Goal: Task Accomplishment & Management: Use online tool/utility

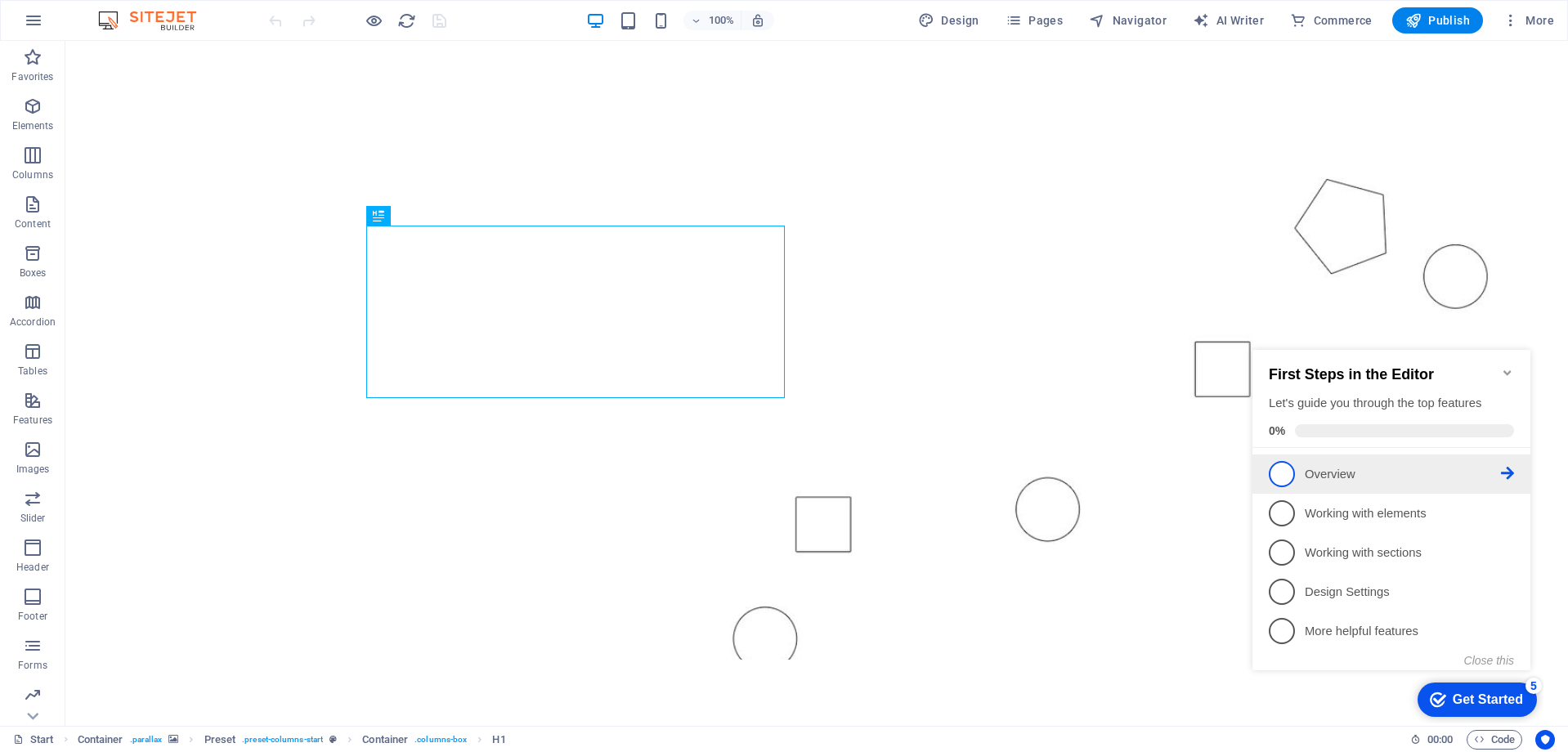
click at [1326, 477] on p "Overview - incomplete" at bounding box center [1403, 475] width 196 height 17
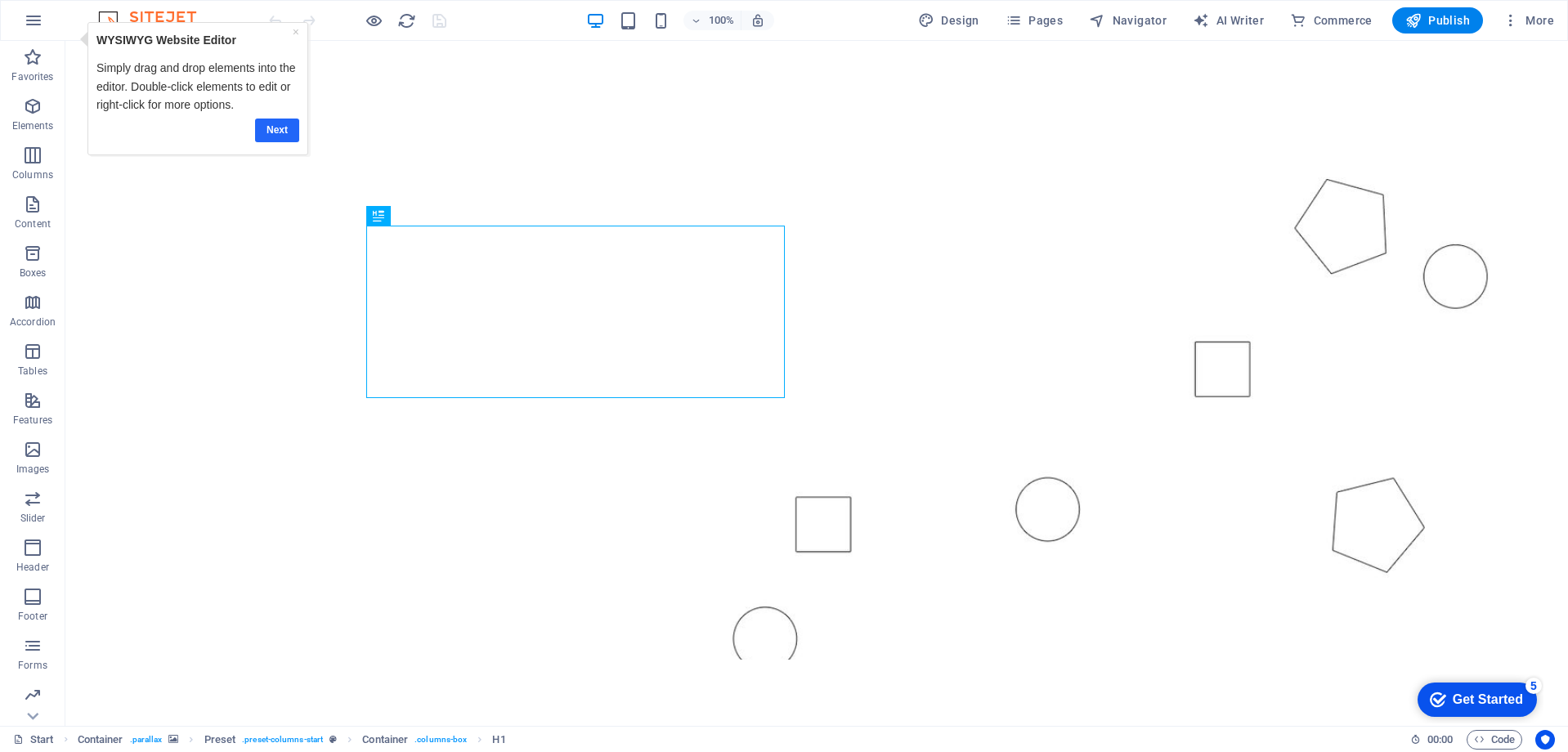
click at [285, 133] on link "Next" at bounding box center [275, 130] width 44 height 24
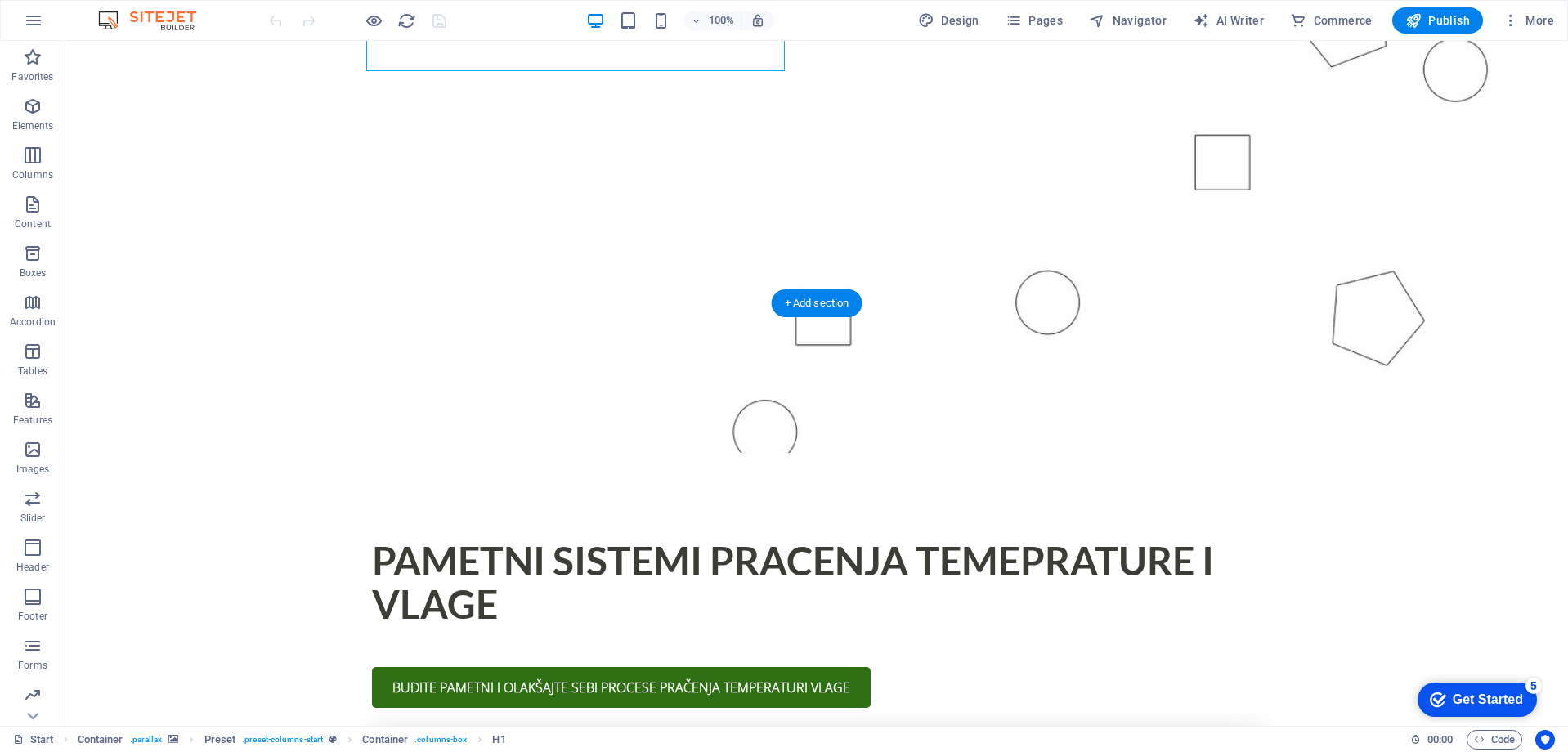
scroll to position [327, 0]
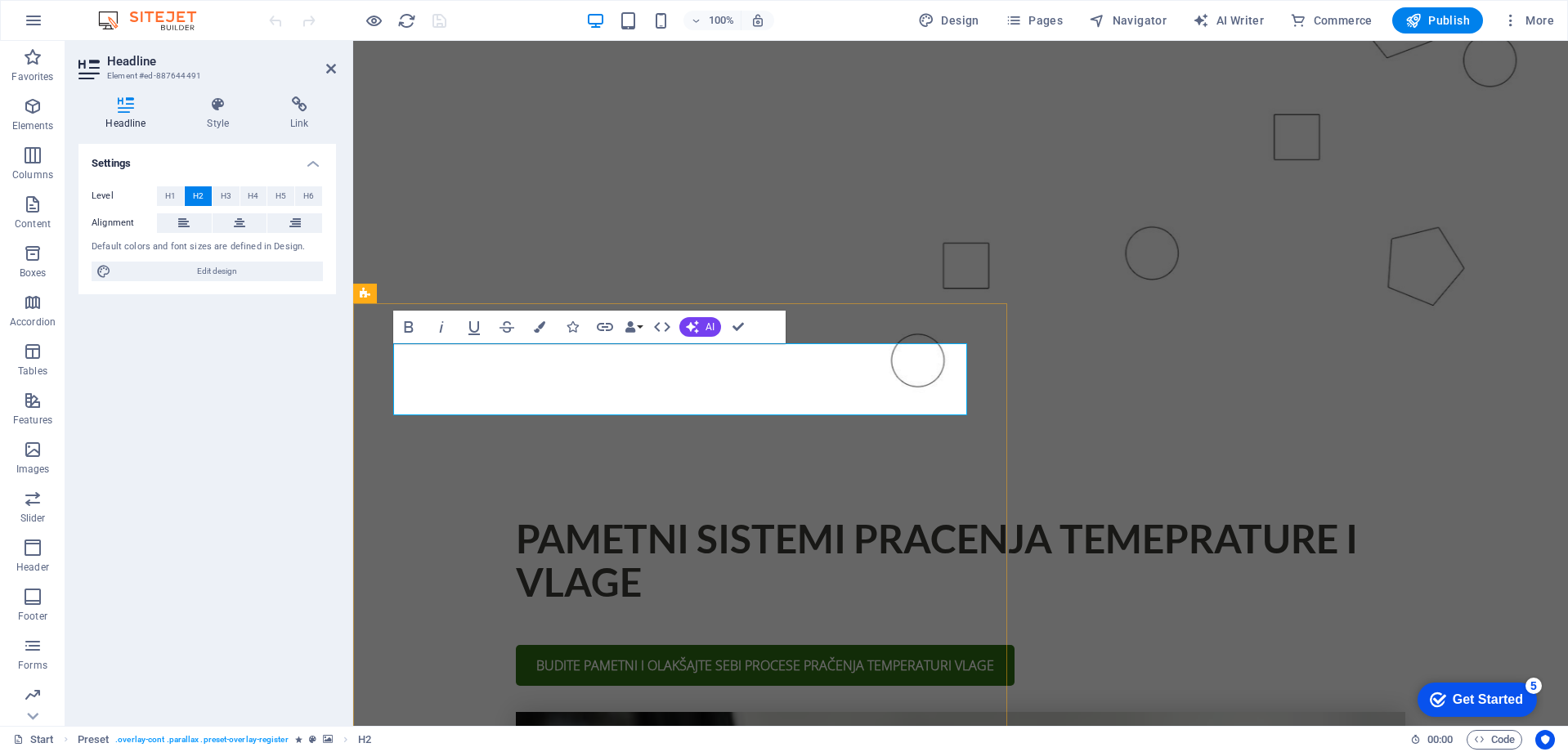
drag, startPoint x: 396, startPoint y: 360, endPoint x: 765, endPoint y: 413, distance: 372.8
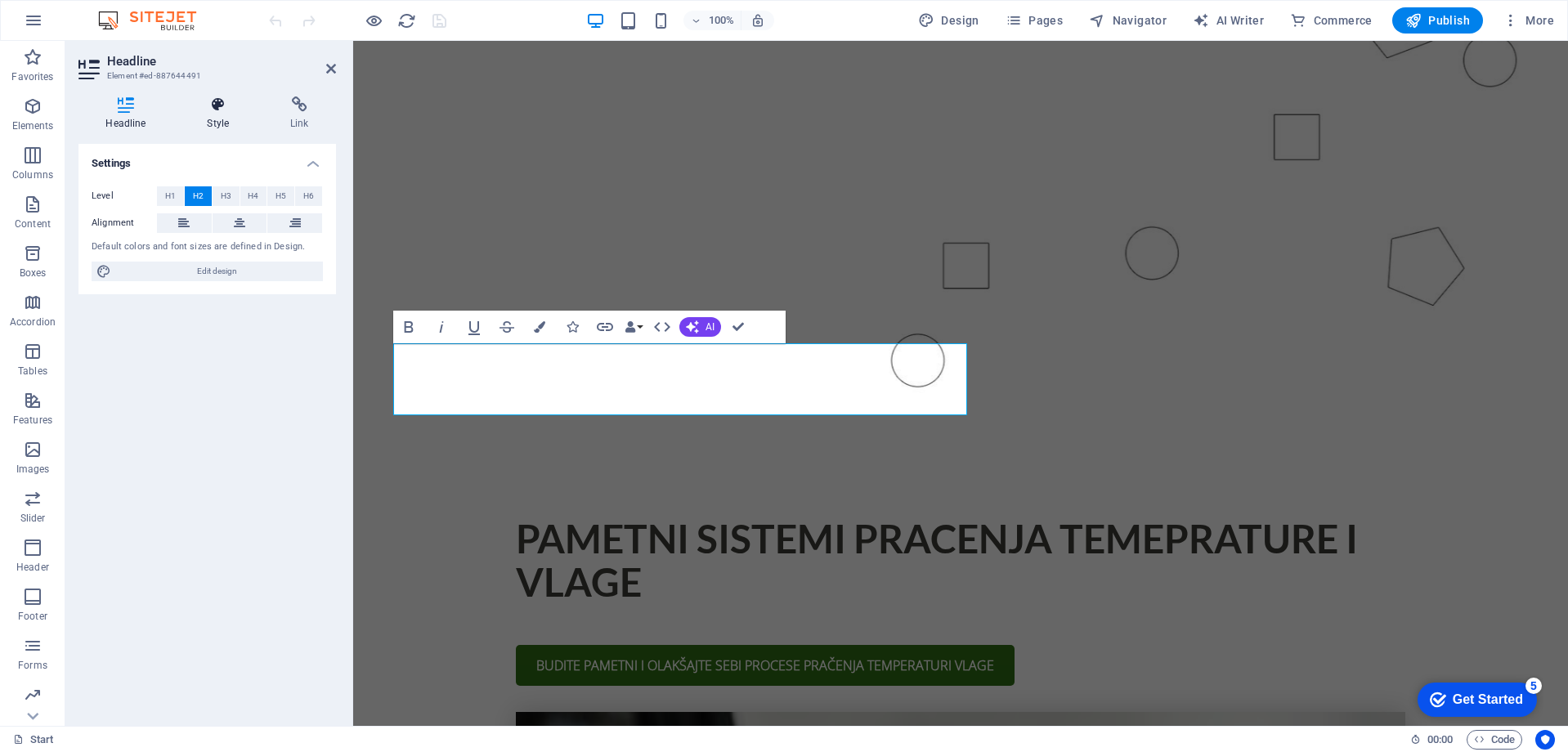
click at [206, 105] on icon at bounding box center [218, 104] width 77 height 16
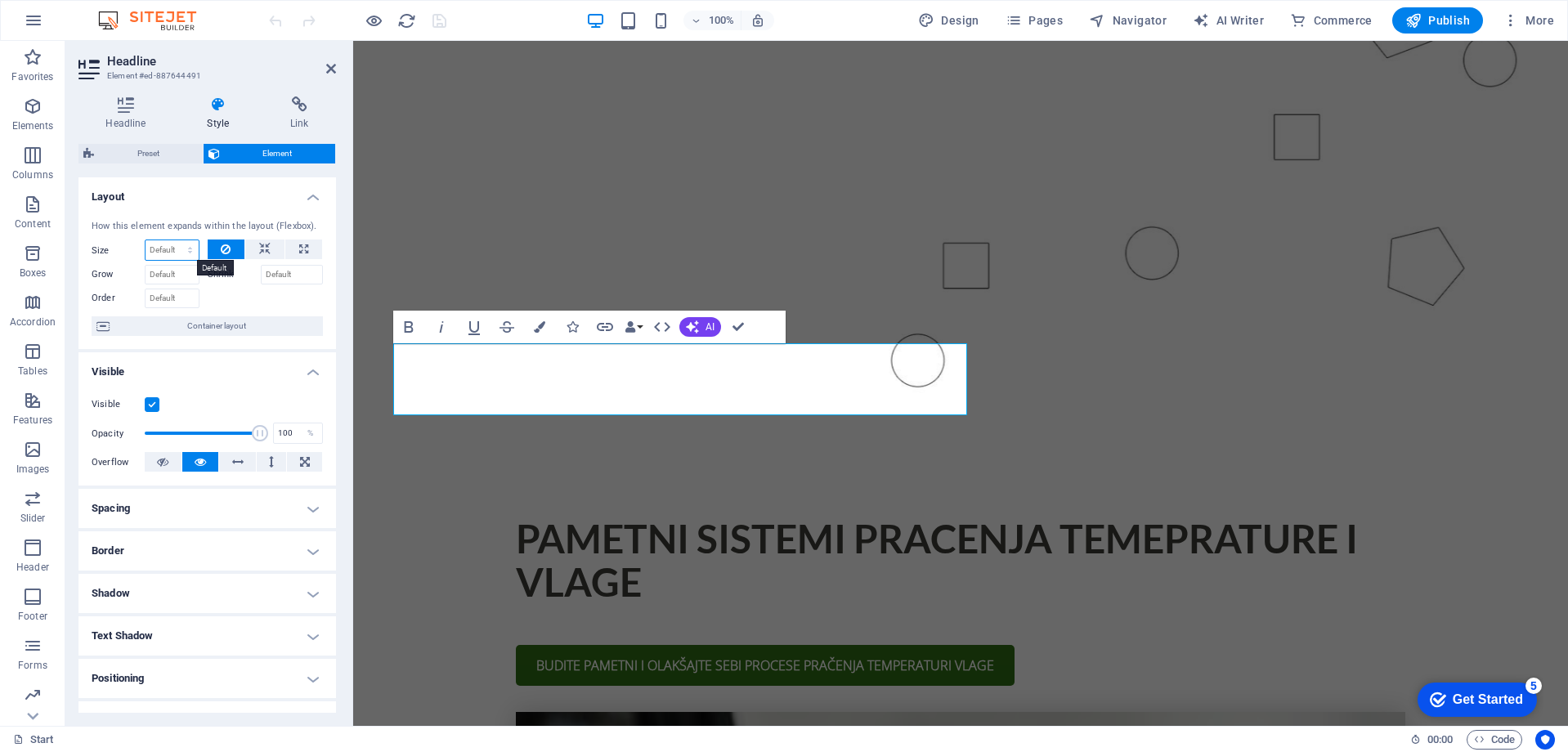
click at [193, 258] on select "Default auto px % 1/1 1/2 1/3 1/4 1/5 1/6 1/7 1/8 1/9 1/10" at bounding box center [172, 250] width 54 height 20
click at [146, 241] on select "Default auto px % 1/1 1/2 1/3 1/4 1/5 1/6 1/7 1/8 1/9 1/10" at bounding box center [172, 250] width 54 height 20
select select "DISABLED_OPTION_VALUE"
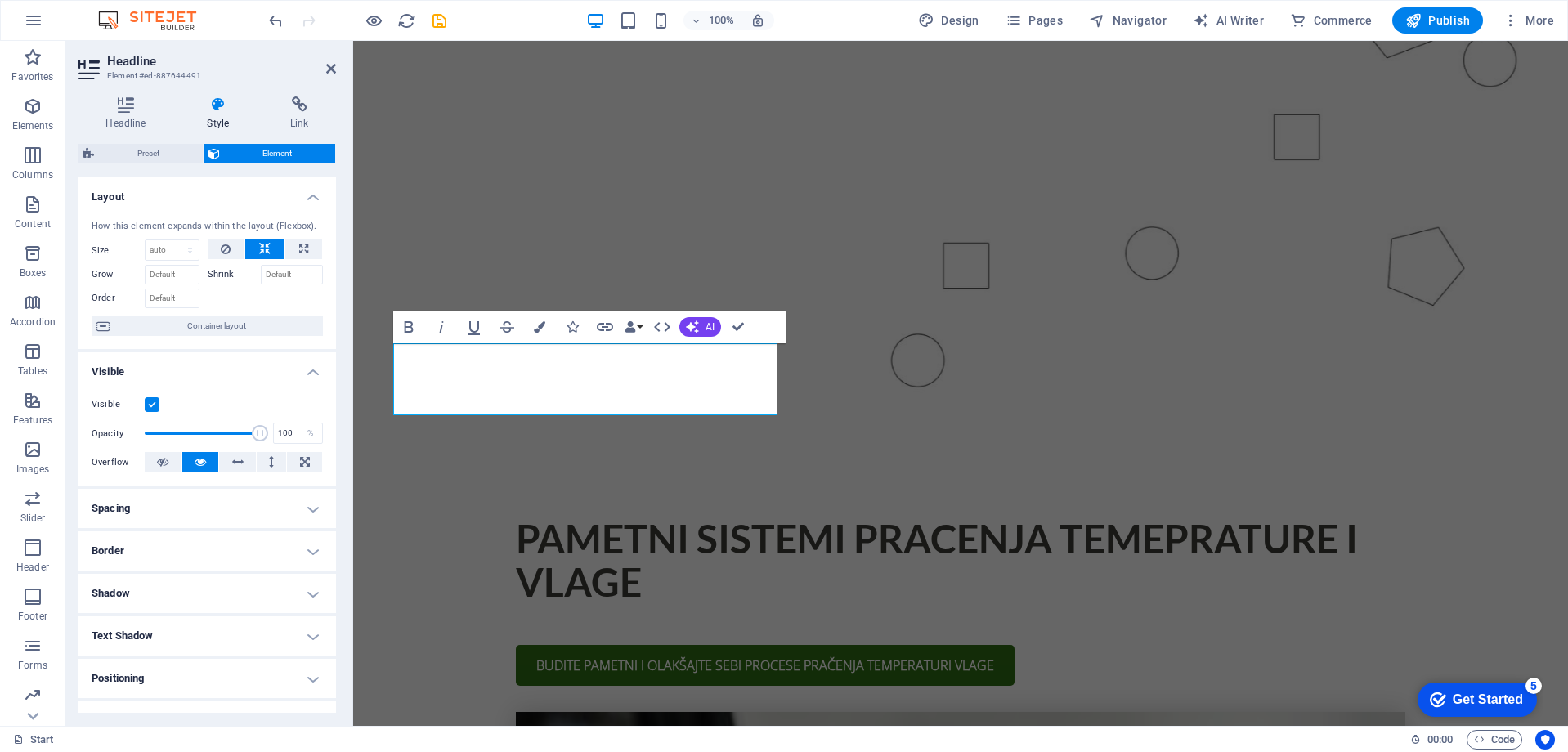
click at [219, 581] on h4 "Shadow" at bounding box center [207, 594] width 258 height 39
click at [226, 624] on span "Outside" at bounding box center [236, 626] width 28 height 20
type input "2"
type input "4"
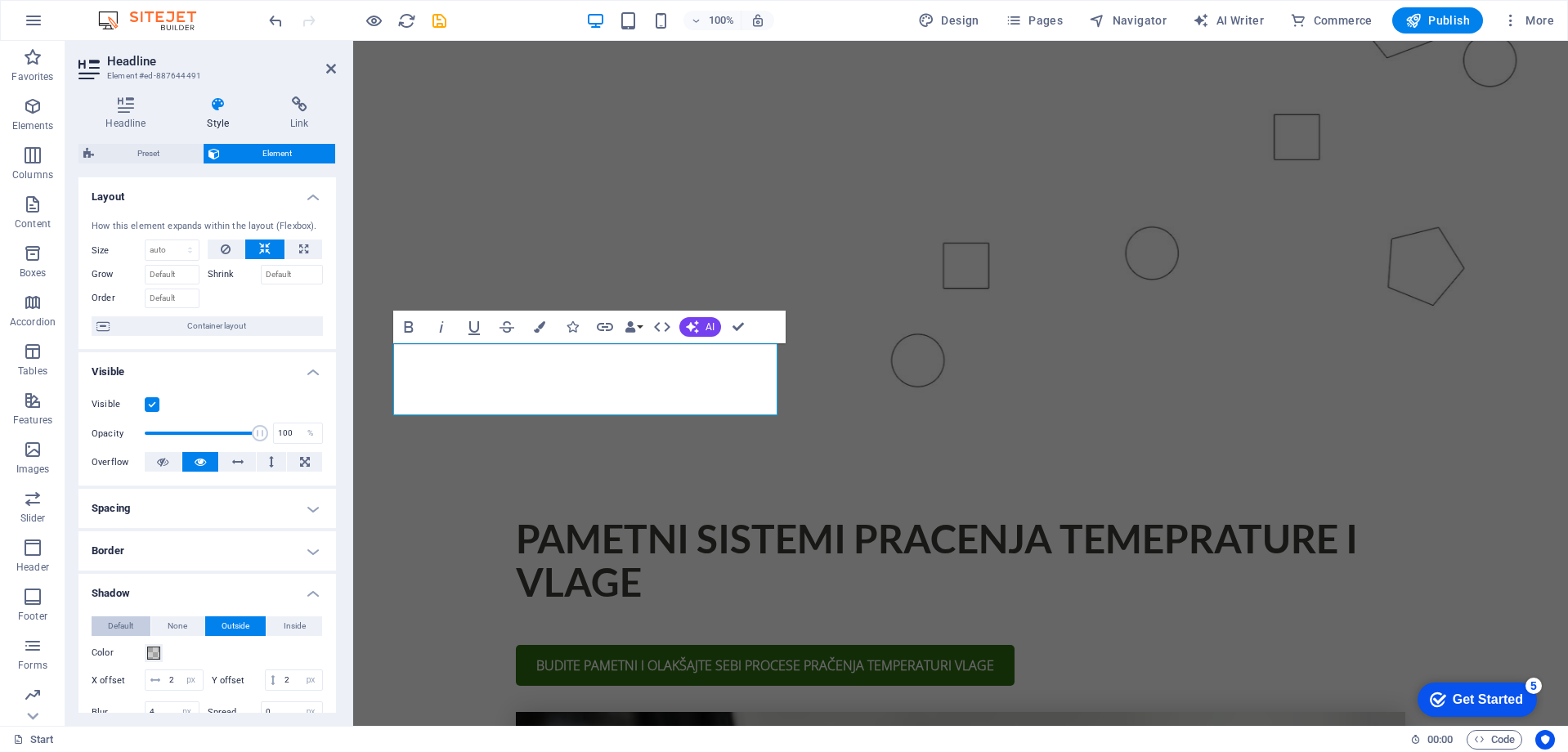
click at [124, 623] on span "Default" at bounding box center [120, 626] width 25 height 20
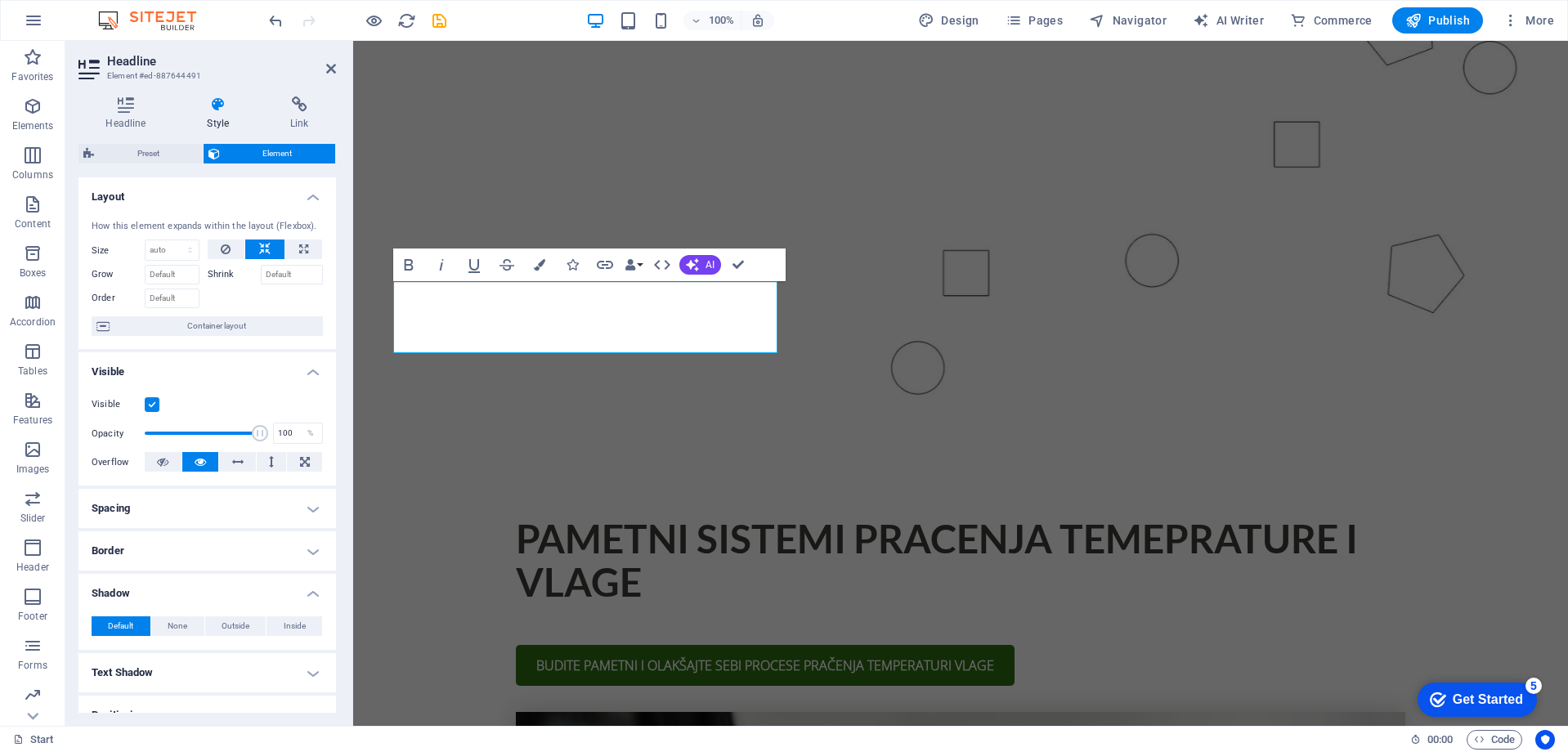
scroll to position [409, 0]
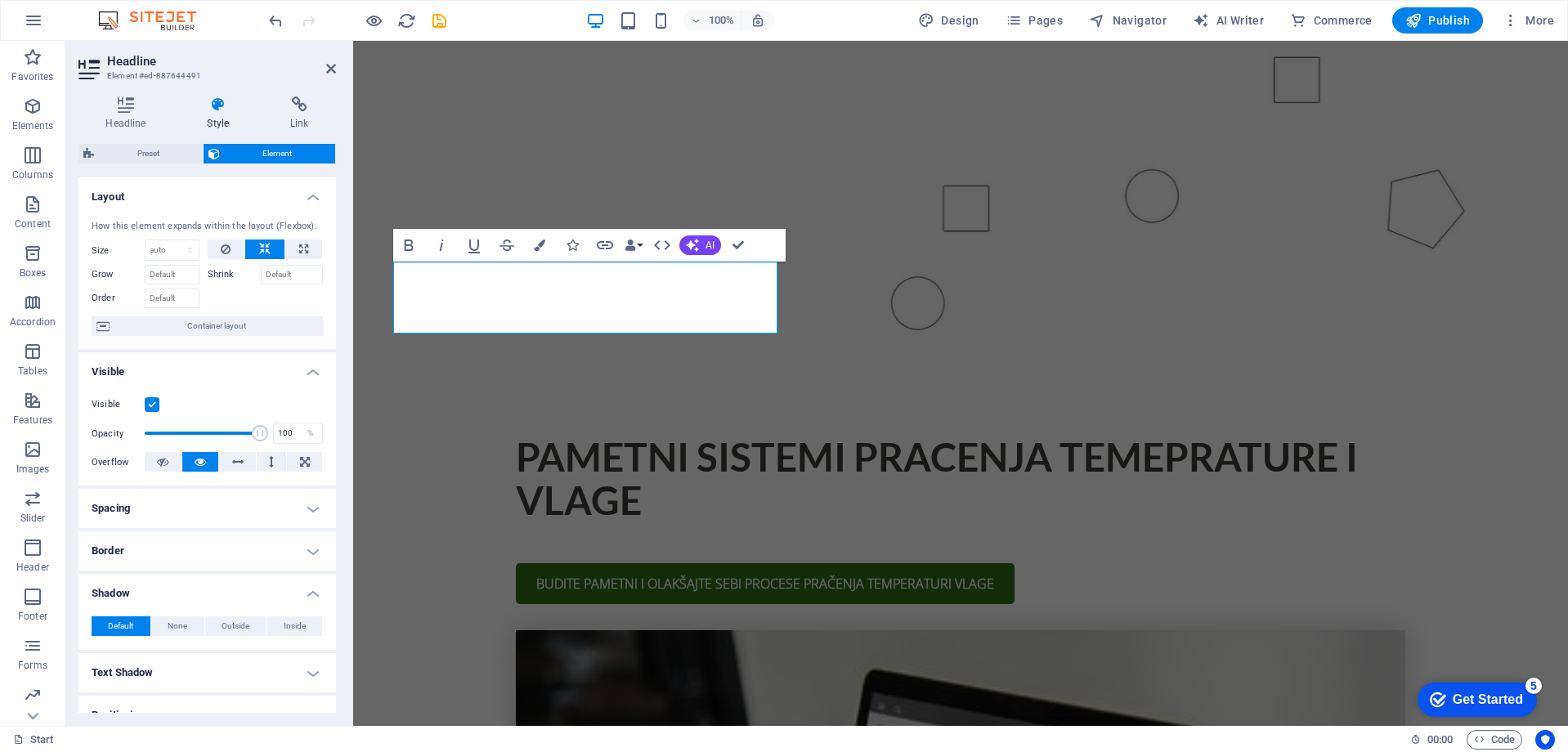
click at [327, 69] on icon at bounding box center [331, 69] width 9 height 13
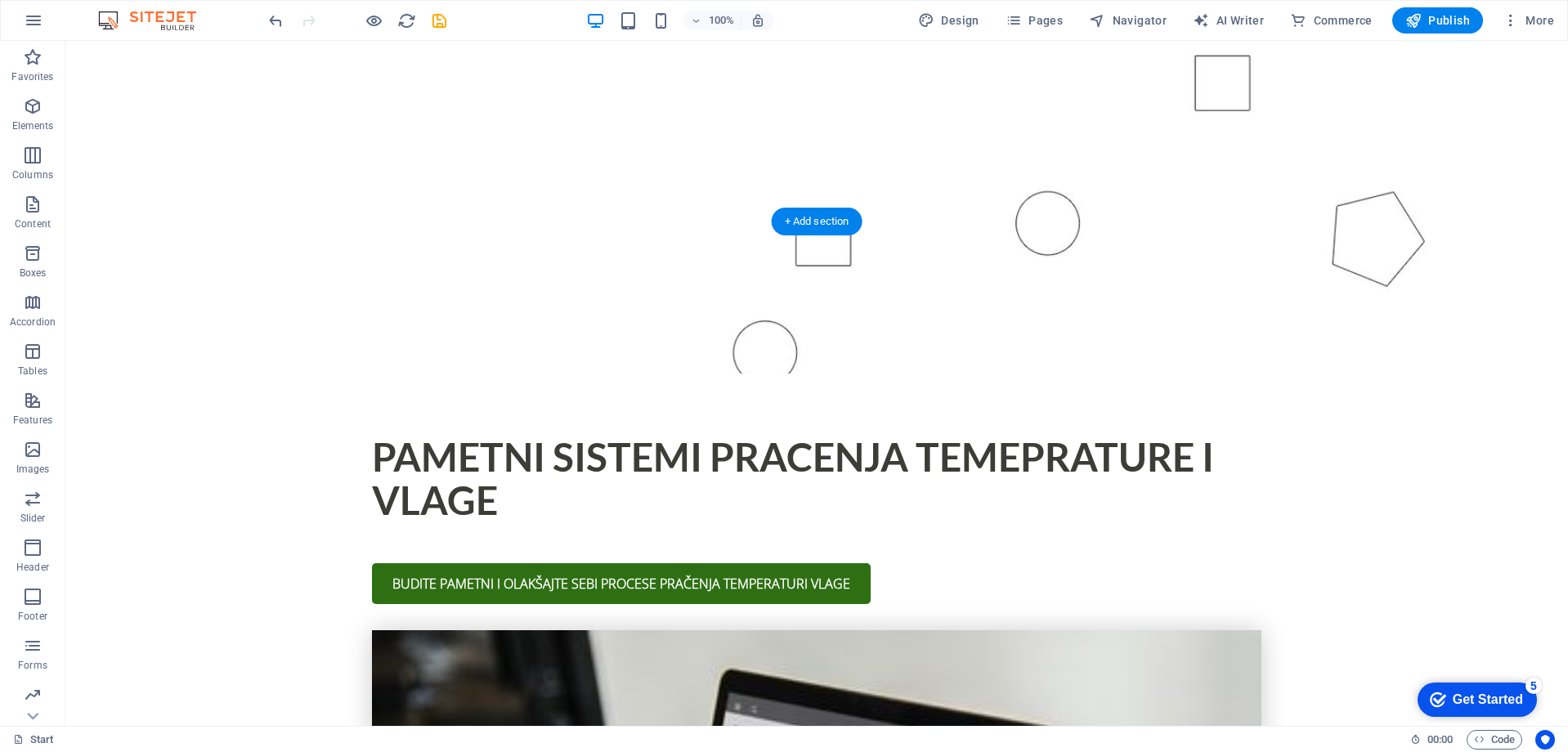
click at [327, 69] on figure at bounding box center [817, 64] width 1503 height 619
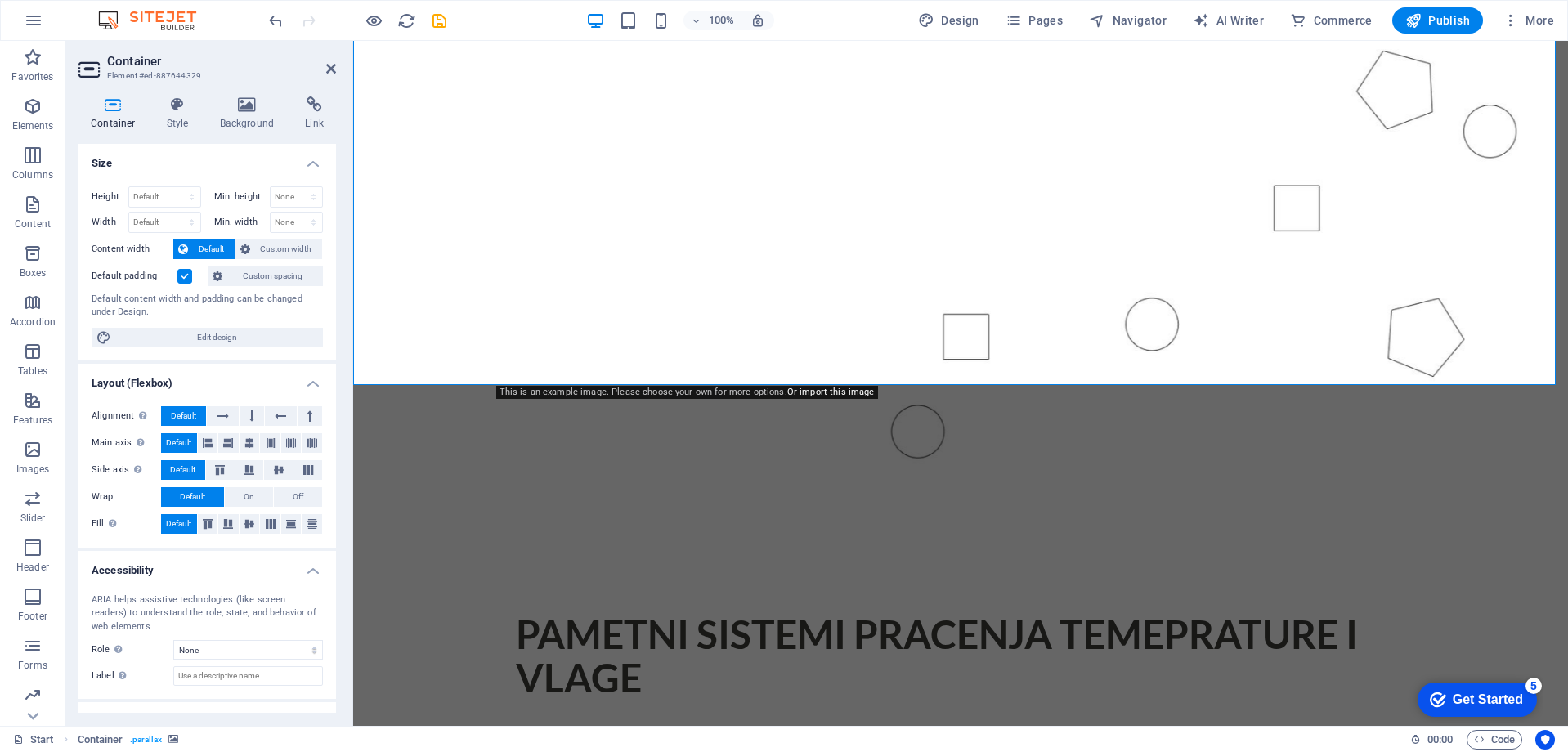
scroll to position [245, 0]
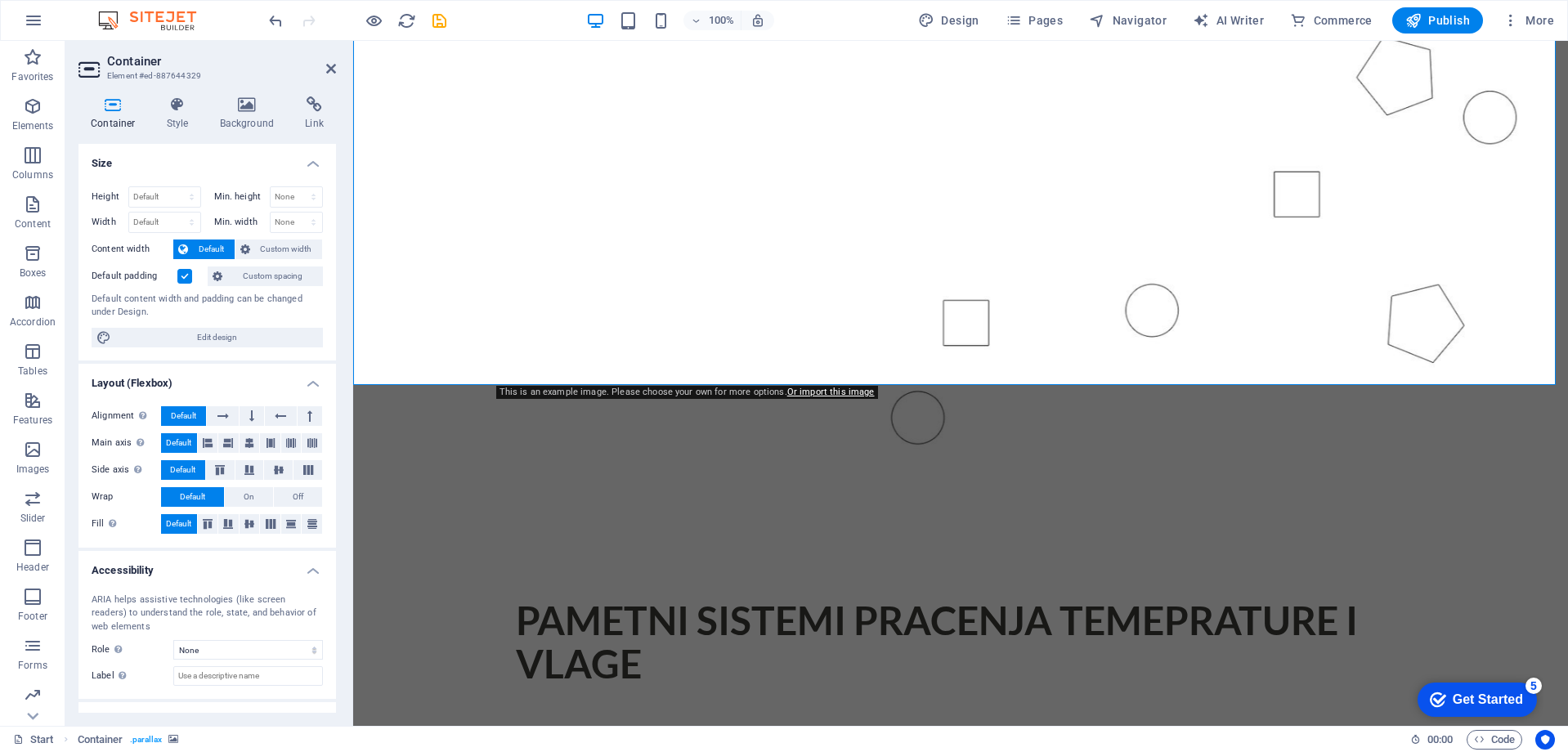
click at [1421, 342] on figure at bounding box center [961, 179] width 1215 height 619
click at [334, 66] on icon at bounding box center [331, 69] width 9 height 13
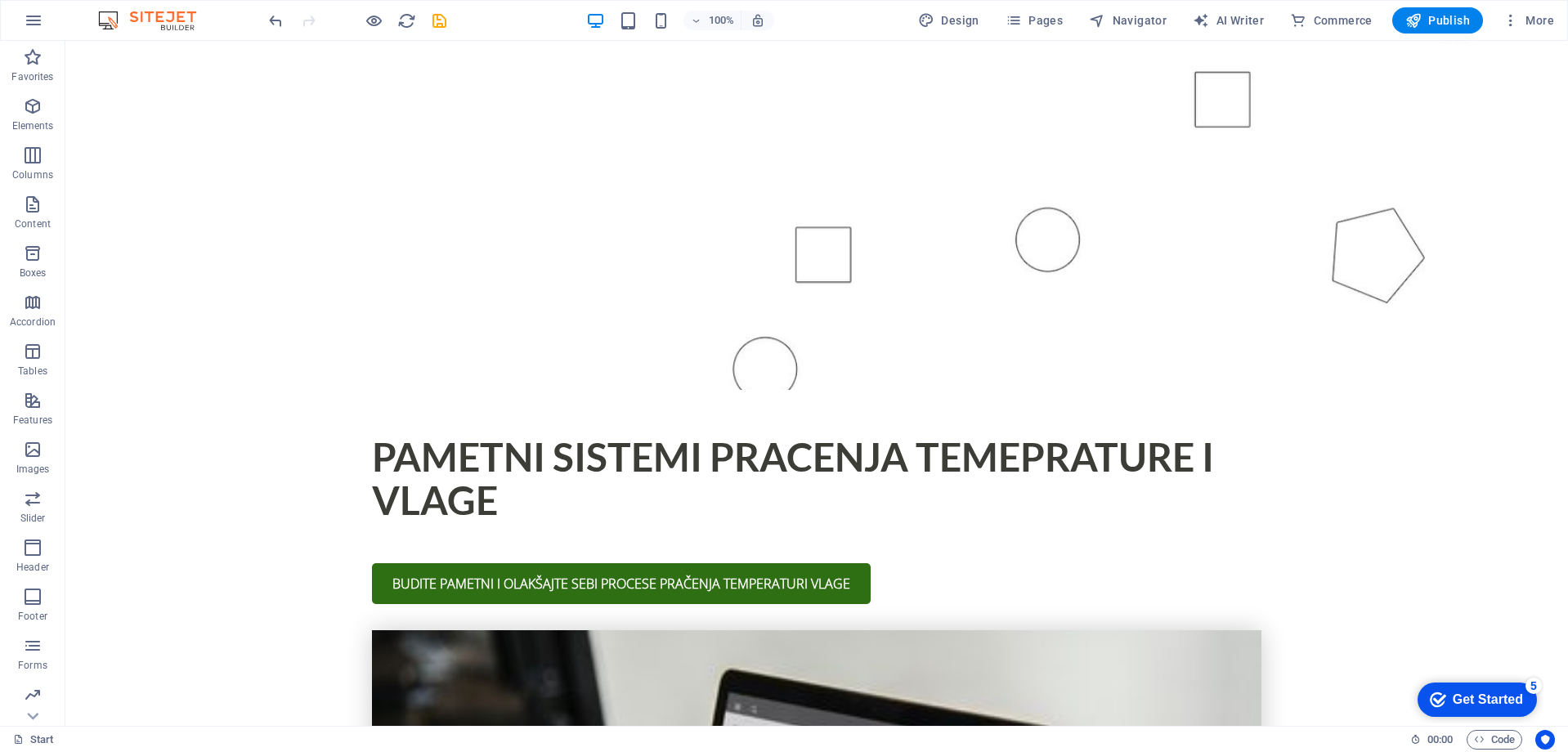
scroll to position [572, 0]
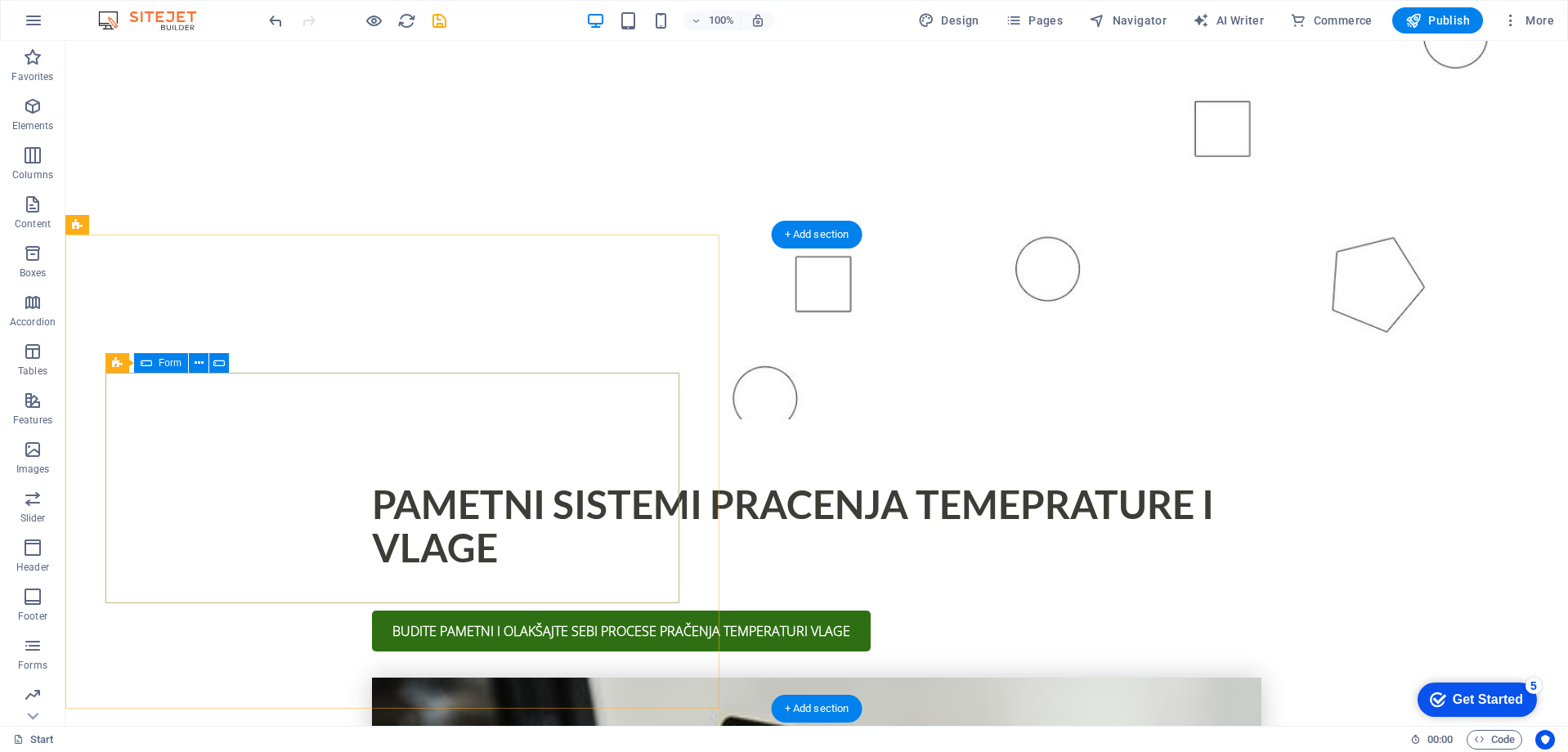
scroll to position [327, 0]
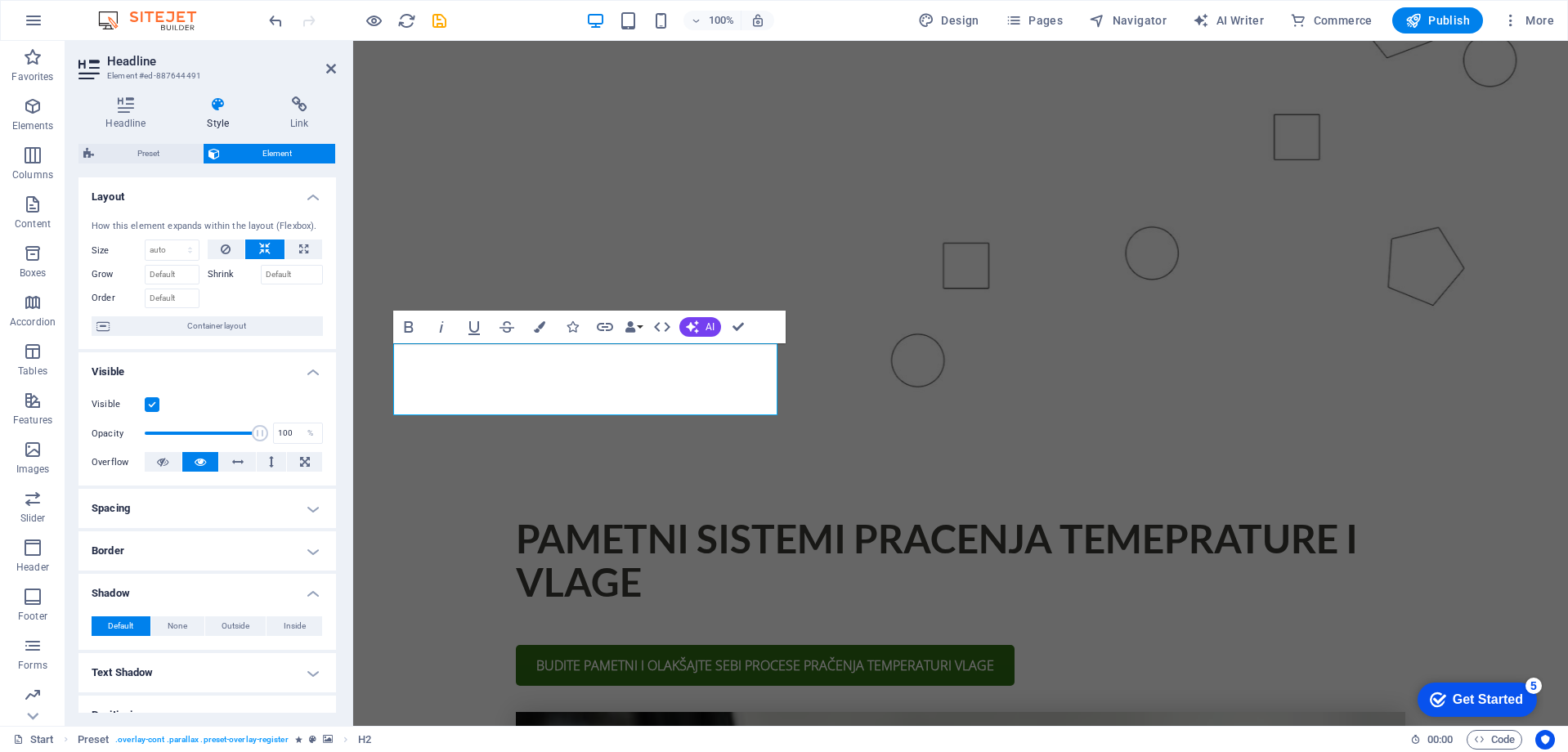
drag, startPoint x: 1208, startPoint y: 398, endPoint x: 1174, endPoint y: 393, distance: 34.4
drag, startPoint x: 333, startPoint y: 66, endPoint x: 266, endPoint y: 25, distance: 78.5
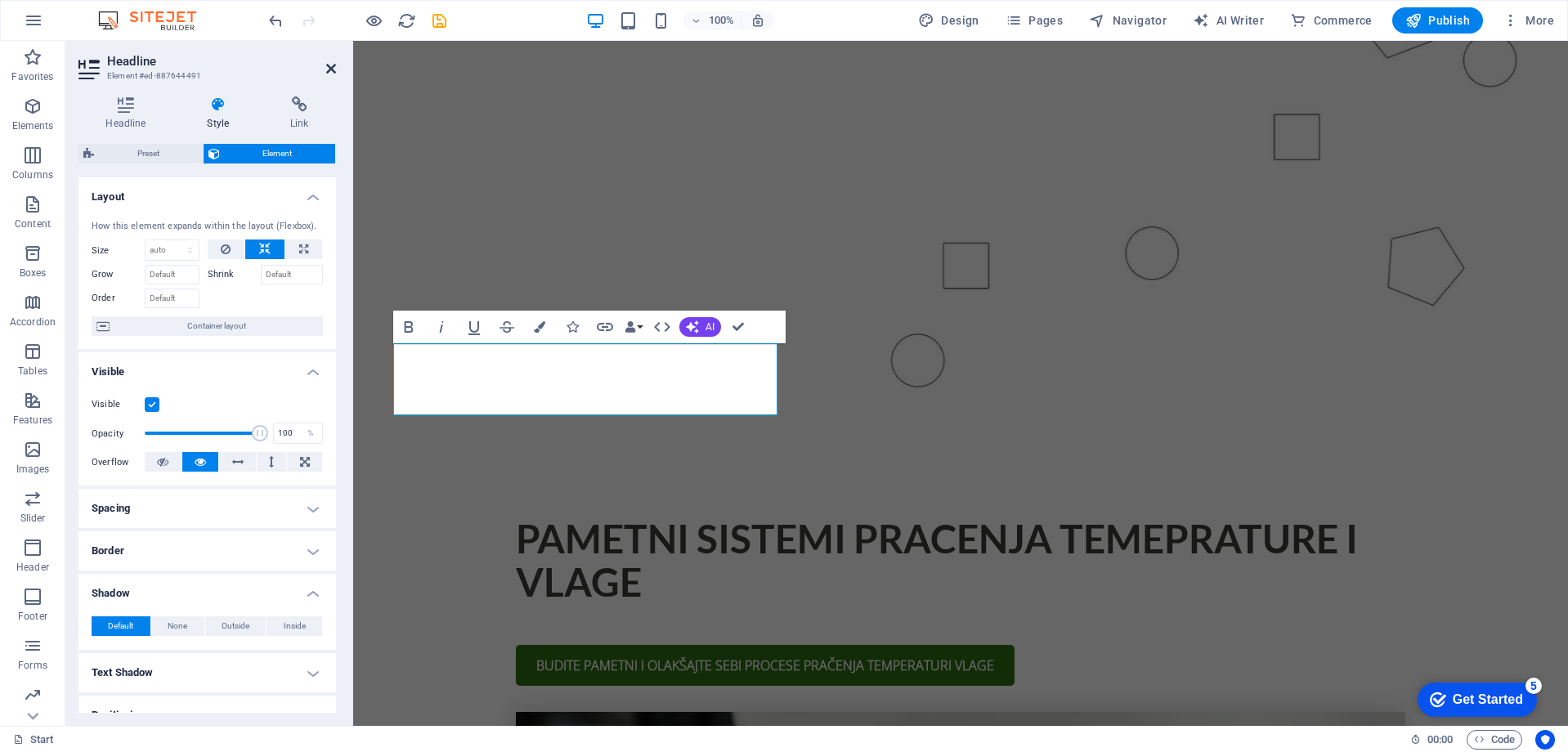
click at [333, 66] on icon at bounding box center [331, 69] width 9 height 13
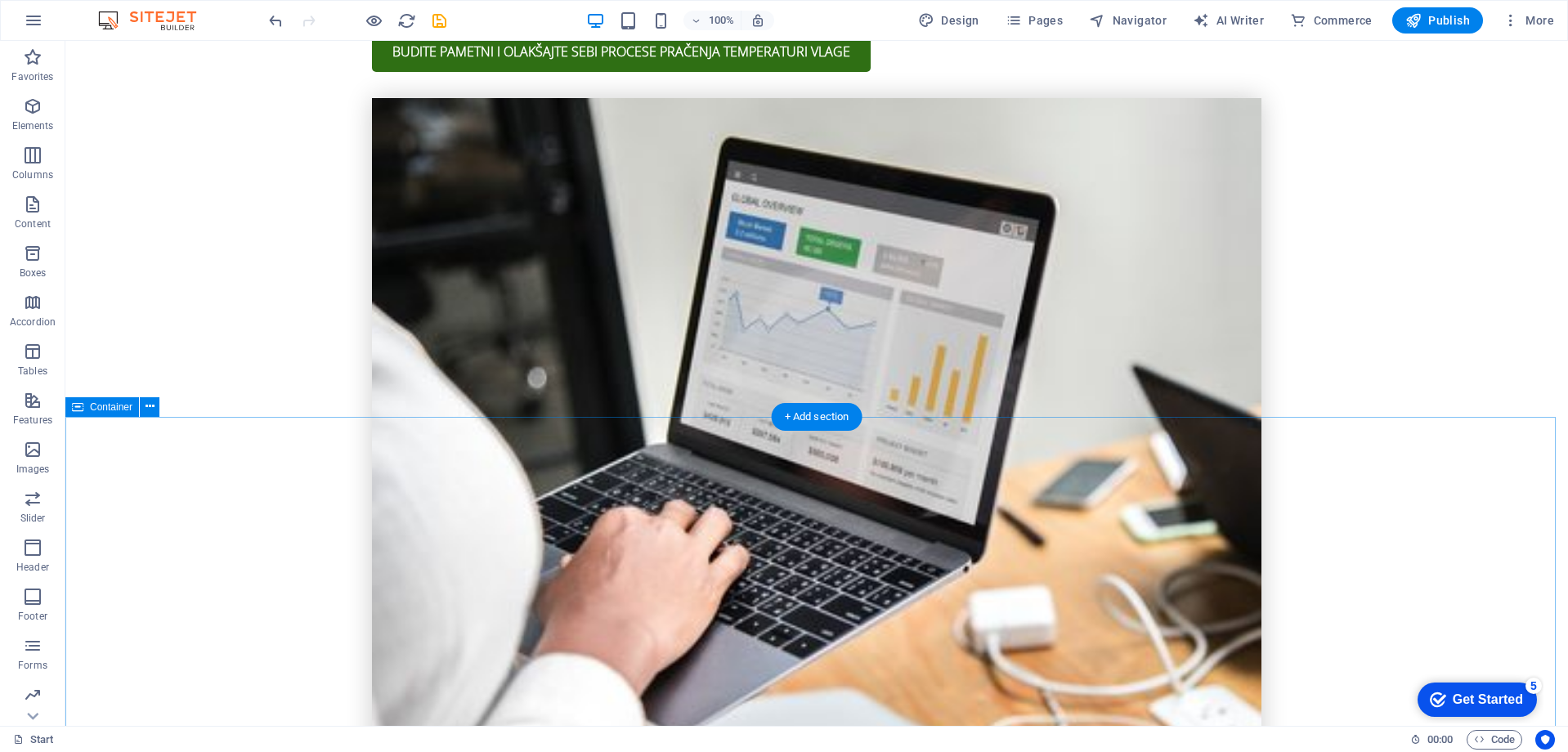
scroll to position [981, 0]
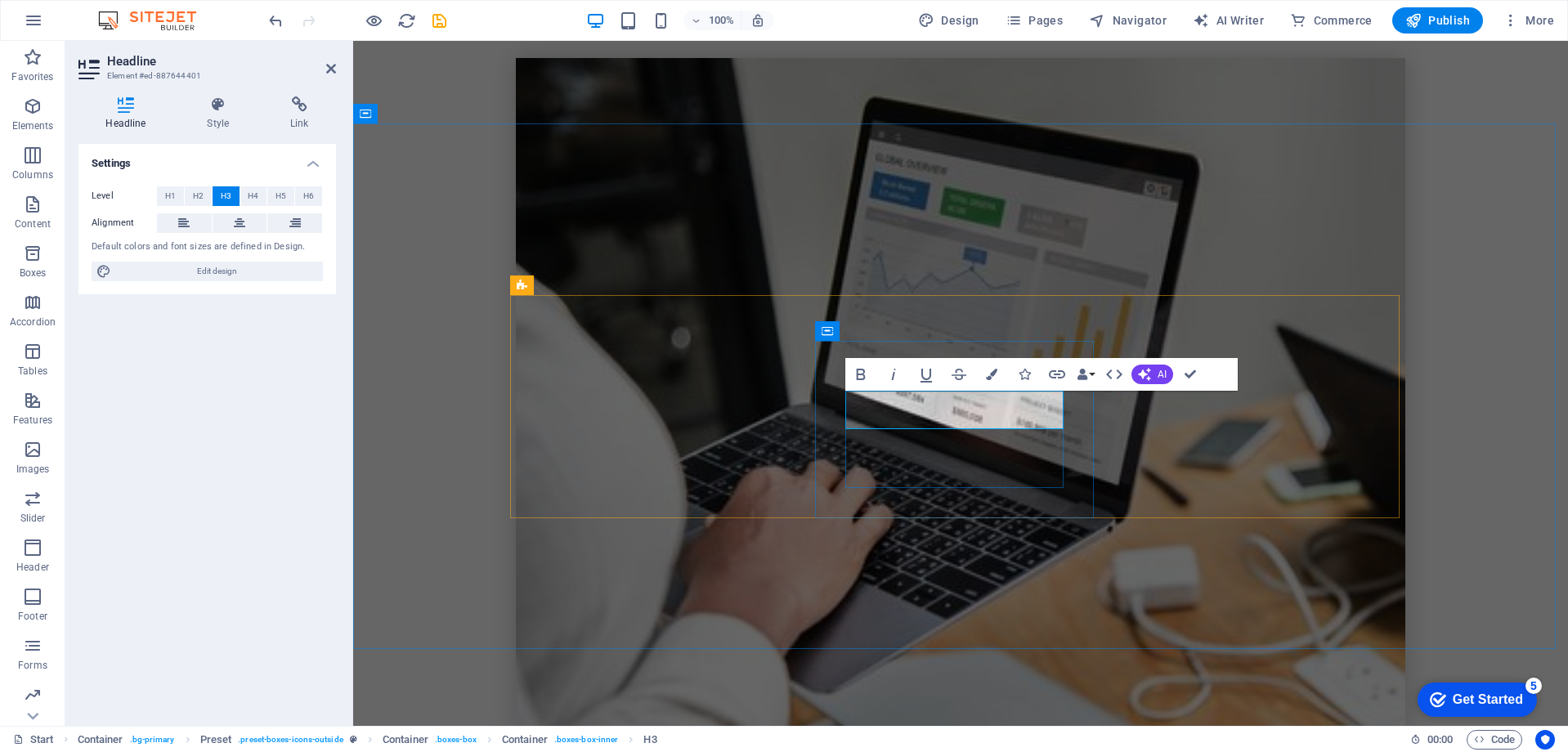
drag, startPoint x: 911, startPoint y: 410, endPoint x: 1044, endPoint y: 417, distance: 133.2
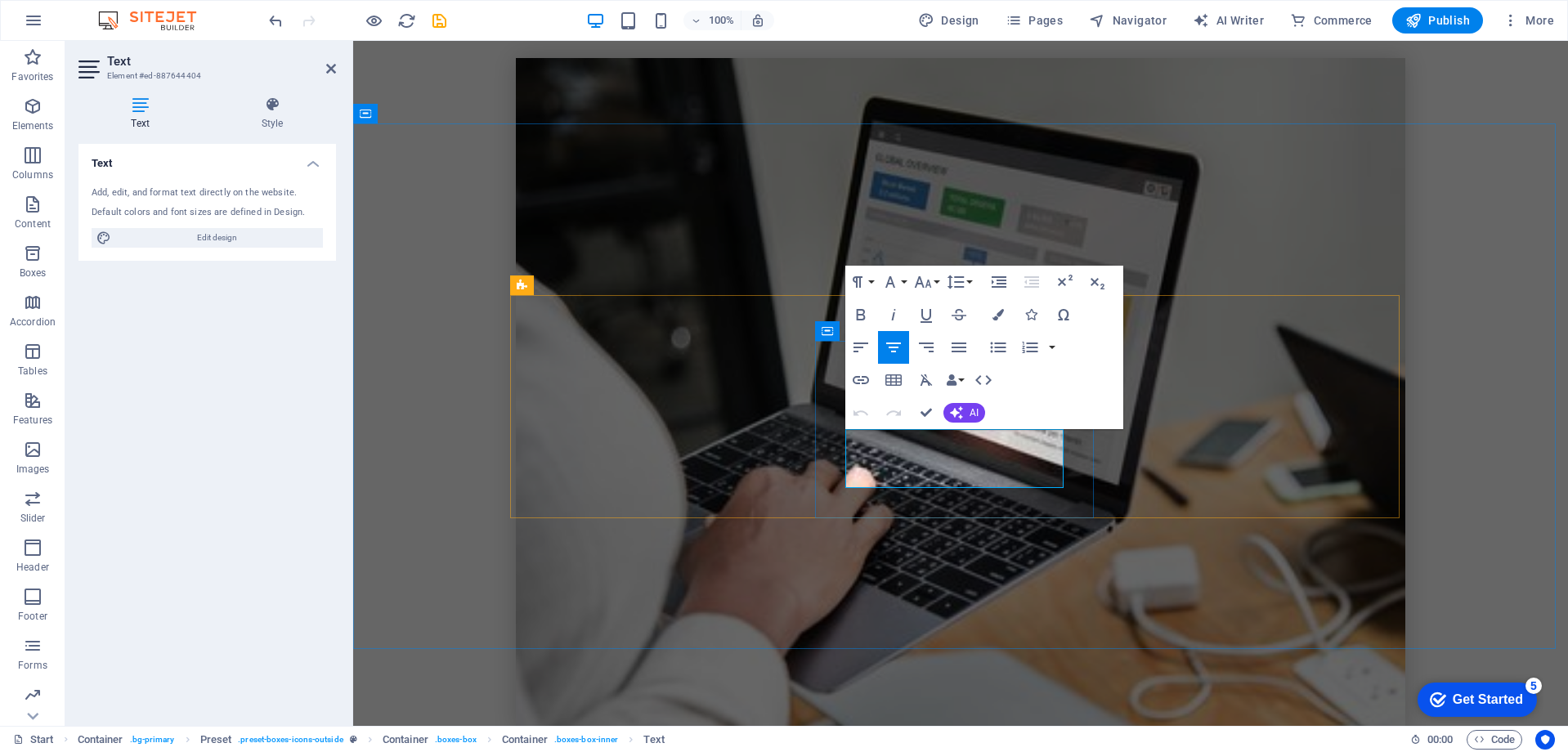
drag, startPoint x: 985, startPoint y: 480, endPoint x: 869, endPoint y: 439, distance: 123.0
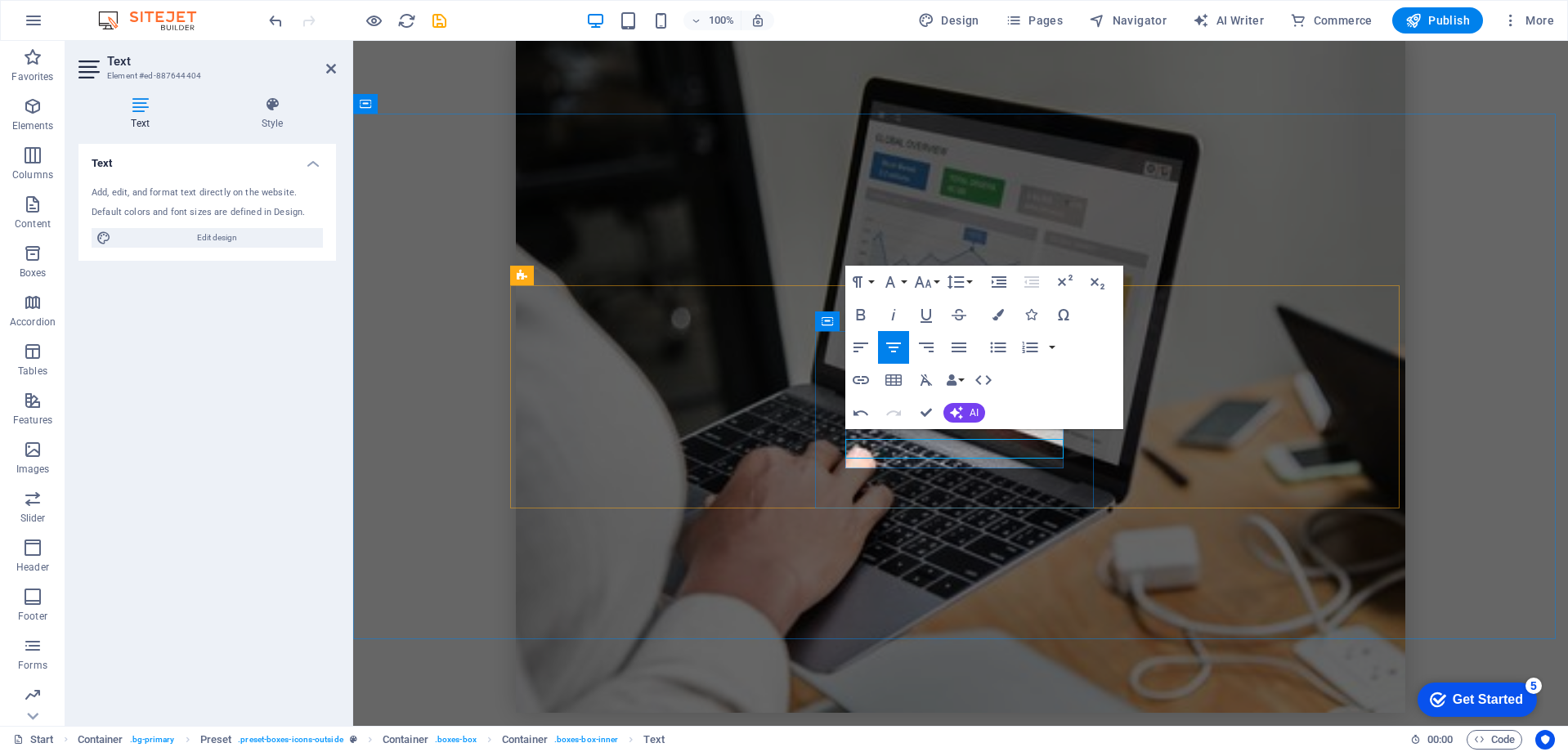
scroll to position [991, 0]
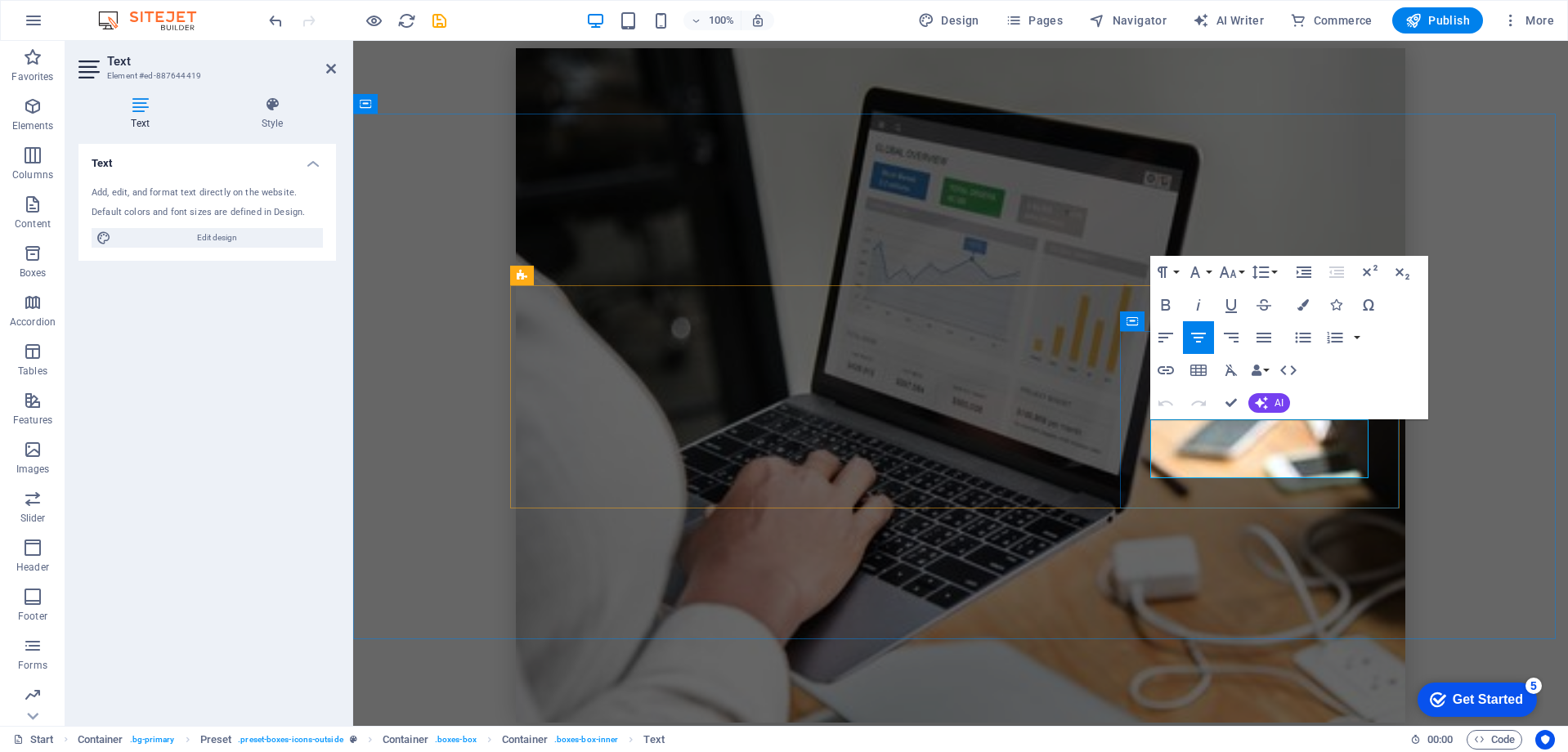
drag, startPoint x: 1509, startPoint y: 502, endPoint x: 1405, endPoint y: 448, distance: 117.2
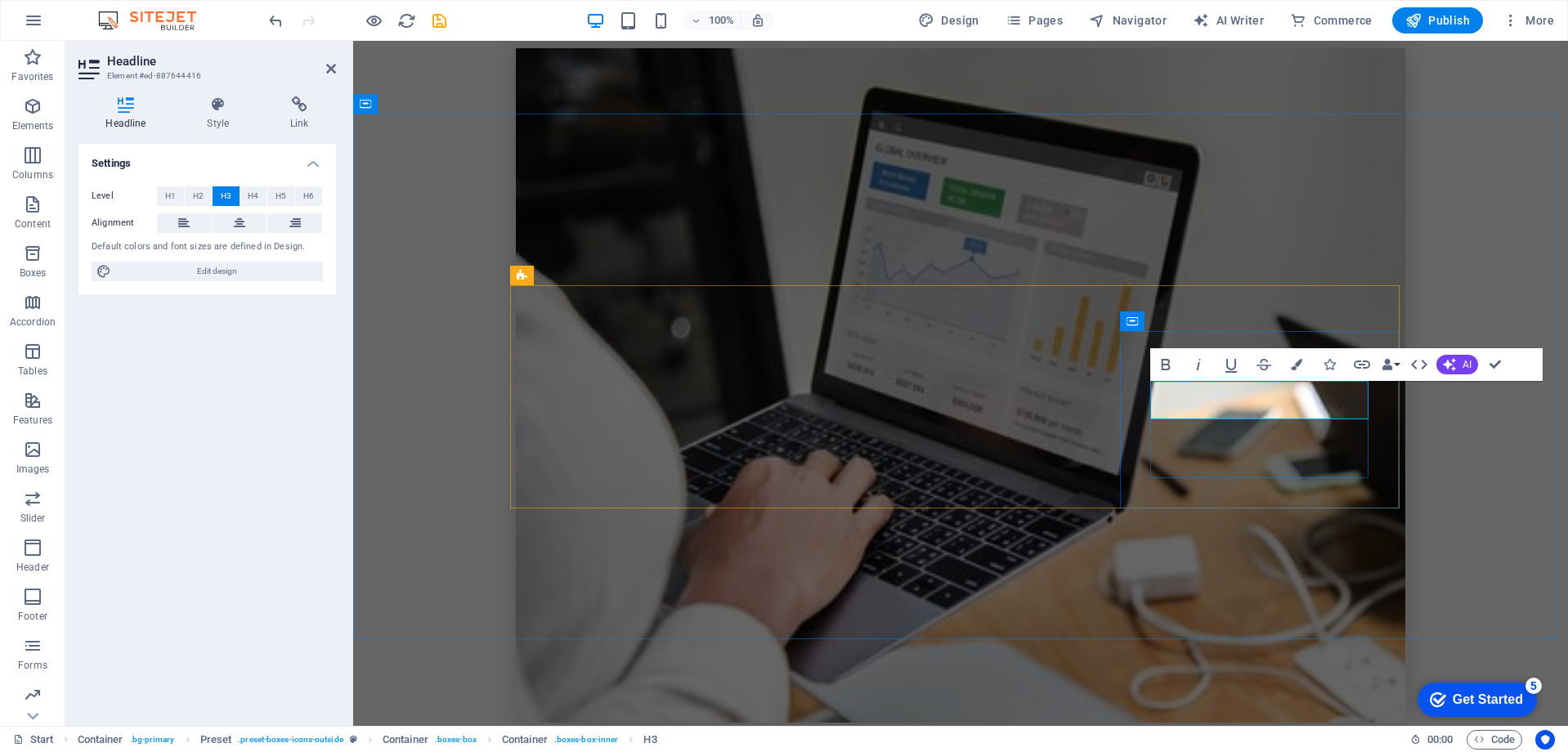
drag, startPoint x: 1219, startPoint y: 399, endPoint x: 1365, endPoint y: 407, distance: 146.2
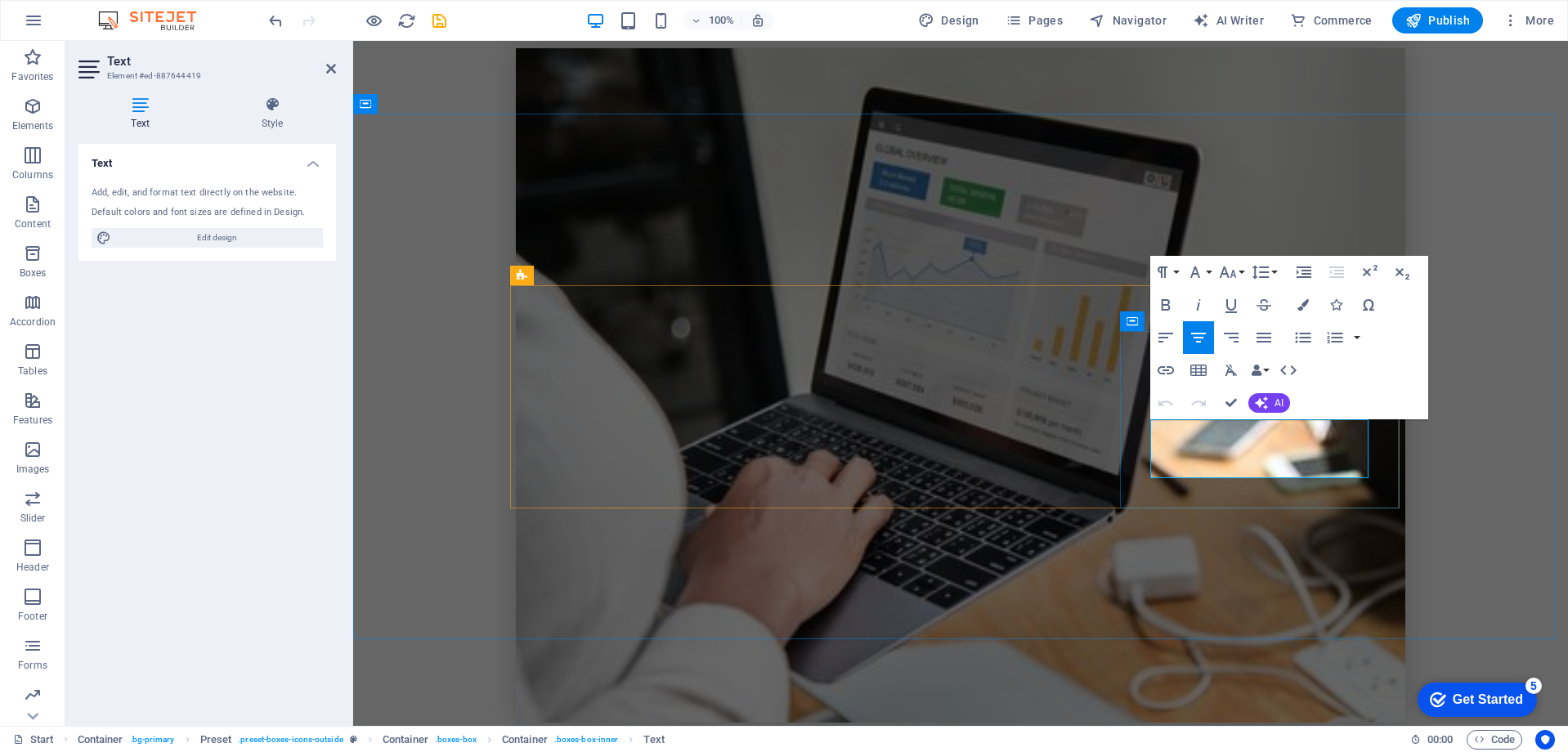
drag, startPoint x: 1309, startPoint y: 469, endPoint x: 1172, endPoint y: 436, distance: 140.9
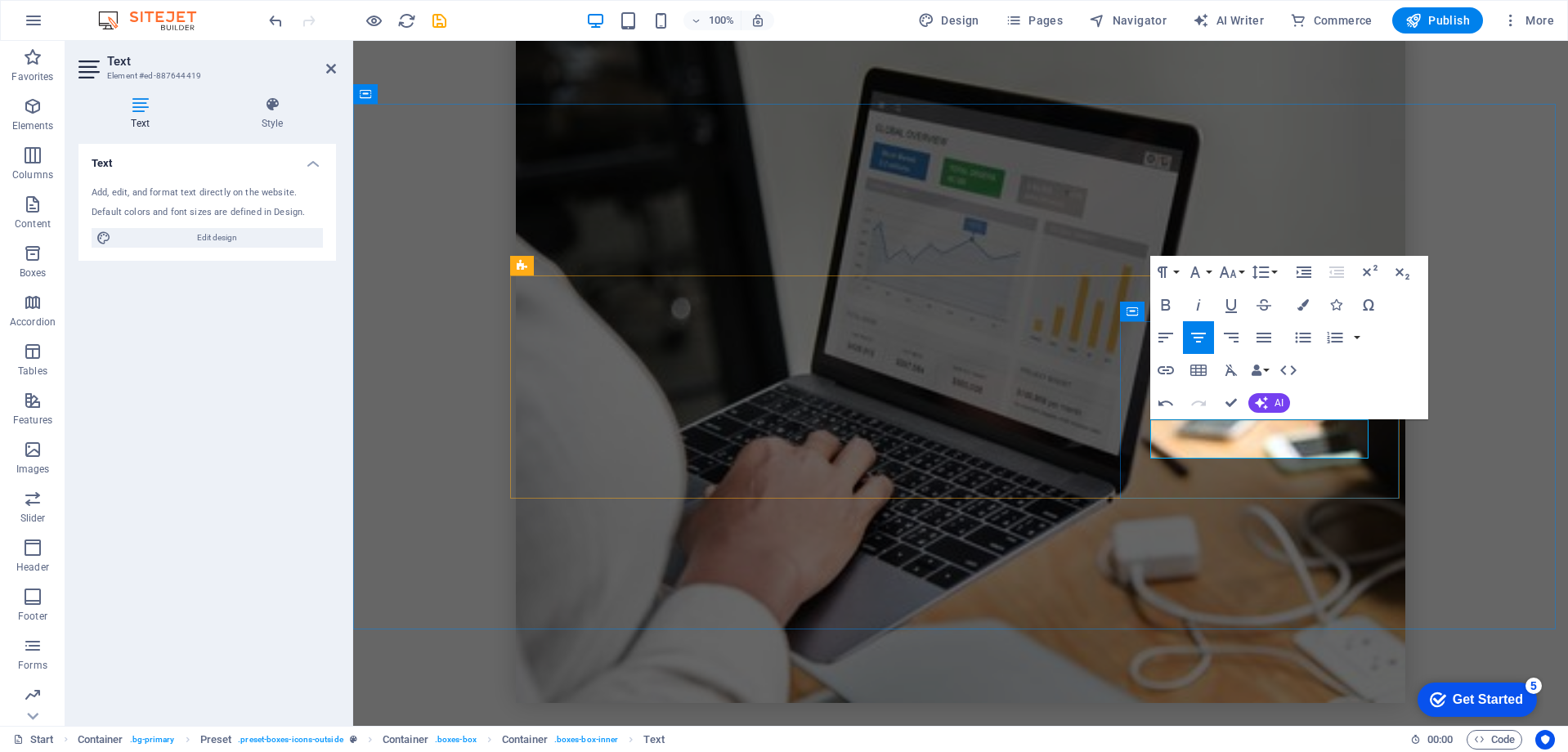
scroll to position [1001, 0]
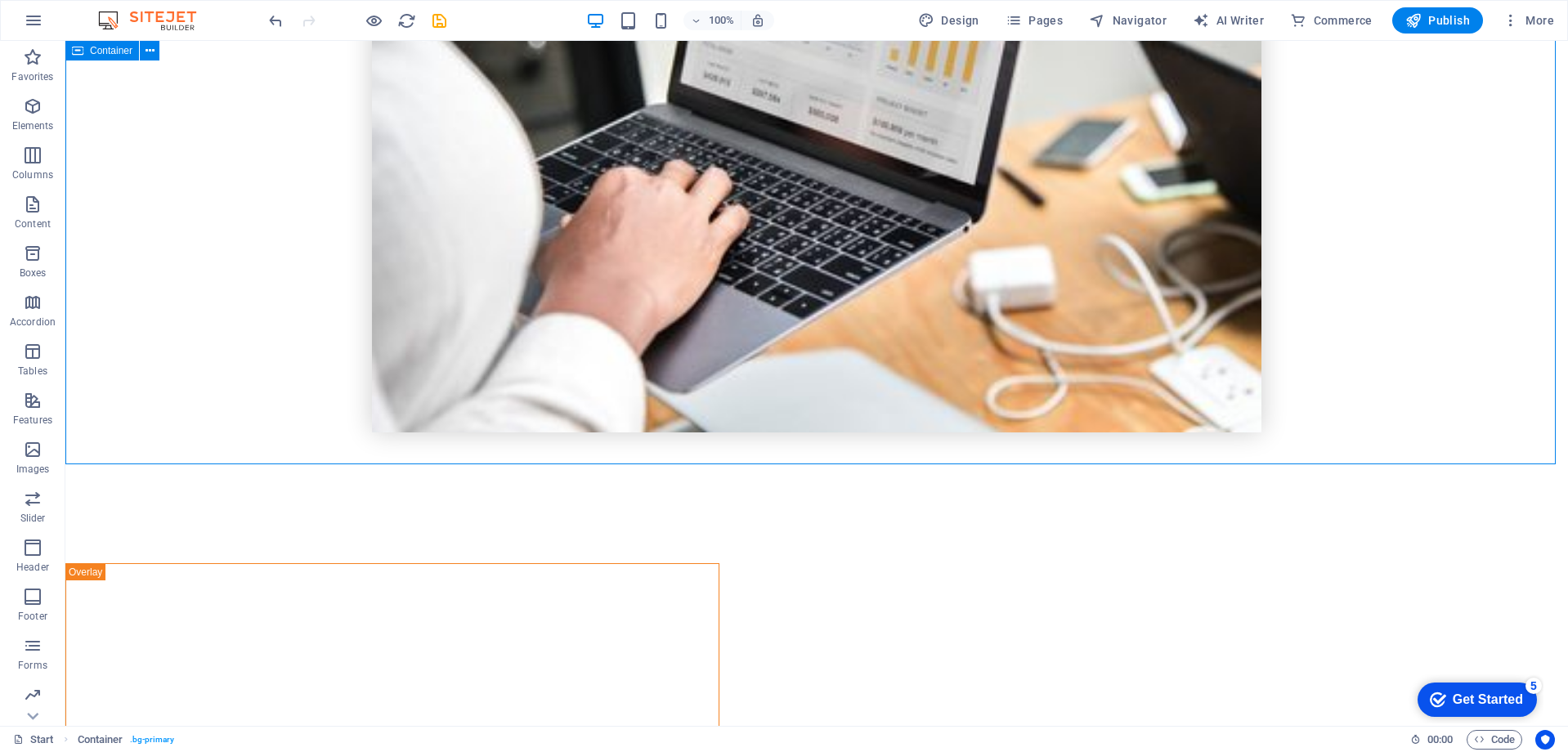
scroll to position [1409, 0]
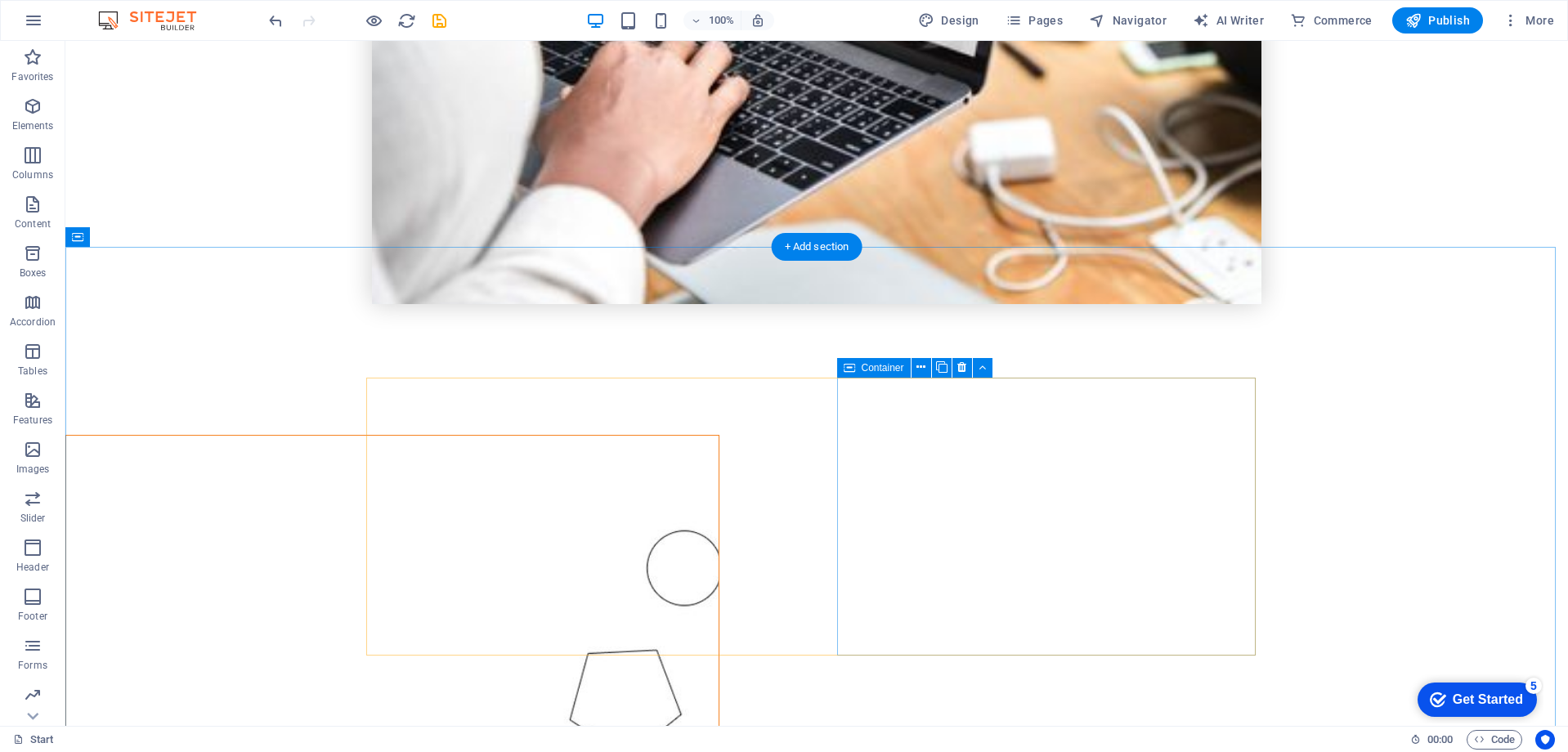
click at [964, 368] on icon at bounding box center [962, 368] width 9 height 17
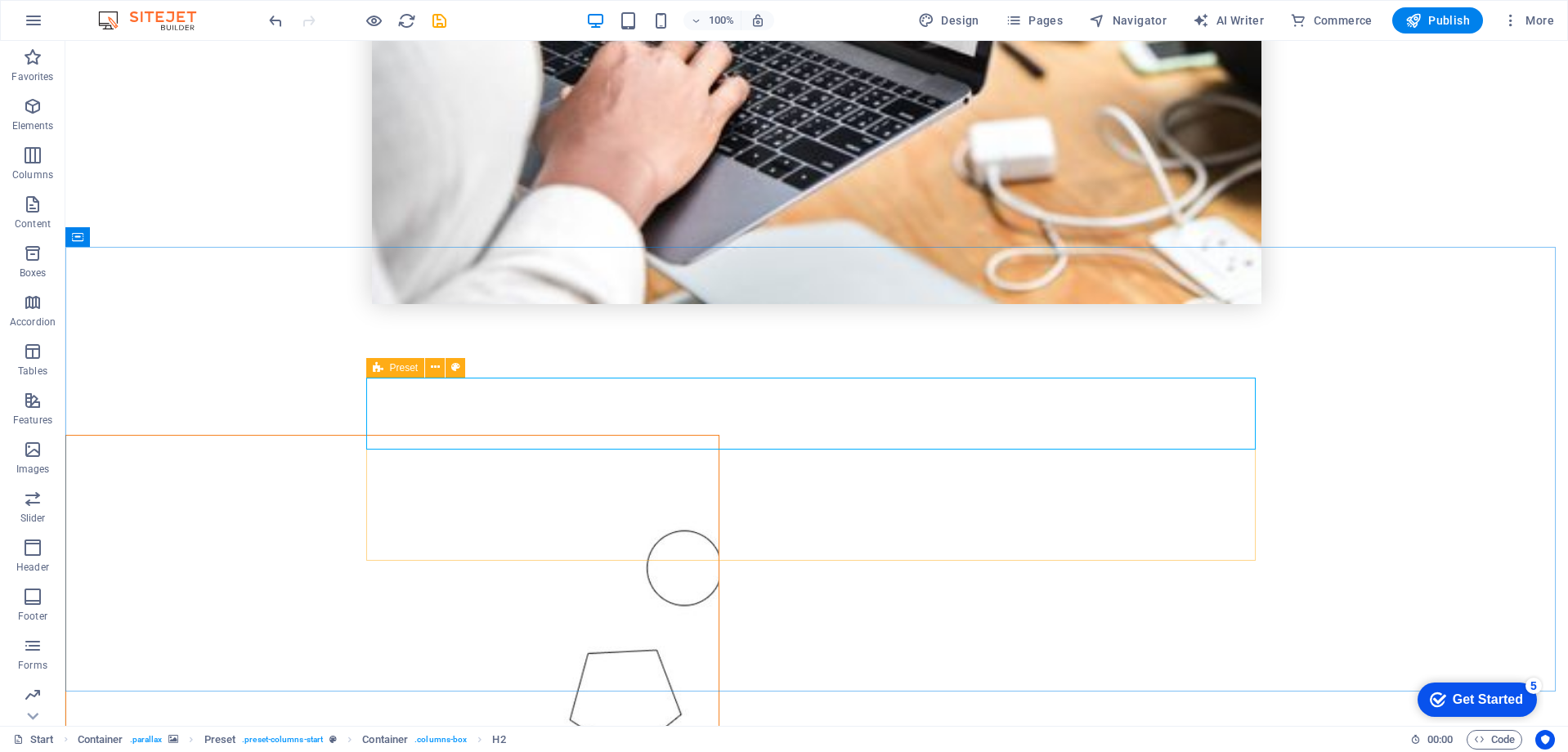
click at [379, 367] on icon at bounding box center [378, 368] width 10 height 20
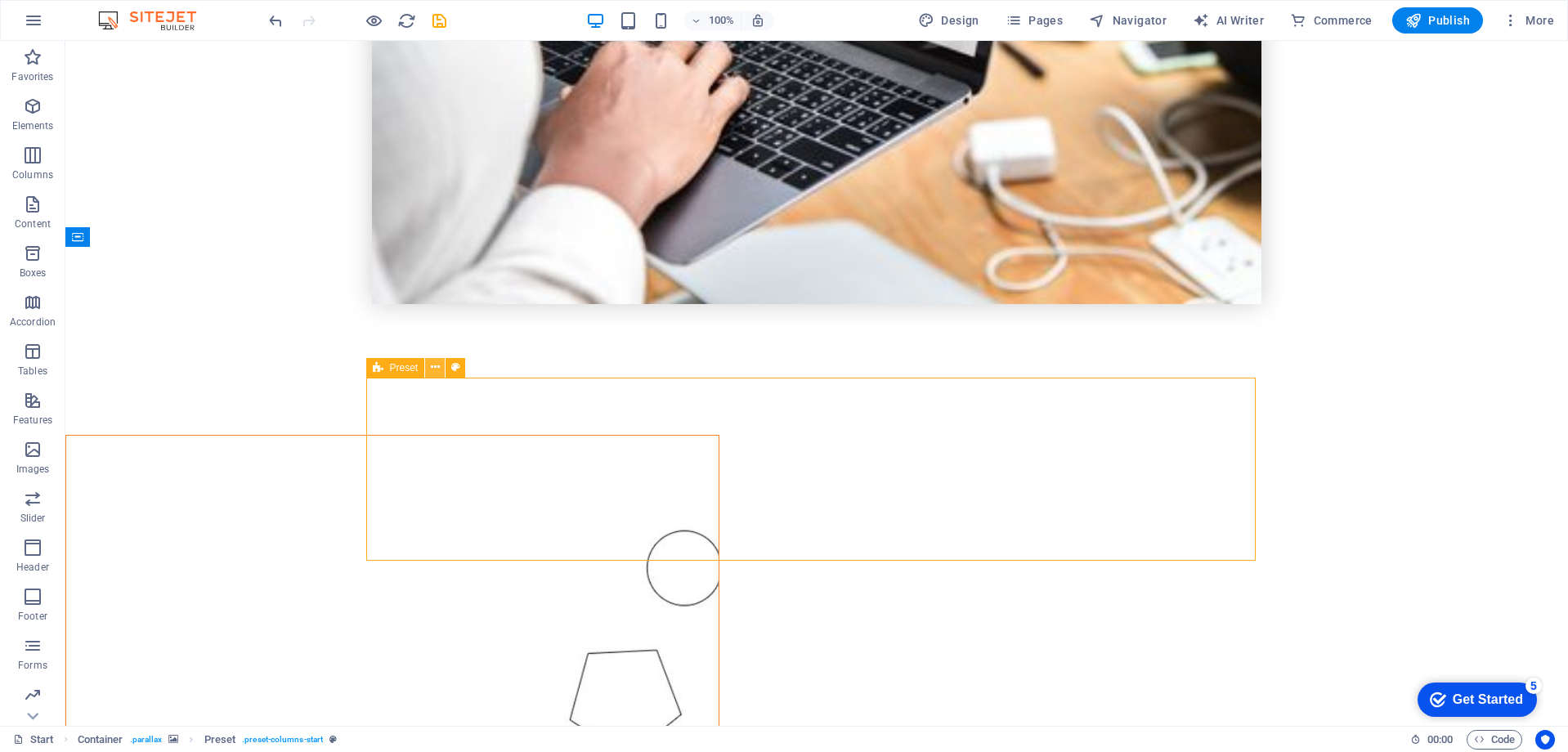
click at [427, 365] on button at bounding box center [434, 368] width 20 height 20
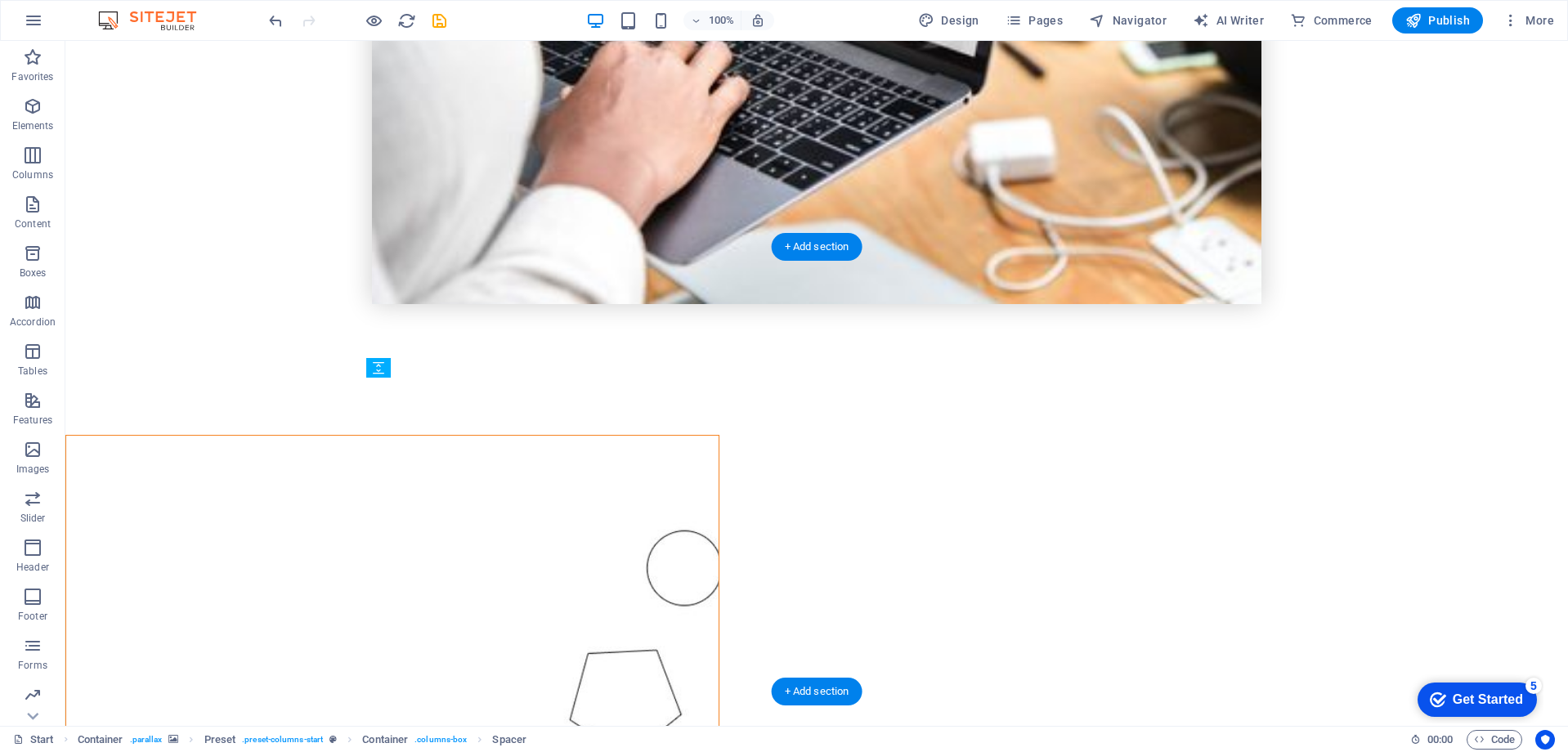
drag, startPoint x: 594, startPoint y: 510, endPoint x: 389, endPoint y: 405, distance: 230.3
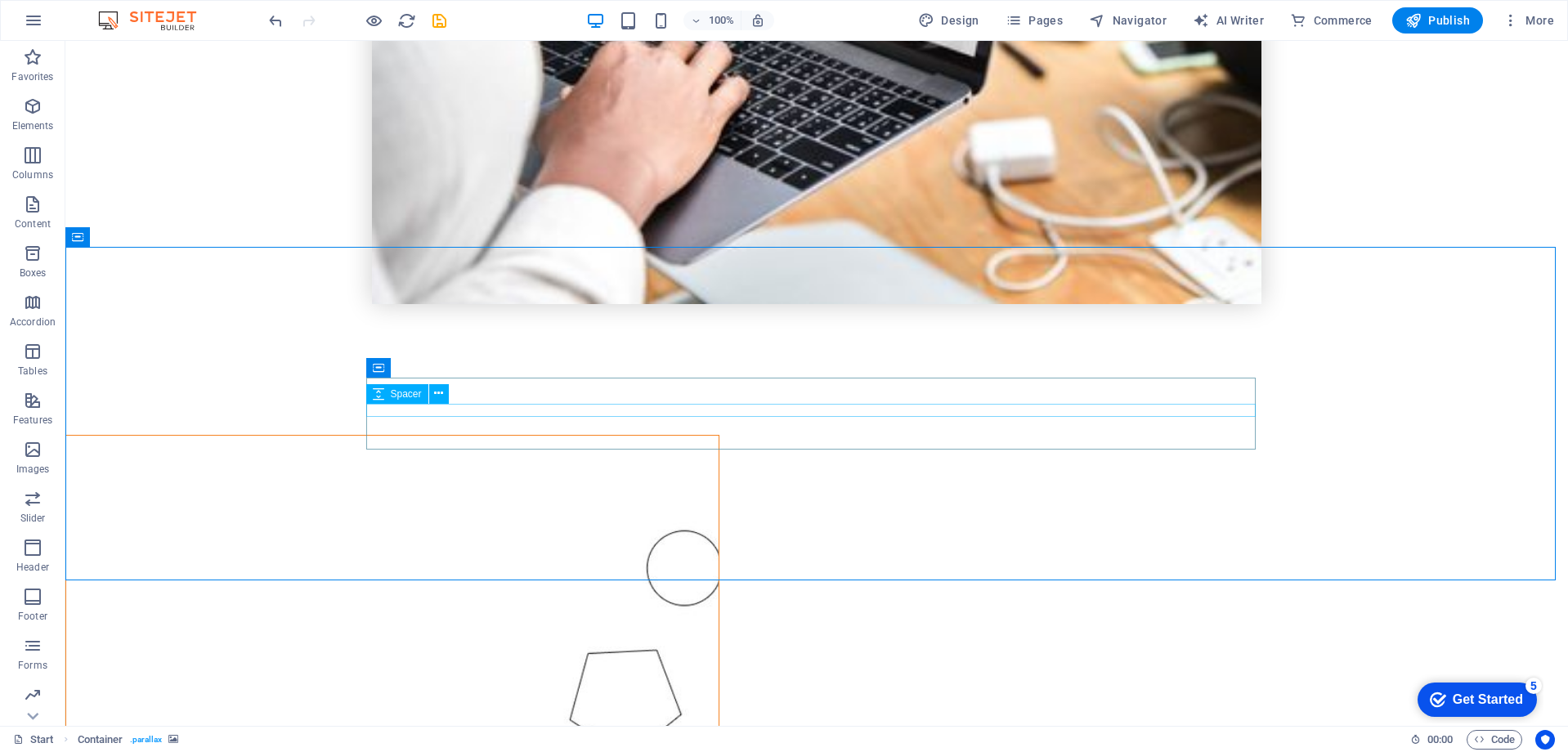
click at [375, 404] on div "Spacer" at bounding box center [413, 395] width 93 height 21
click at [367, 400] on div "Spacer" at bounding box center [398, 394] width 62 height 20
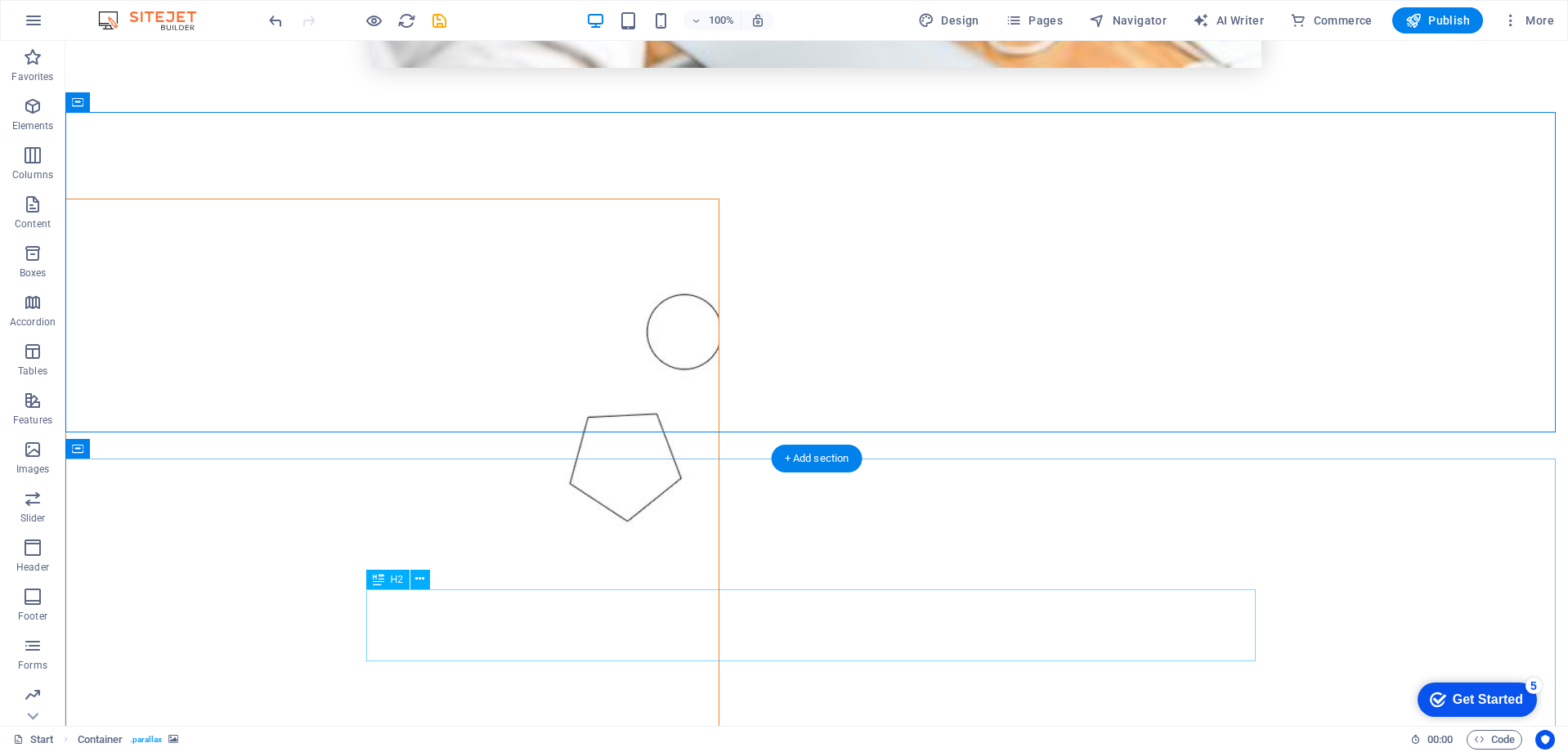
scroll to position [1654, 0]
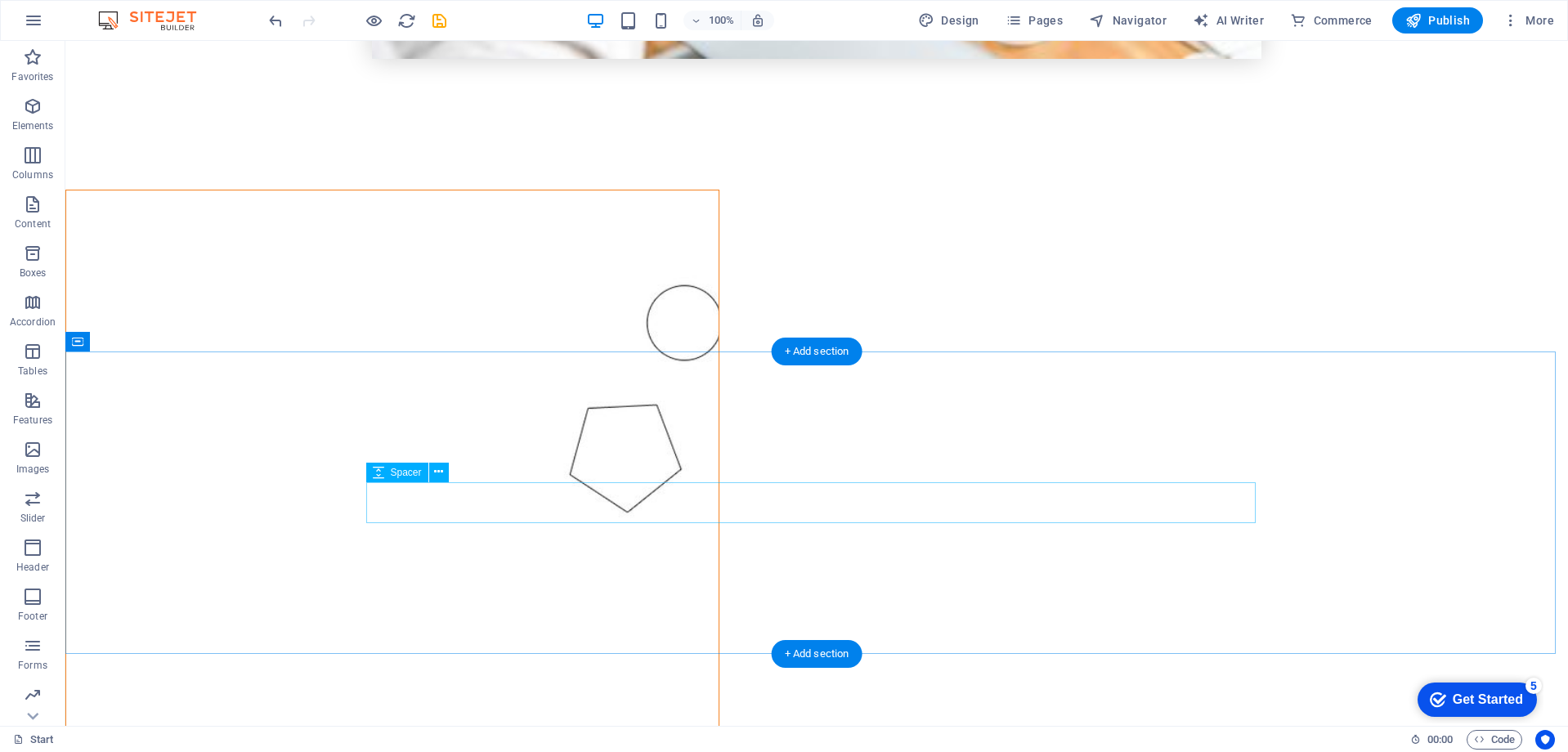
scroll to position [1652, 0]
drag, startPoint x: 907, startPoint y: 694, endPoint x: 957, endPoint y: 651, distance: 65.9
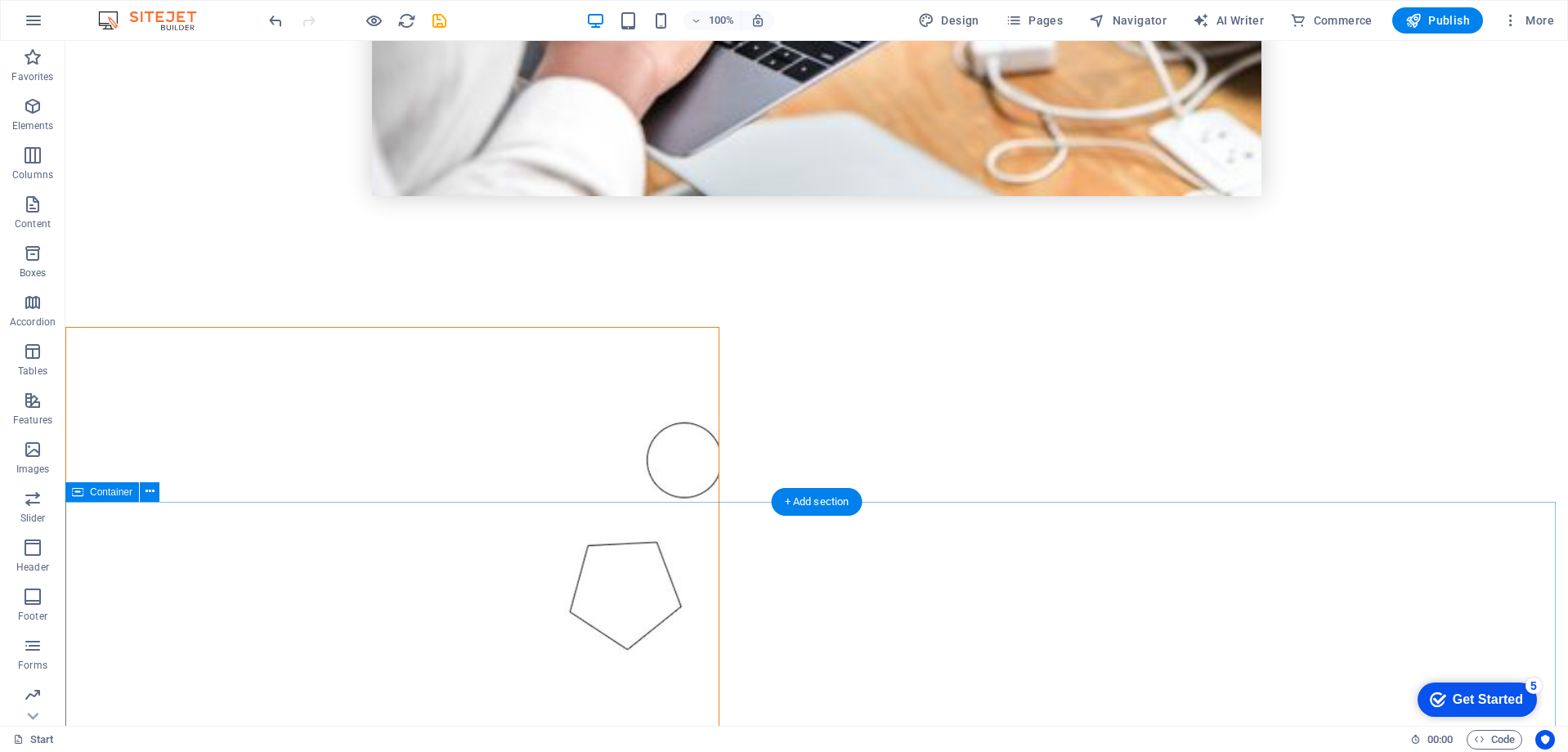
scroll to position [1497, 0]
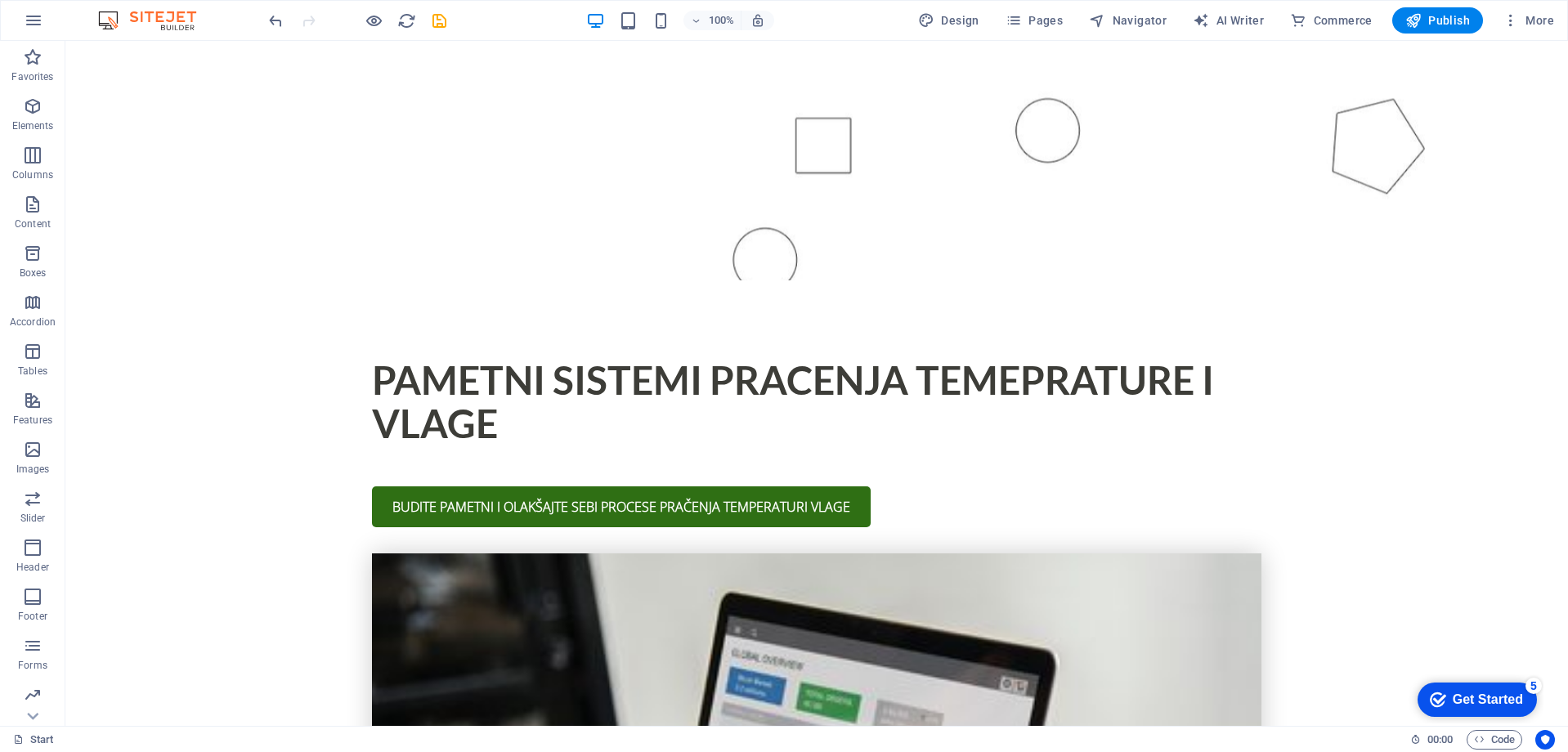
scroll to position [353, 0]
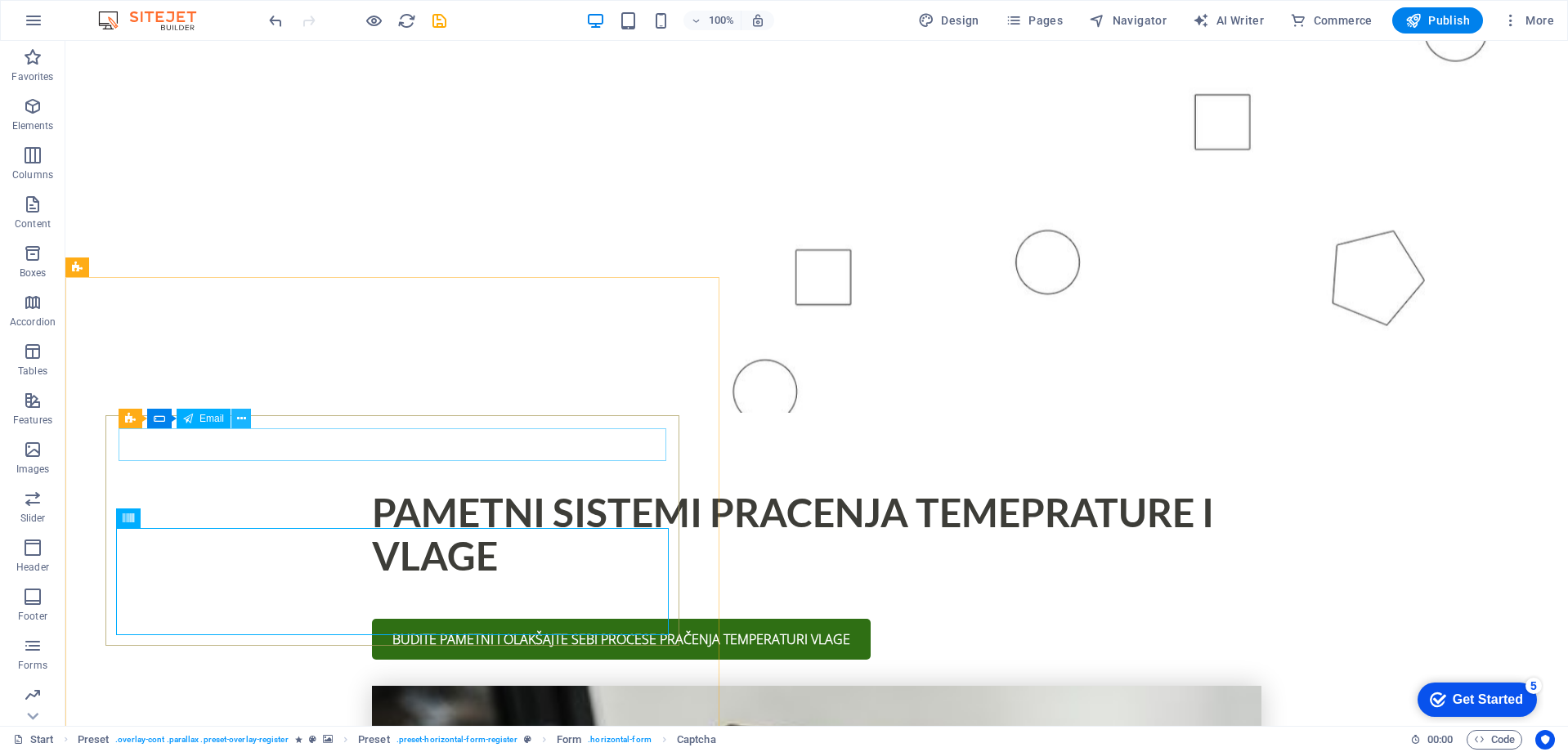
click at [242, 422] on icon at bounding box center [242, 419] width 9 height 17
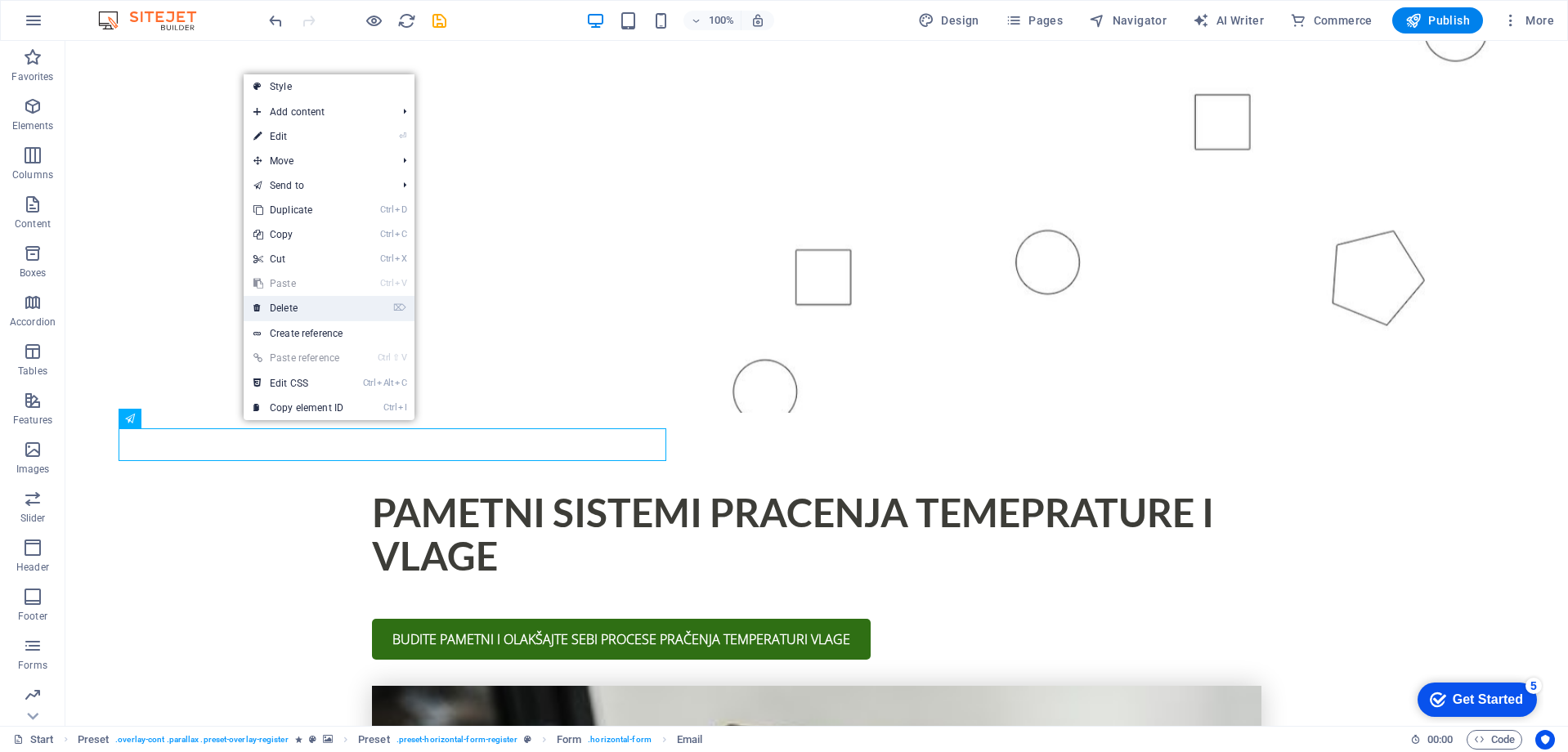
click at [352, 305] on link "⌦ Delete" at bounding box center [298, 308] width 110 height 24
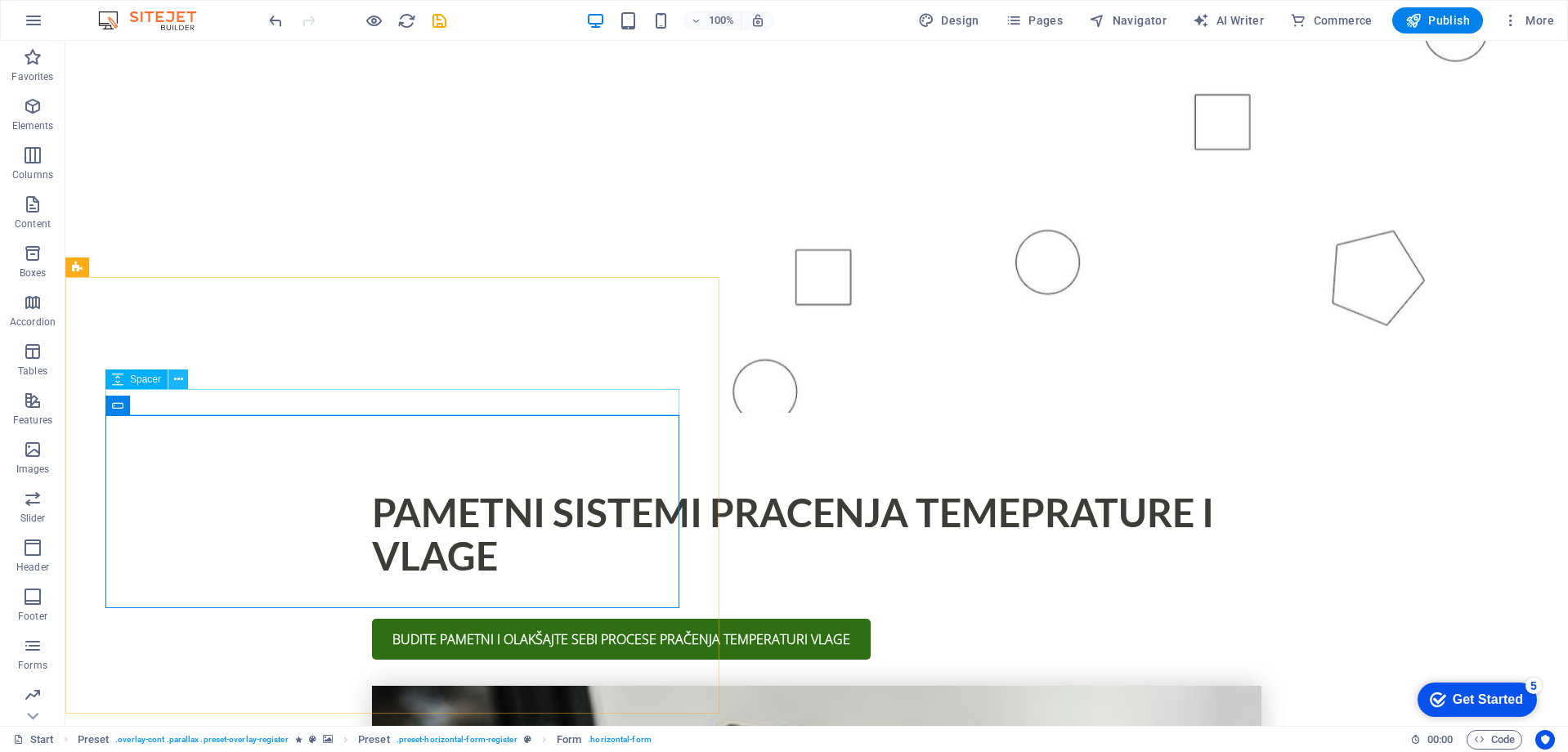
click at [176, 381] on icon at bounding box center [179, 380] width 9 height 17
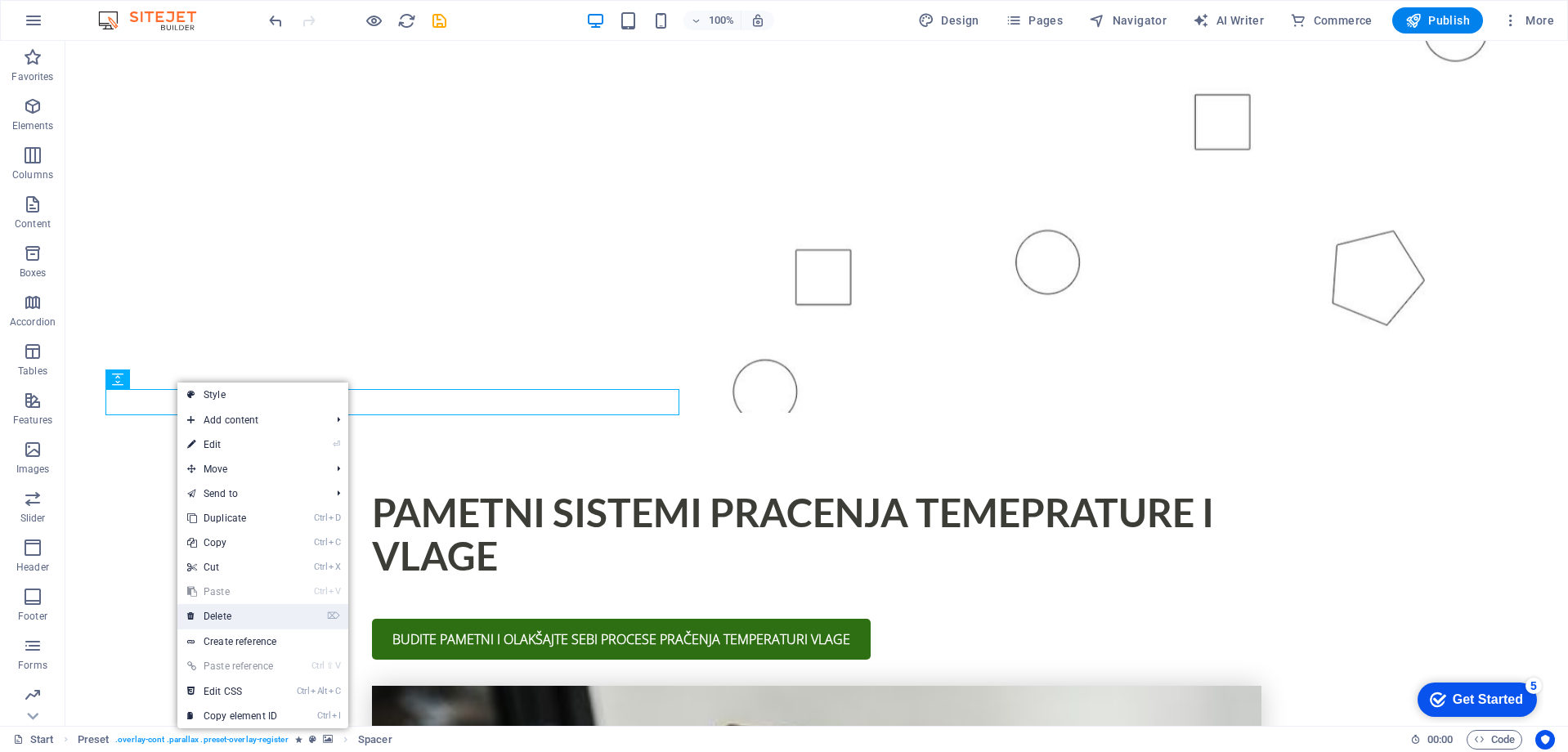
click at [254, 614] on link "⌦ Delete" at bounding box center [232, 617] width 110 height 24
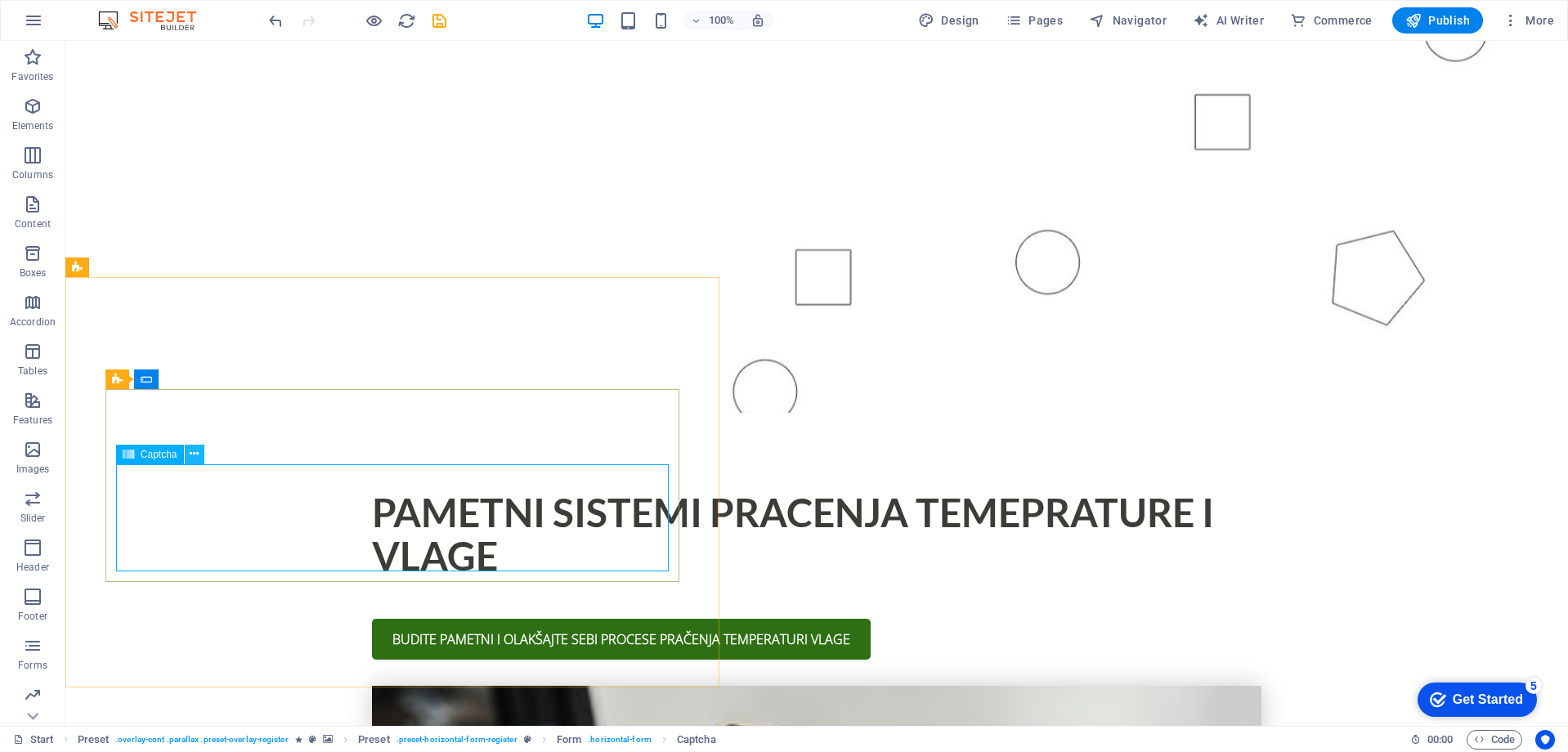
click at [196, 459] on icon at bounding box center [195, 454] width 9 height 17
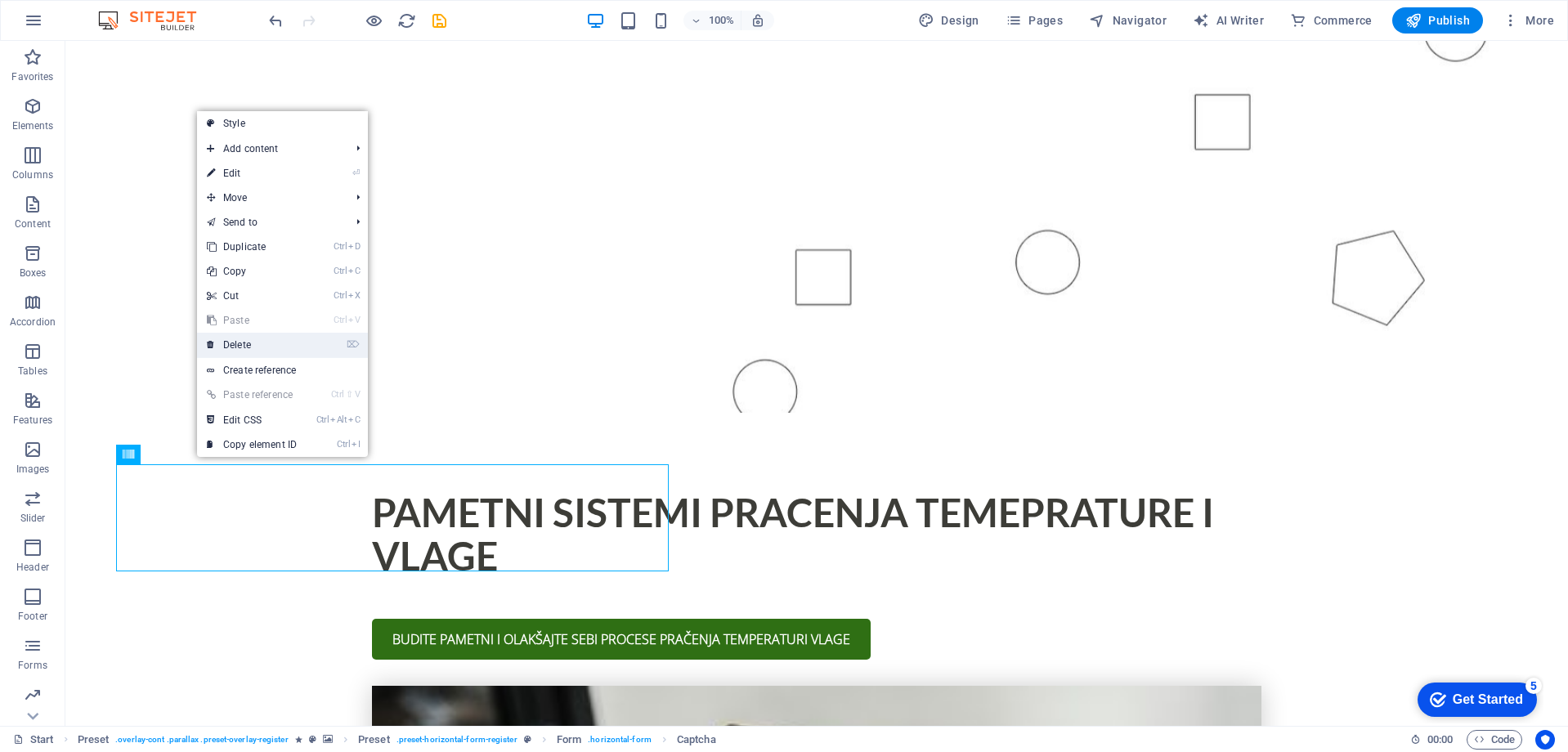
click at [250, 342] on link "⌦ Delete" at bounding box center [252, 345] width 110 height 24
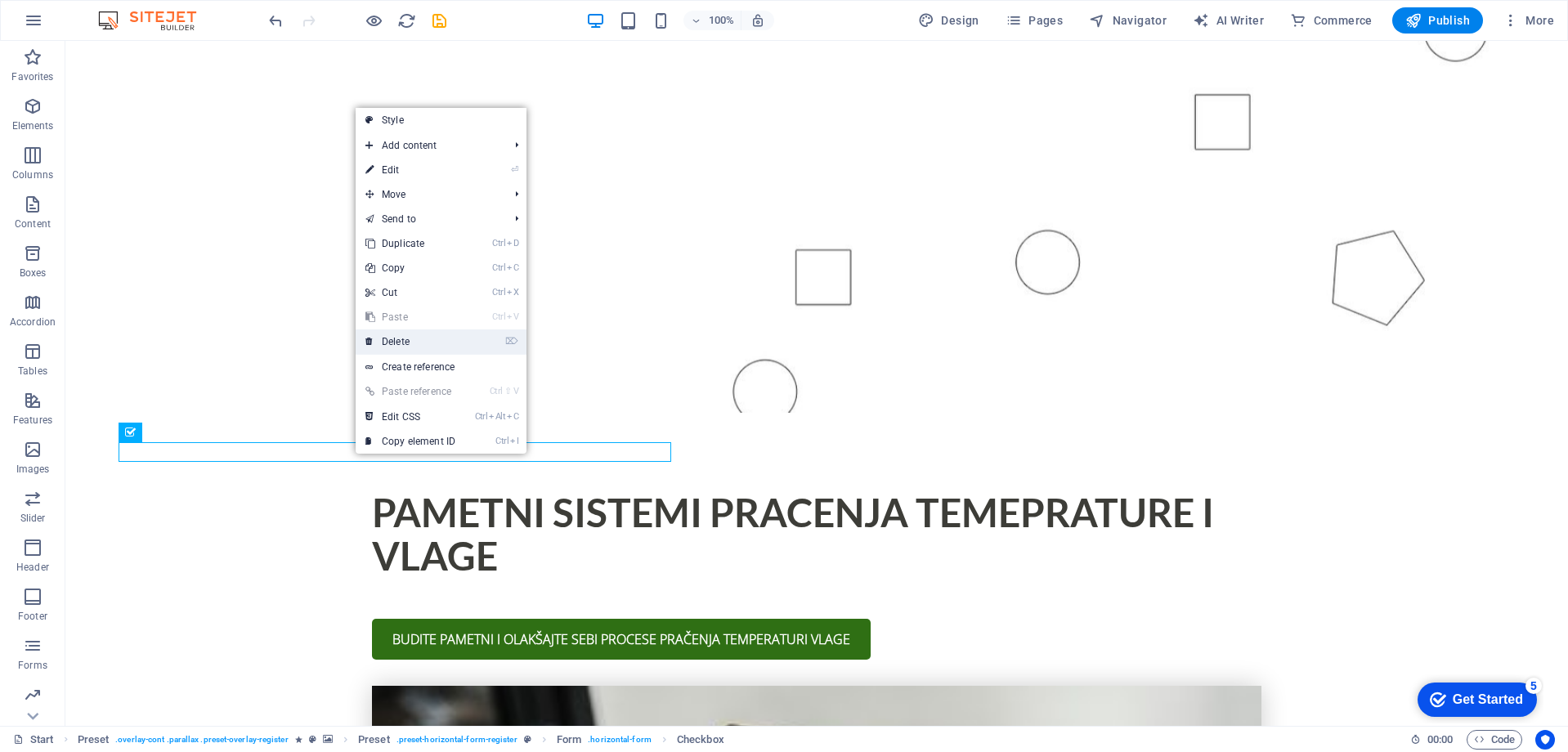
click at [387, 346] on link "⌦ Delete" at bounding box center [410, 341] width 110 height 24
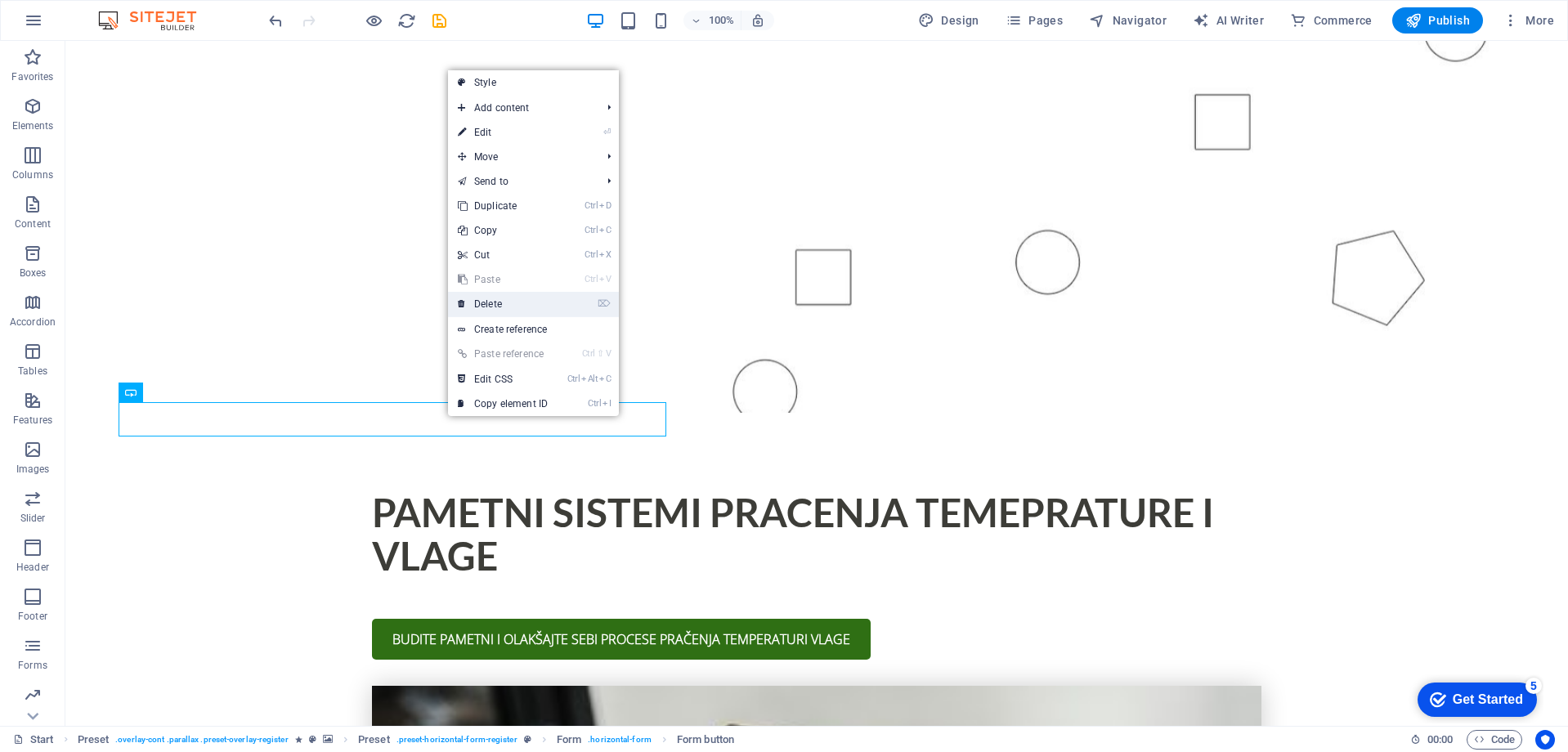
drag, startPoint x: 492, startPoint y: 311, endPoint x: 426, endPoint y: 270, distance: 77.7
click at [492, 311] on link "⌦ Delete" at bounding box center [503, 304] width 110 height 24
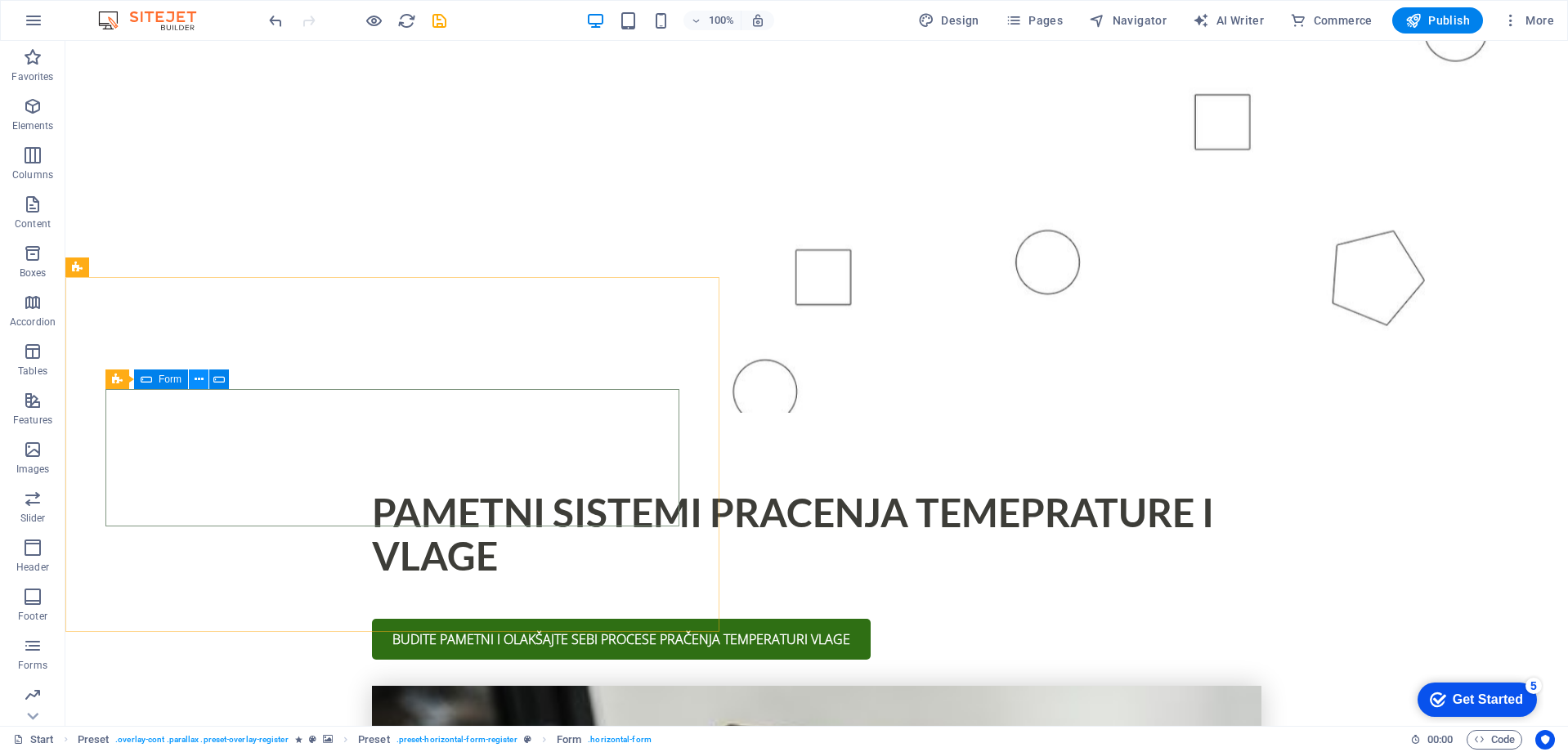
click at [202, 377] on icon at bounding box center [199, 380] width 9 height 17
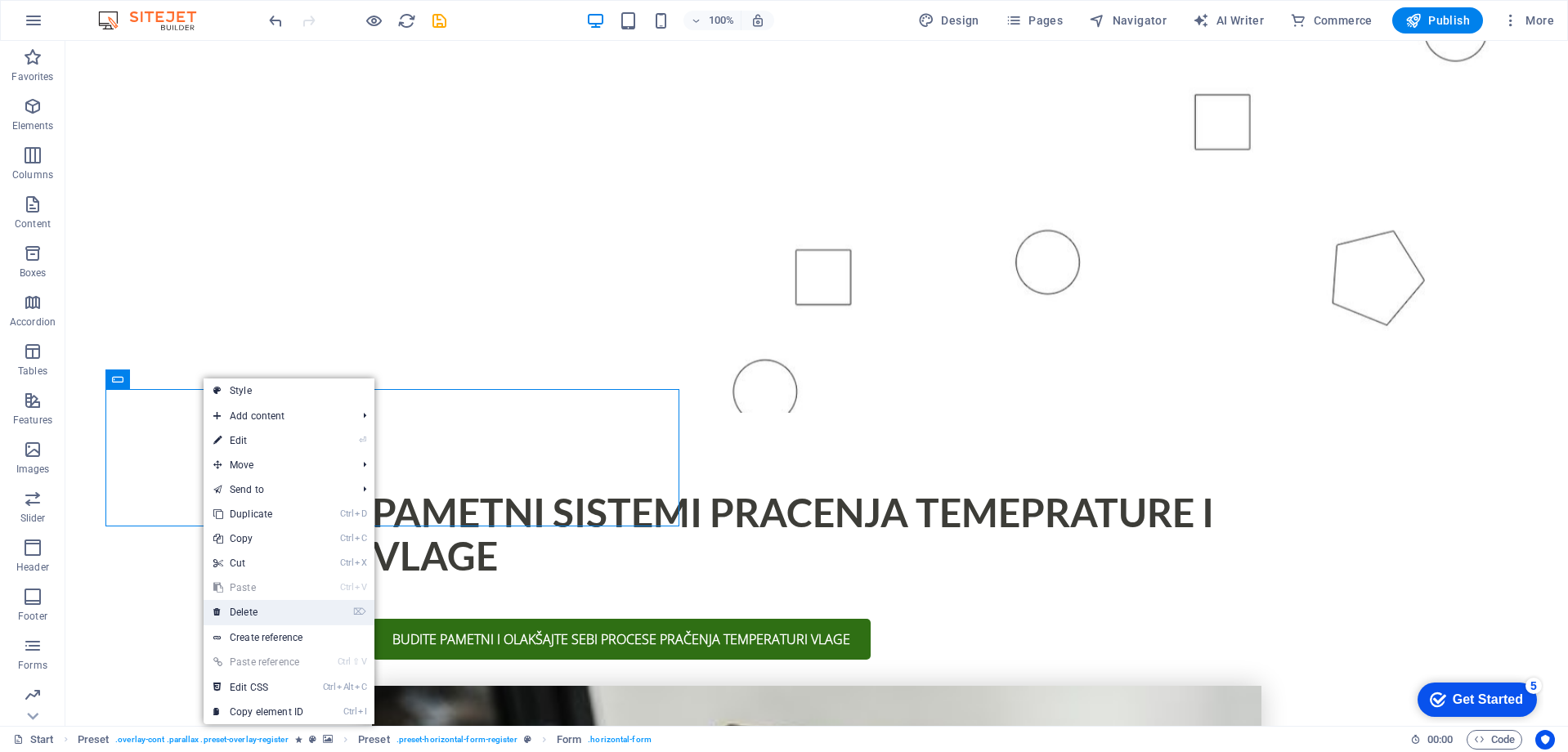
click at [247, 606] on link "⌦ Delete" at bounding box center [259, 612] width 110 height 24
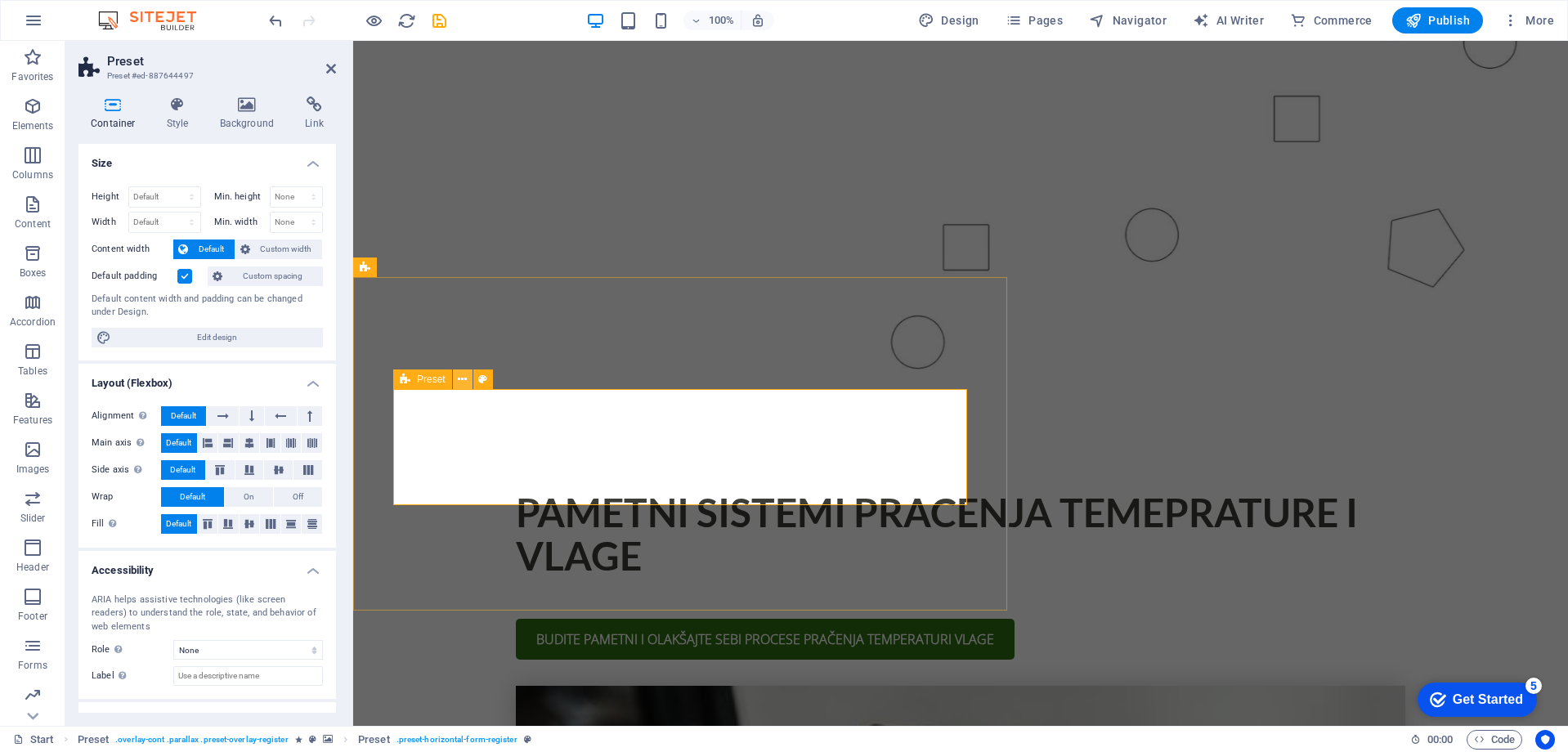
click at [459, 383] on icon at bounding box center [463, 380] width 9 height 17
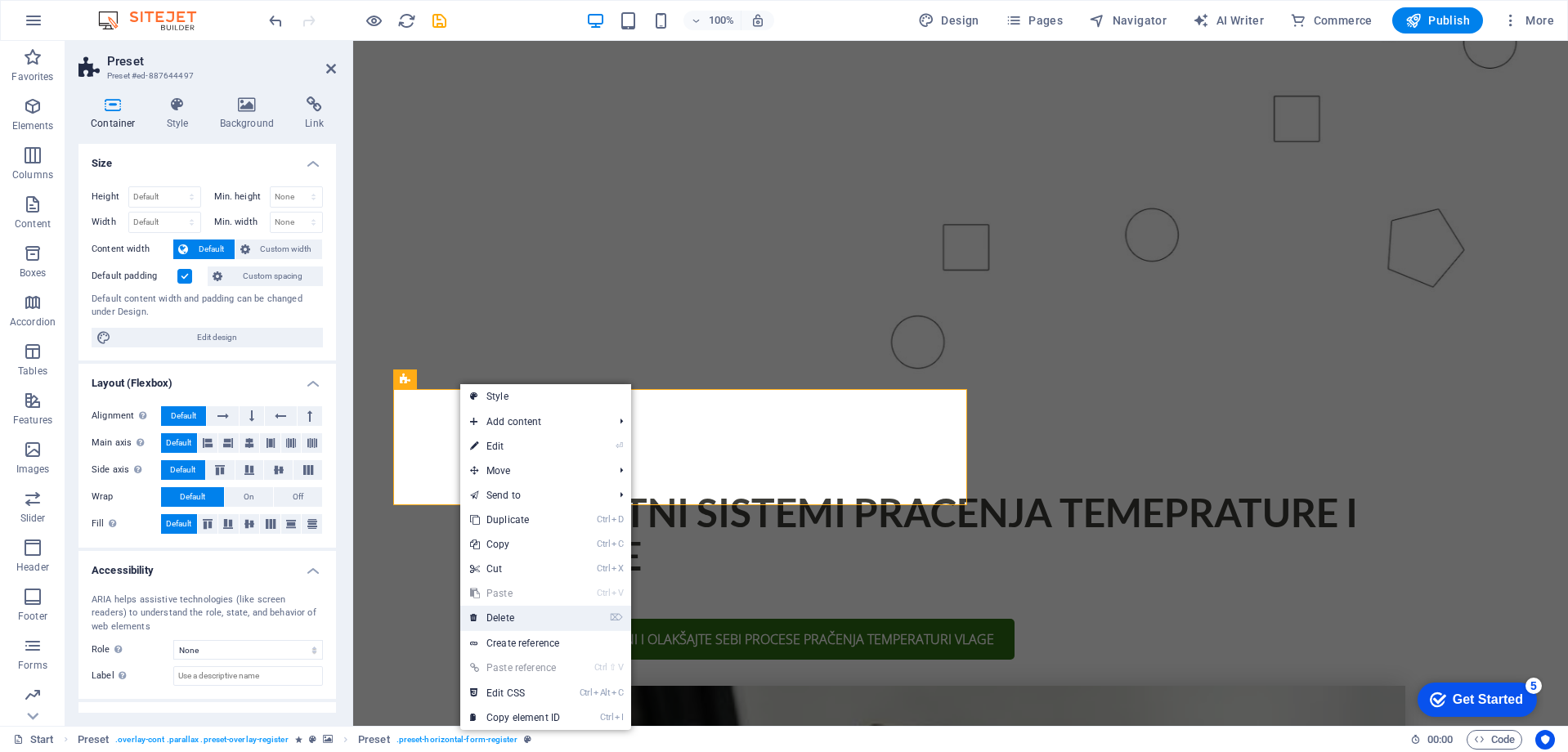
click at [514, 616] on link "⌦ Delete" at bounding box center [515, 618] width 110 height 24
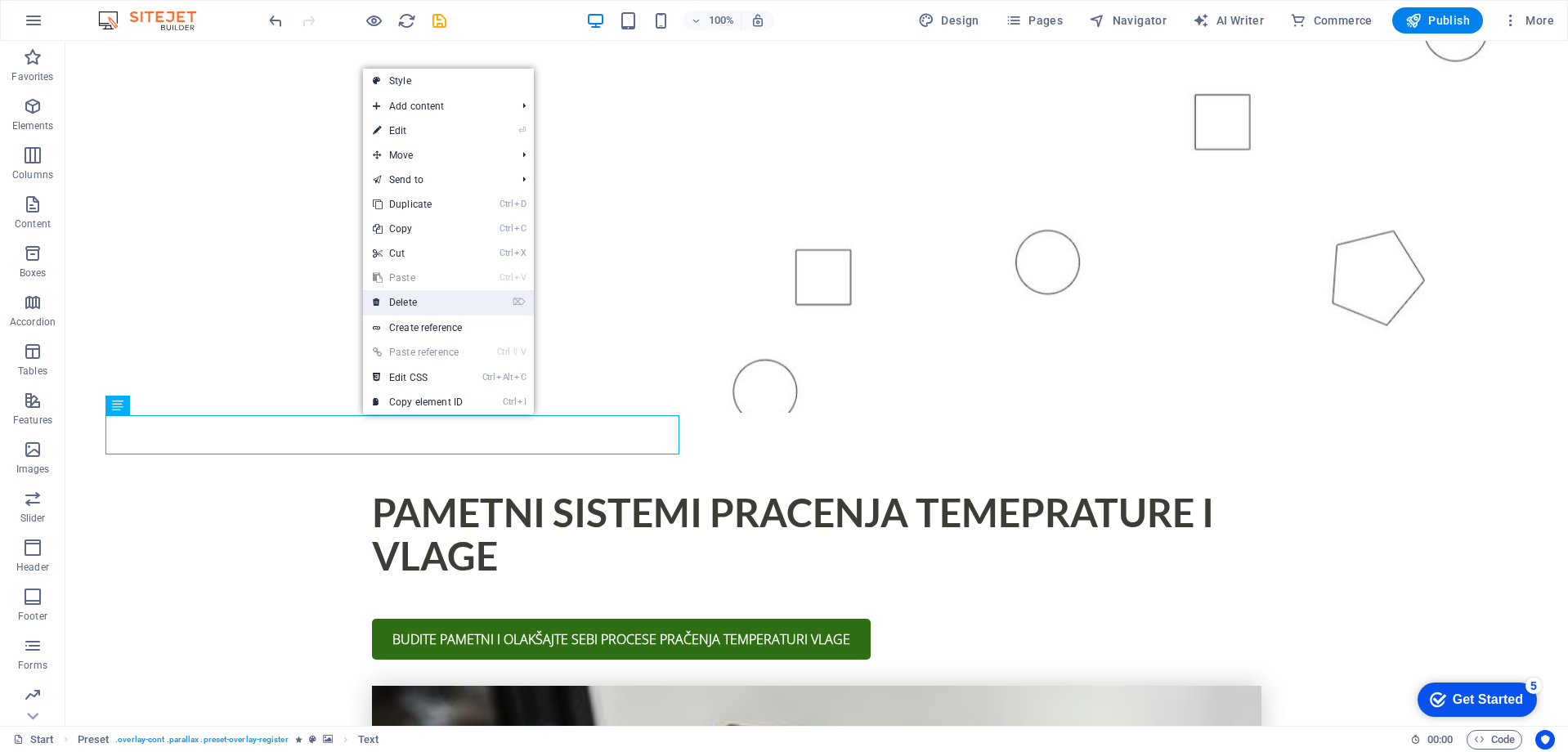
click at [396, 307] on link "⌦ Delete" at bounding box center [417, 303] width 110 height 24
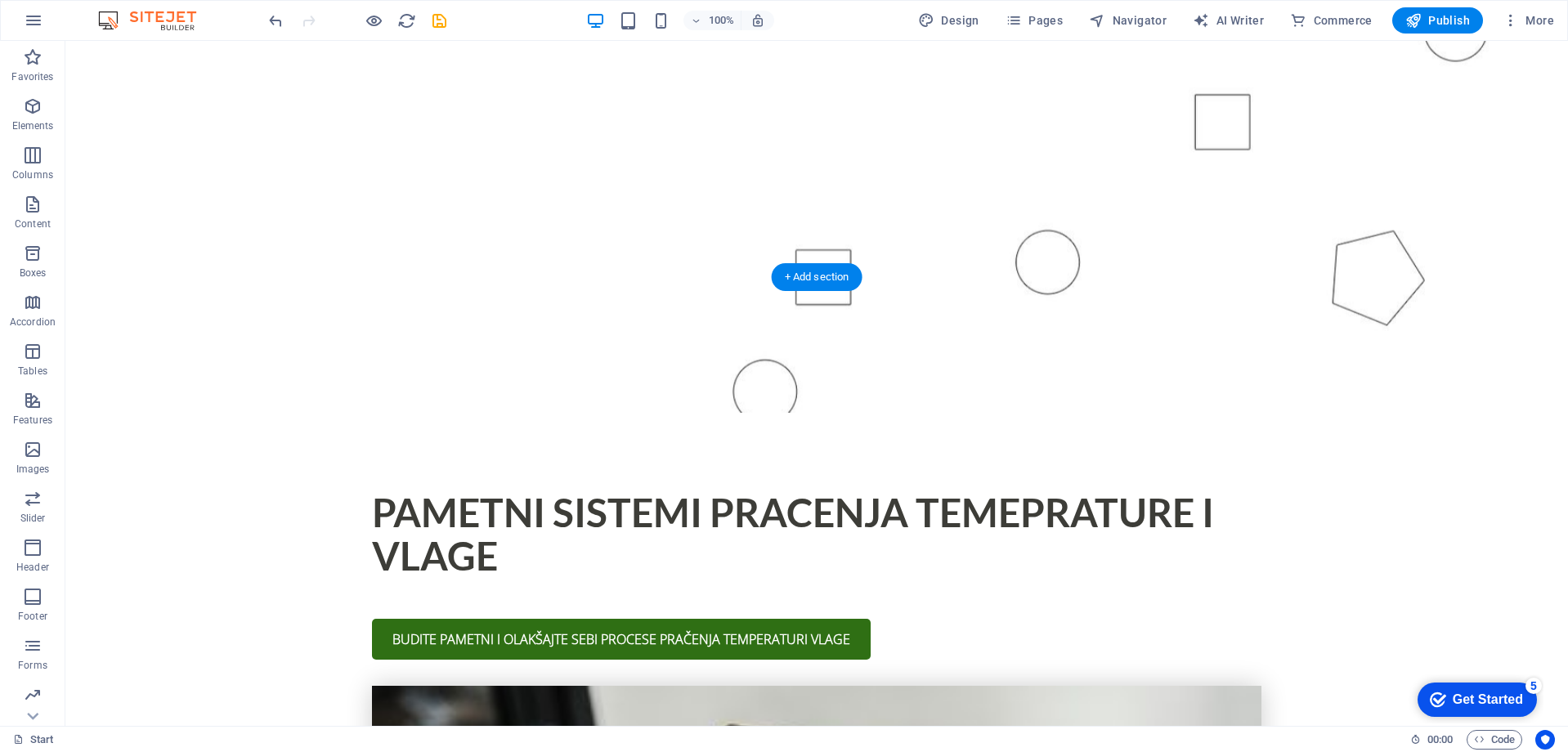
click at [96, 154] on figure at bounding box center [817, 103] width 1503 height 619
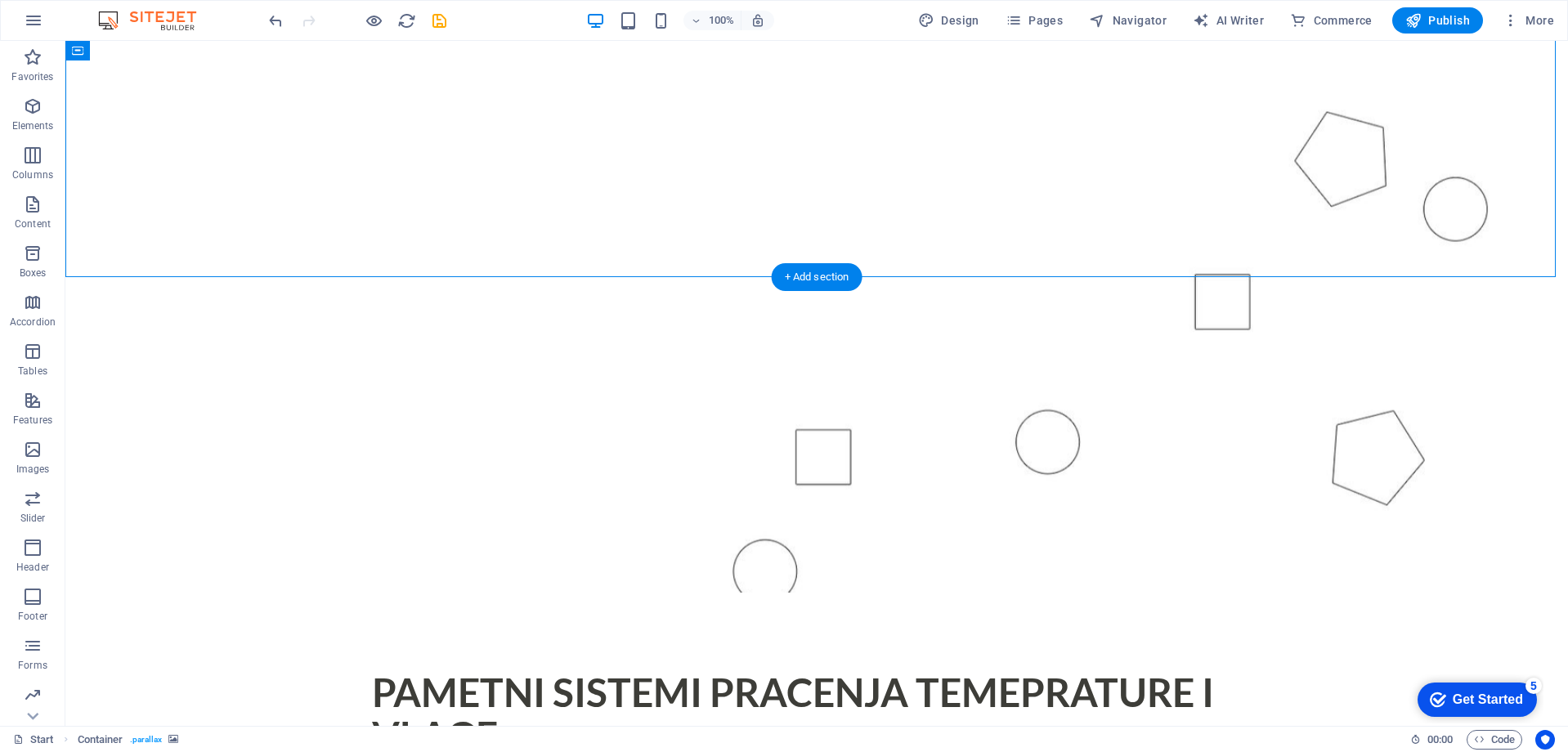
scroll to position [0, 0]
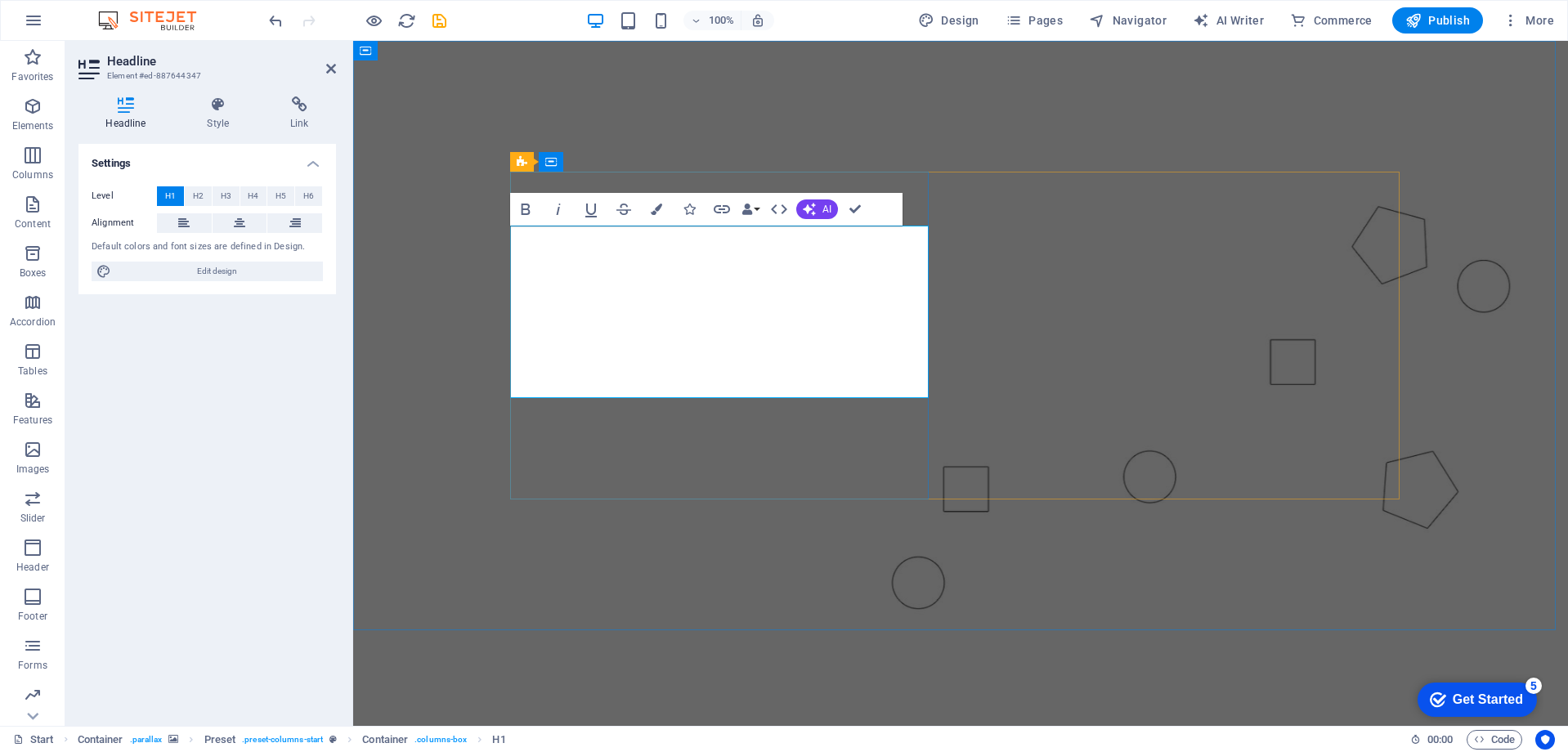
drag, startPoint x: 522, startPoint y: 244, endPoint x: 709, endPoint y: 375, distance: 228.3
drag, startPoint x: 527, startPoint y: 250, endPoint x: 512, endPoint y: 243, distance: 16.6
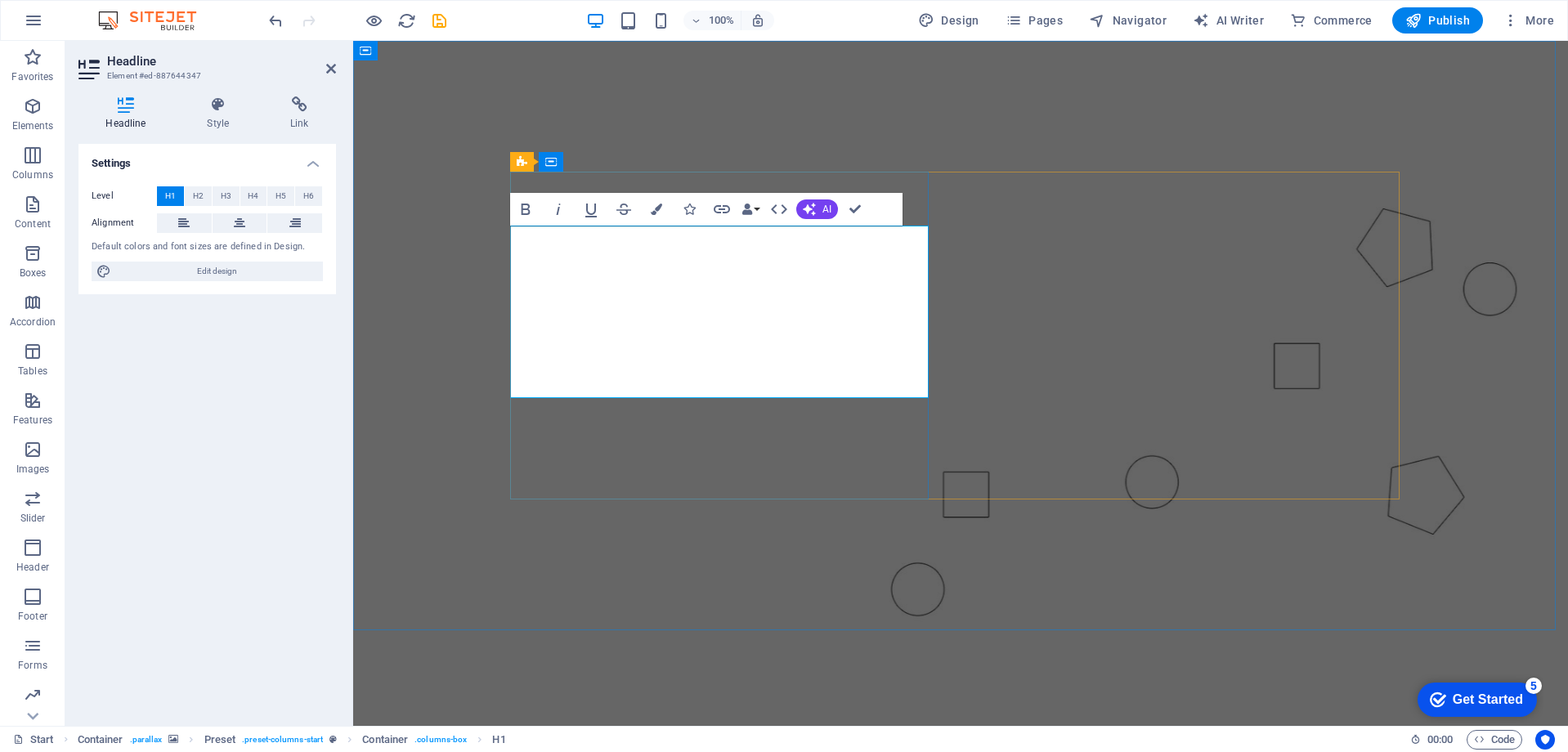
drag, startPoint x: 512, startPoint y: 243, endPoint x: 650, endPoint y: 382, distance: 195.9
click at [226, 274] on span "Edit design" at bounding box center [216, 271] width 202 height 20
select select "px"
select select "300"
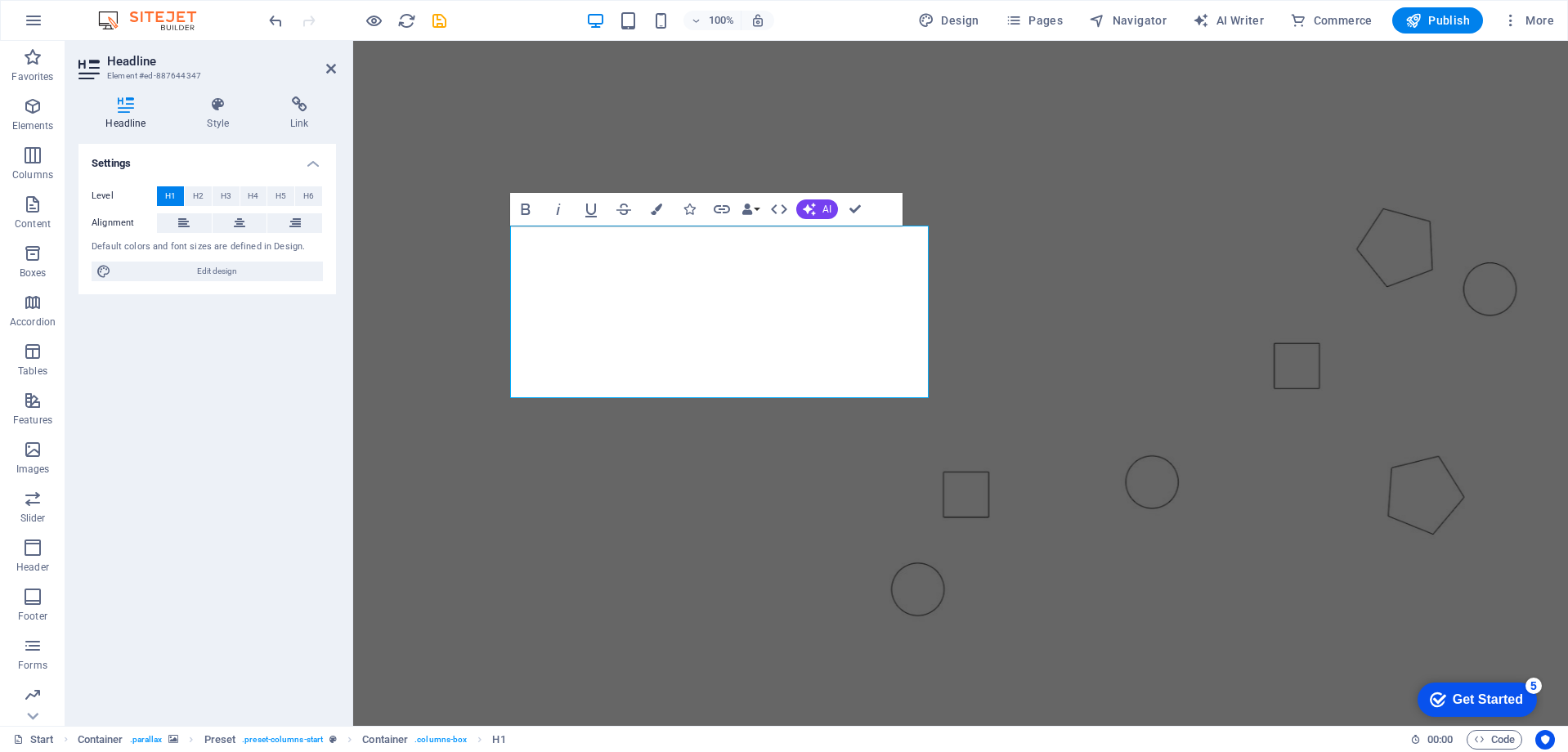
select select "px"
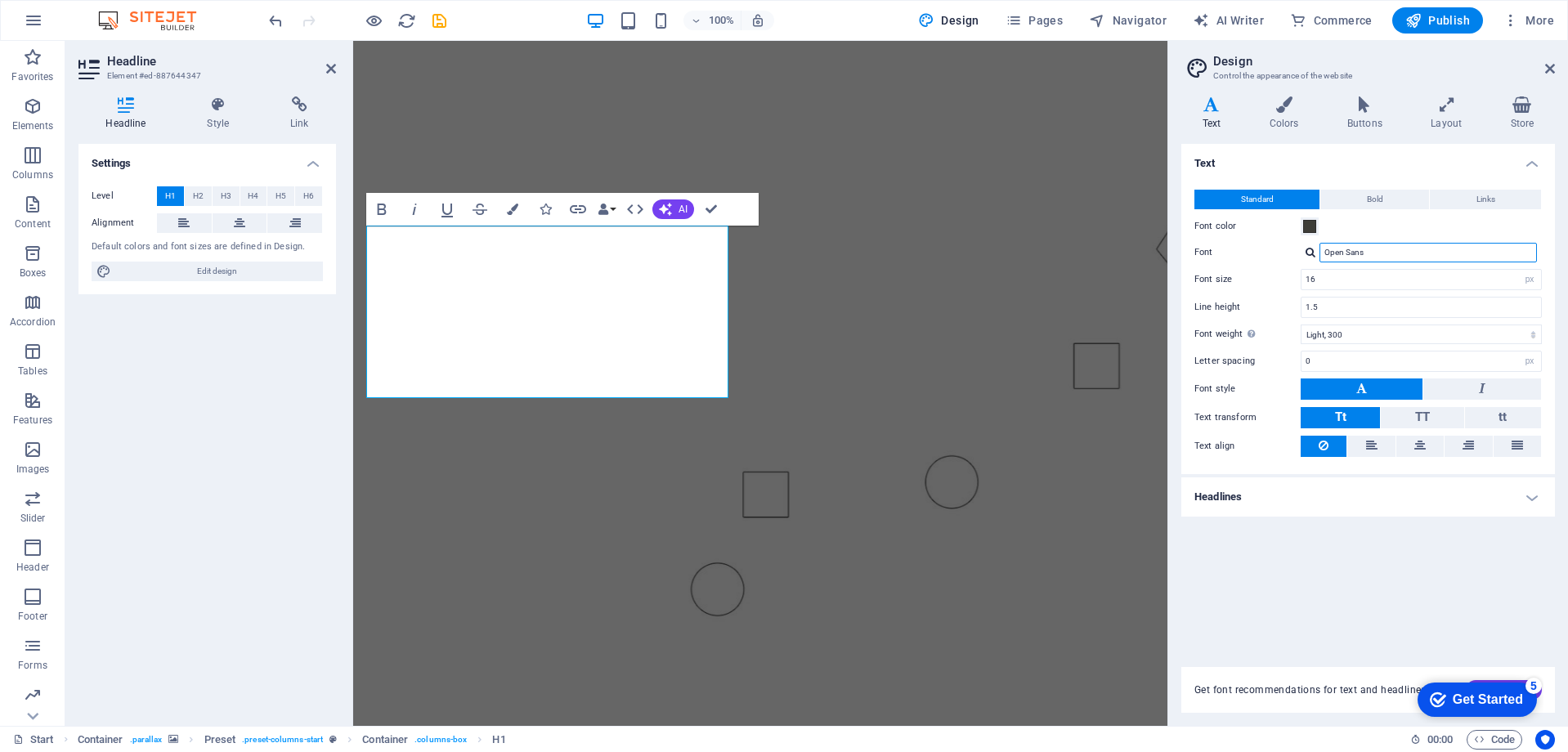
click at [1386, 257] on input "Open Sans" at bounding box center [1428, 252] width 217 height 20
drag, startPoint x: 1390, startPoint y: 256, endPoint x: 1302, endPoint y: 255, distance: 88.0
click at [1302, 255] on div "Open Sans" at bounding box center [1421, 252] width 242 height 20
type input "CA"
click at [1368, 274] on div "Manage fonts →" at bounding box center [1432, 274] width 216 height 17
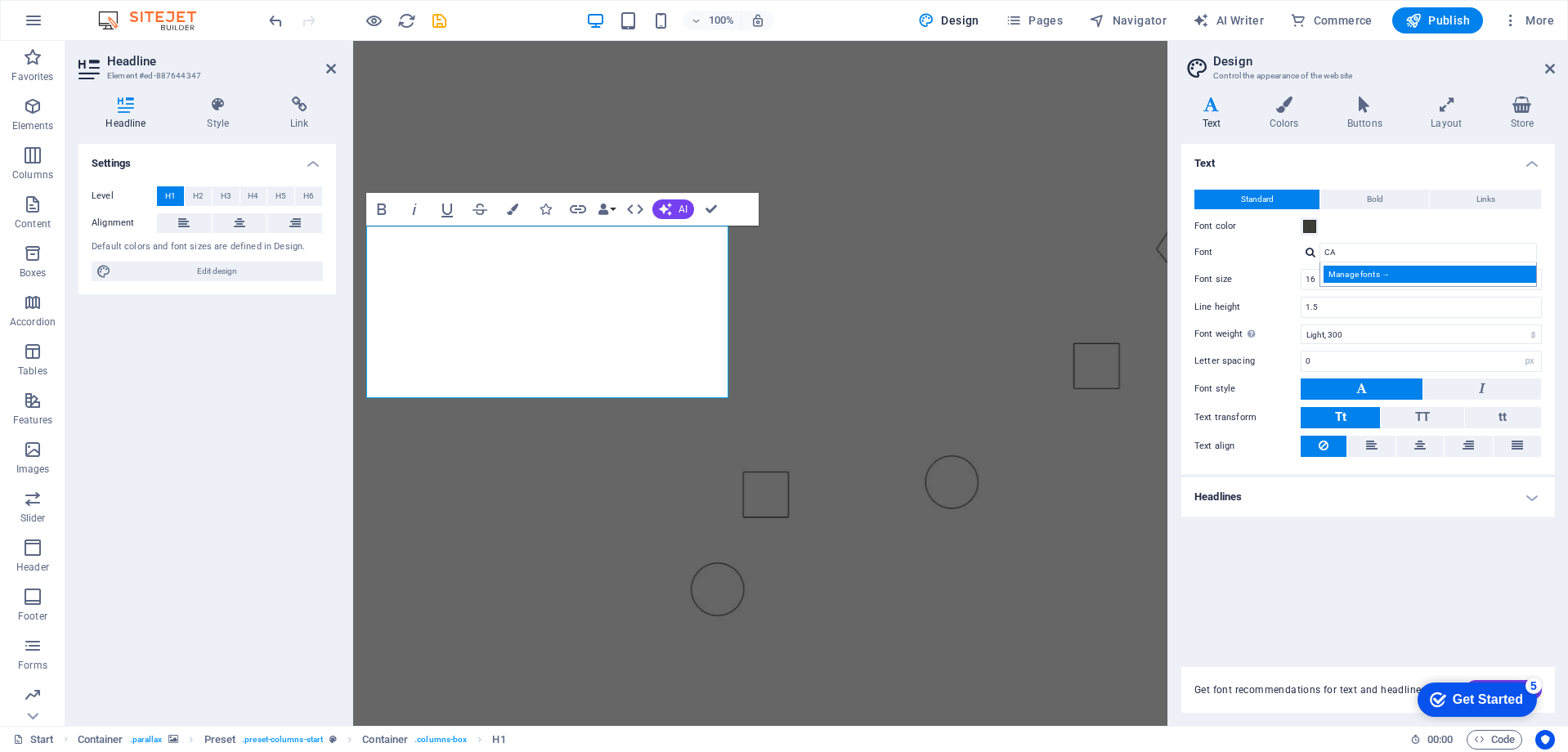
select select "popularity"
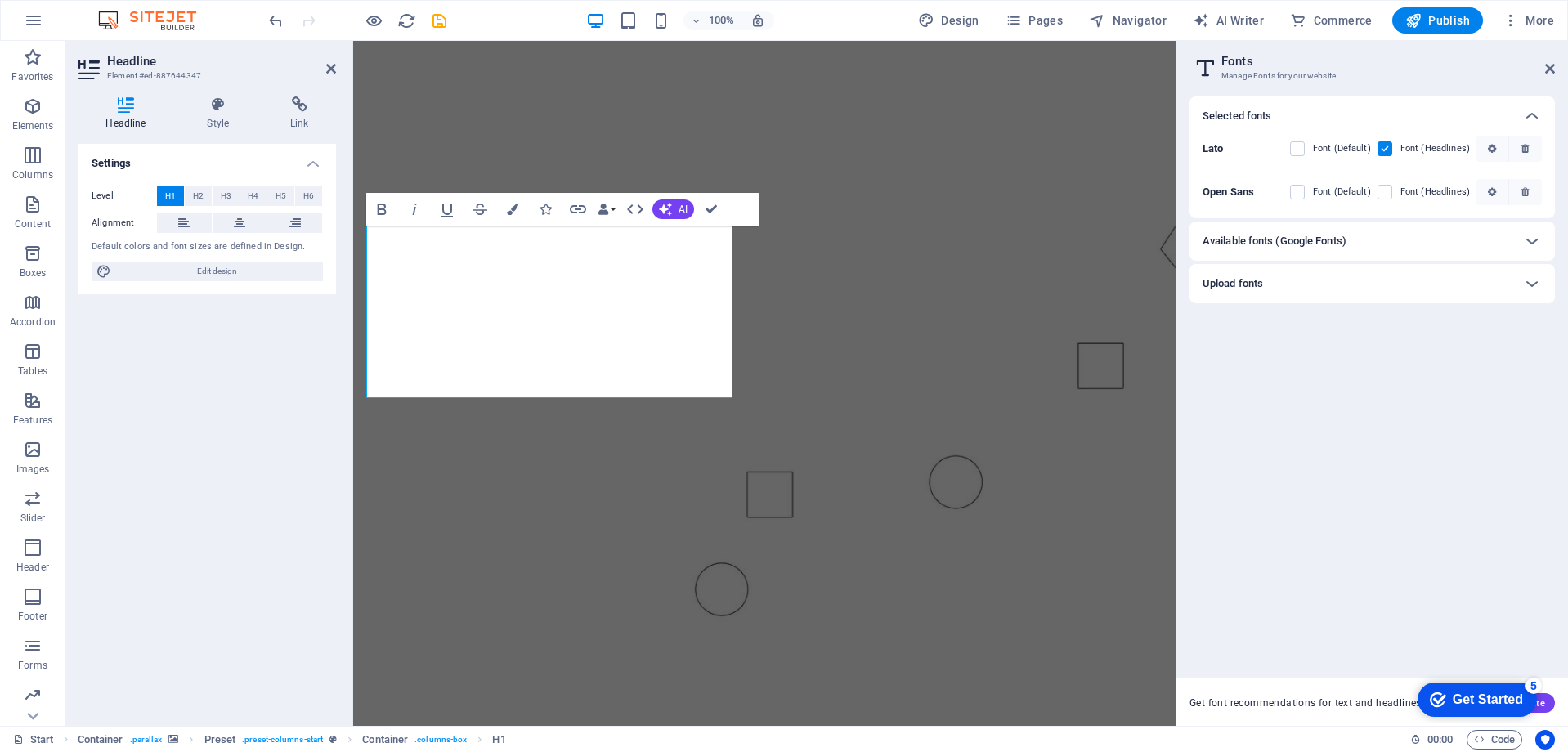
click at [1415, 243] on div "Available fonts (Google Fonts)" at bounding box center [1357, 241] width 310 height 20
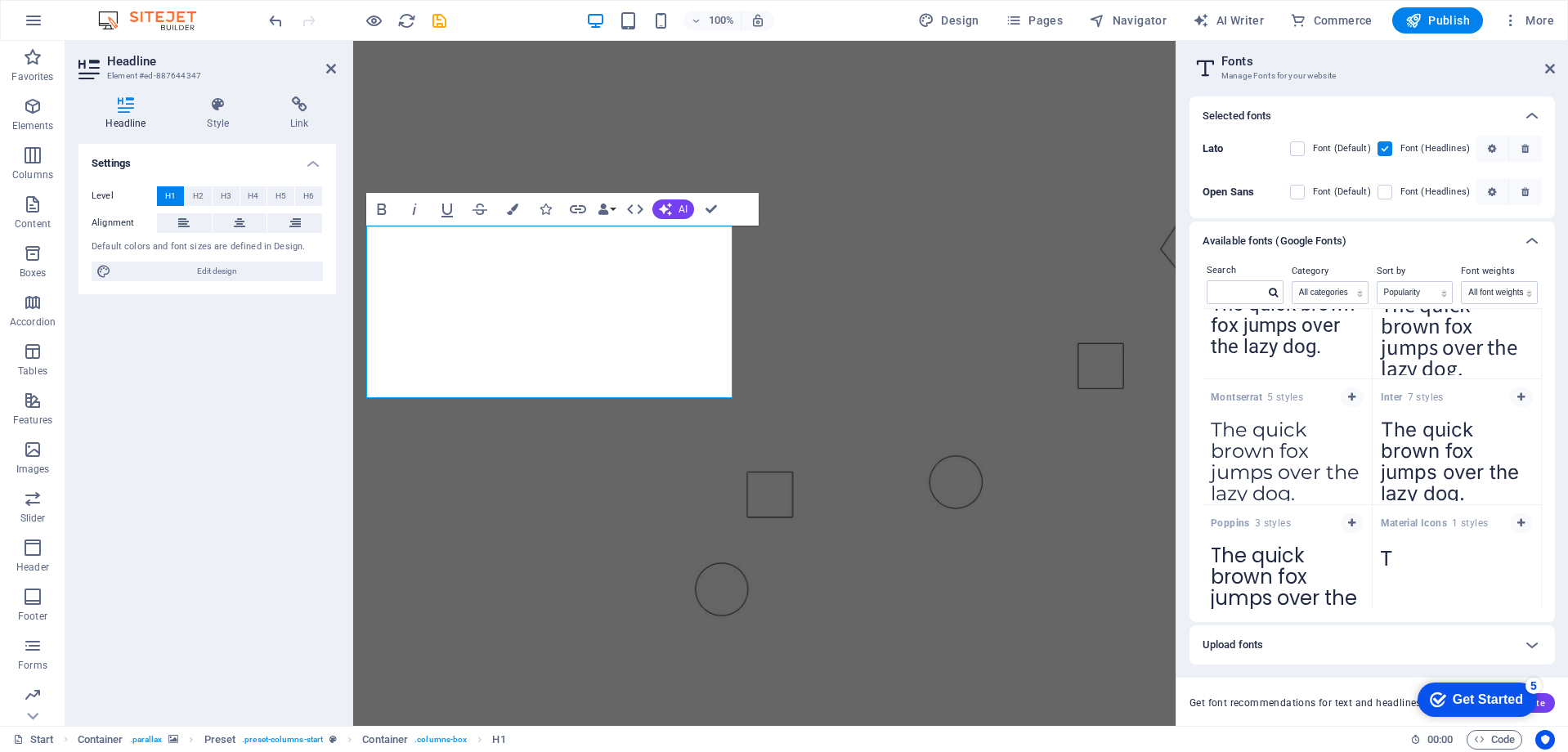
scroll to position [82, 0]
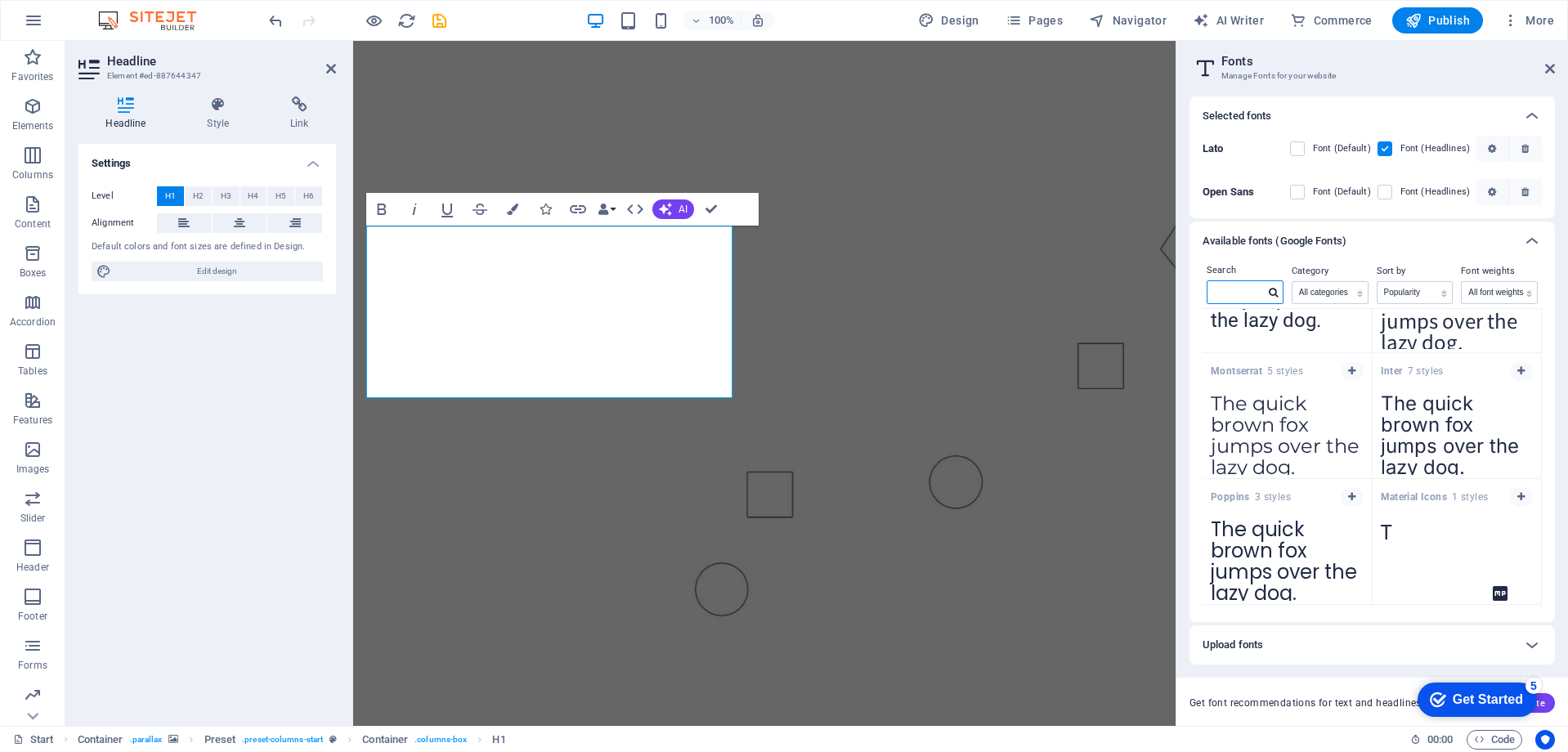
click at [1258, 294] on input "text" at bounding box center [1236, 291] width 57 height 22
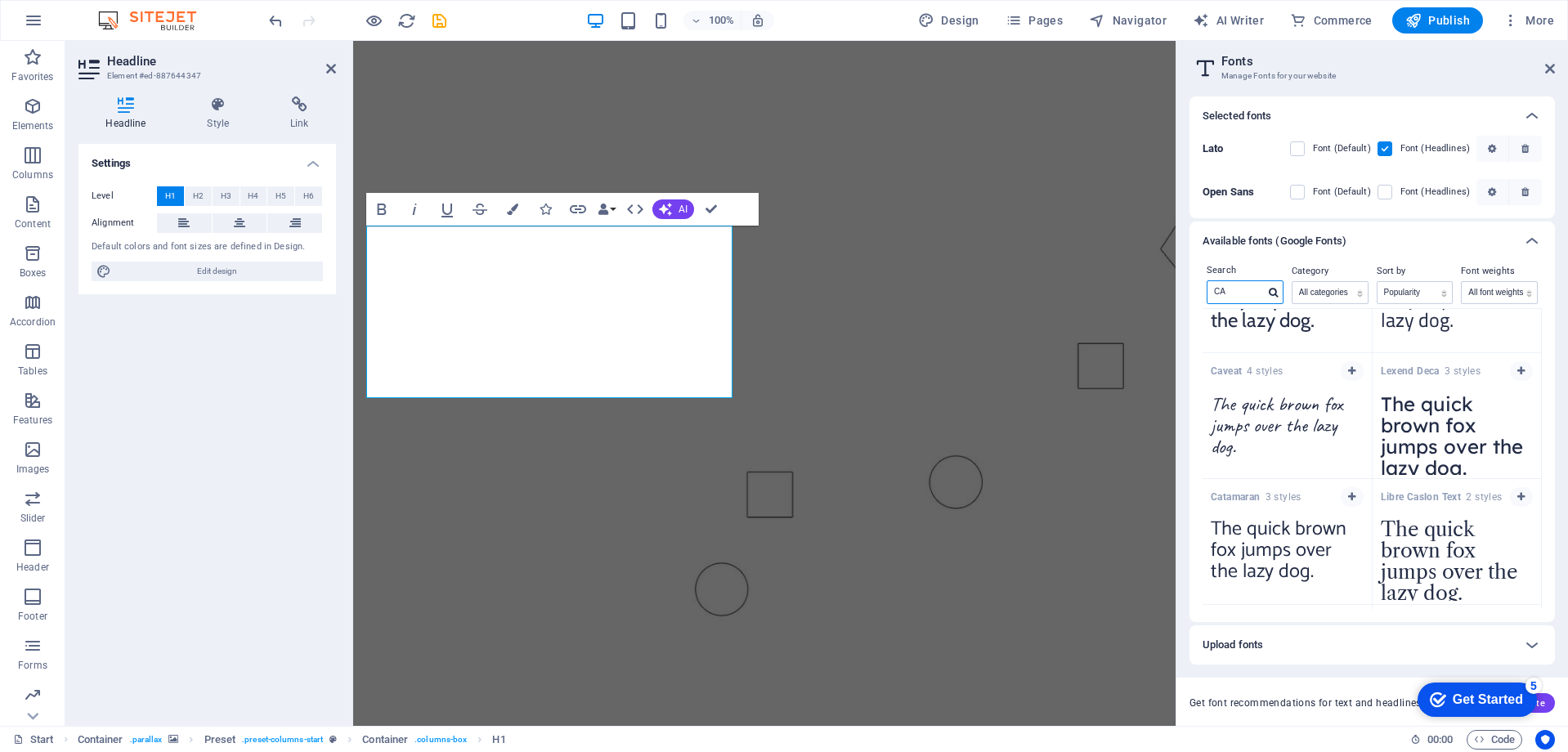
scroll to position [0, 0]
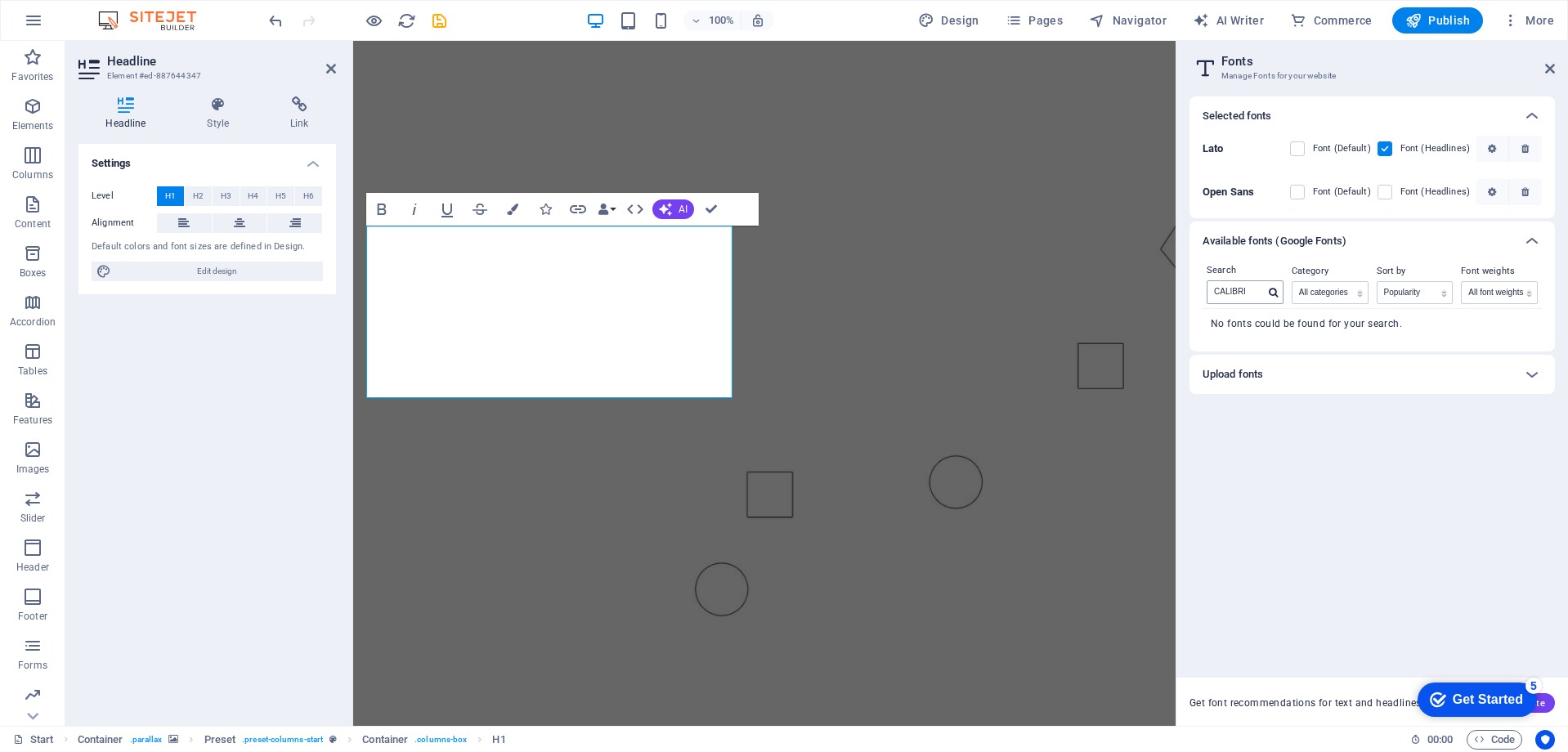
click at [1264, 291] on div at bounding box center [1273, 293] width 18 height 15
click at [1178, 290] on aside "Fonts Manage Fonts for your website Selected fonts Lato Font (Default) Font (He…" at bounding box center [1372, 383] width 392 height 685
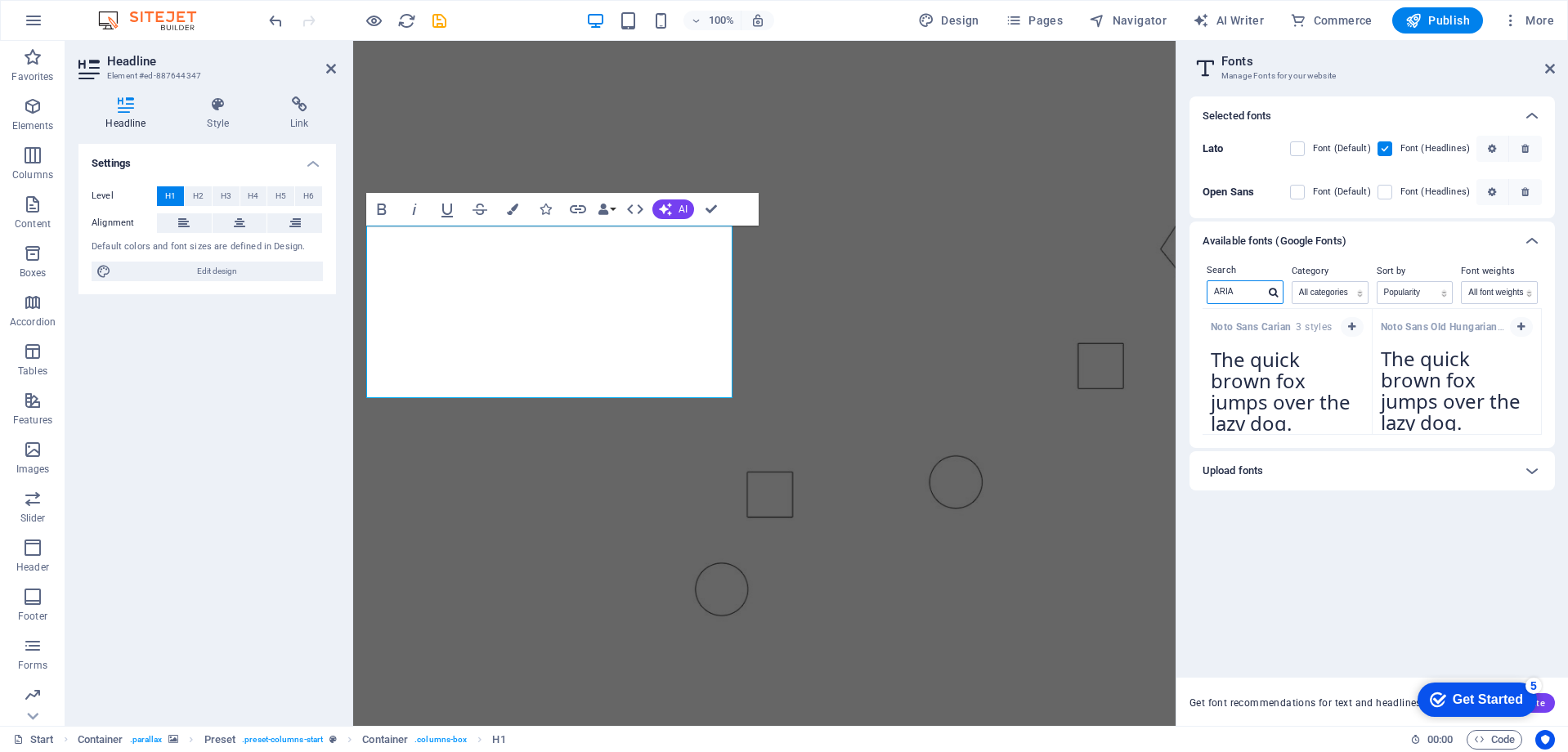
type input "ARIA"
click at [1271, 399] on textarea "The quick brown fox jumps over the lazy dog." at bounding box center [1287, 386] width 169 height 90
click at [681, 205] on span "AI" at bounding box center [683, 209] width 9 height 9
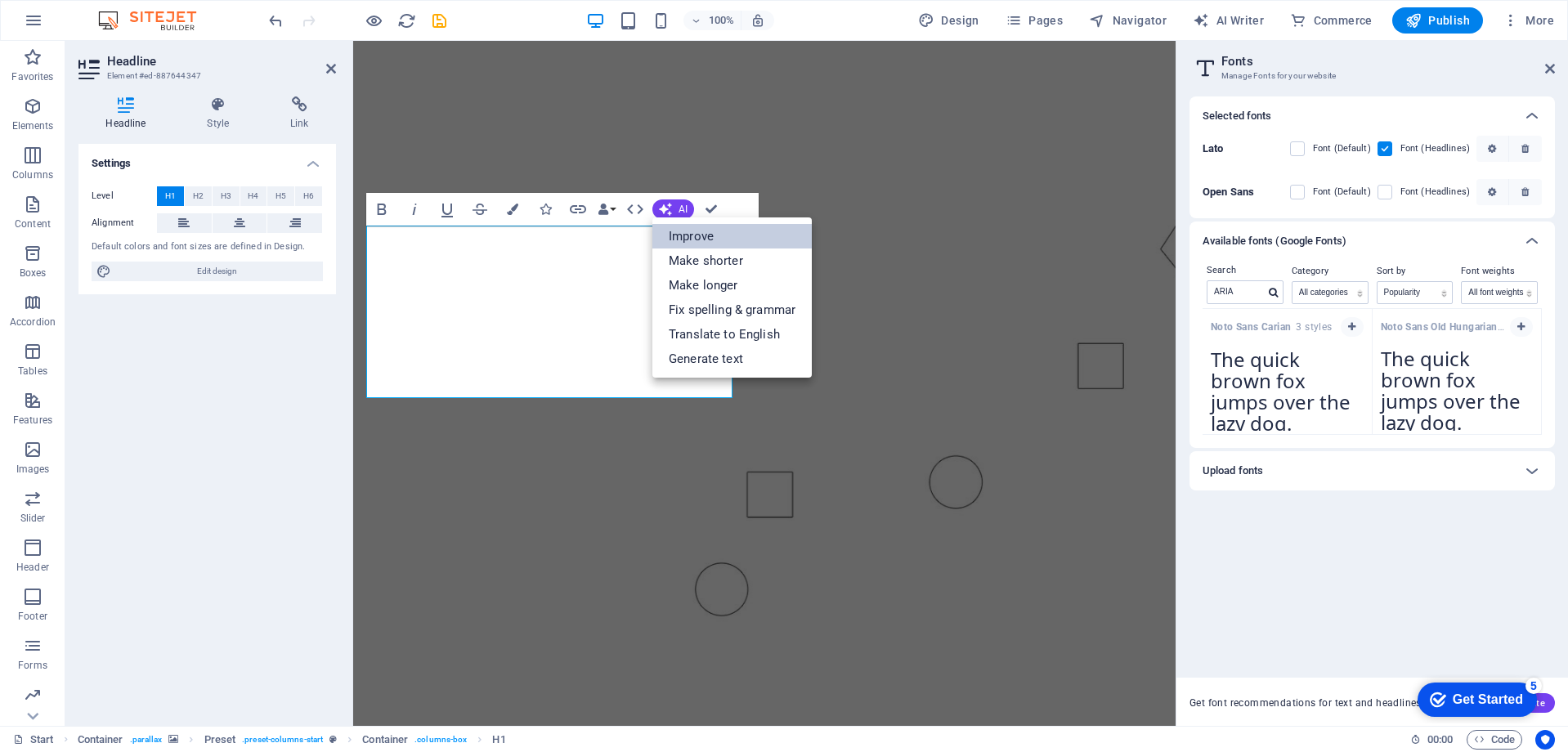
click at [699, 235] on link "Improve" at bounding box center [732, 236] width 160 height 24
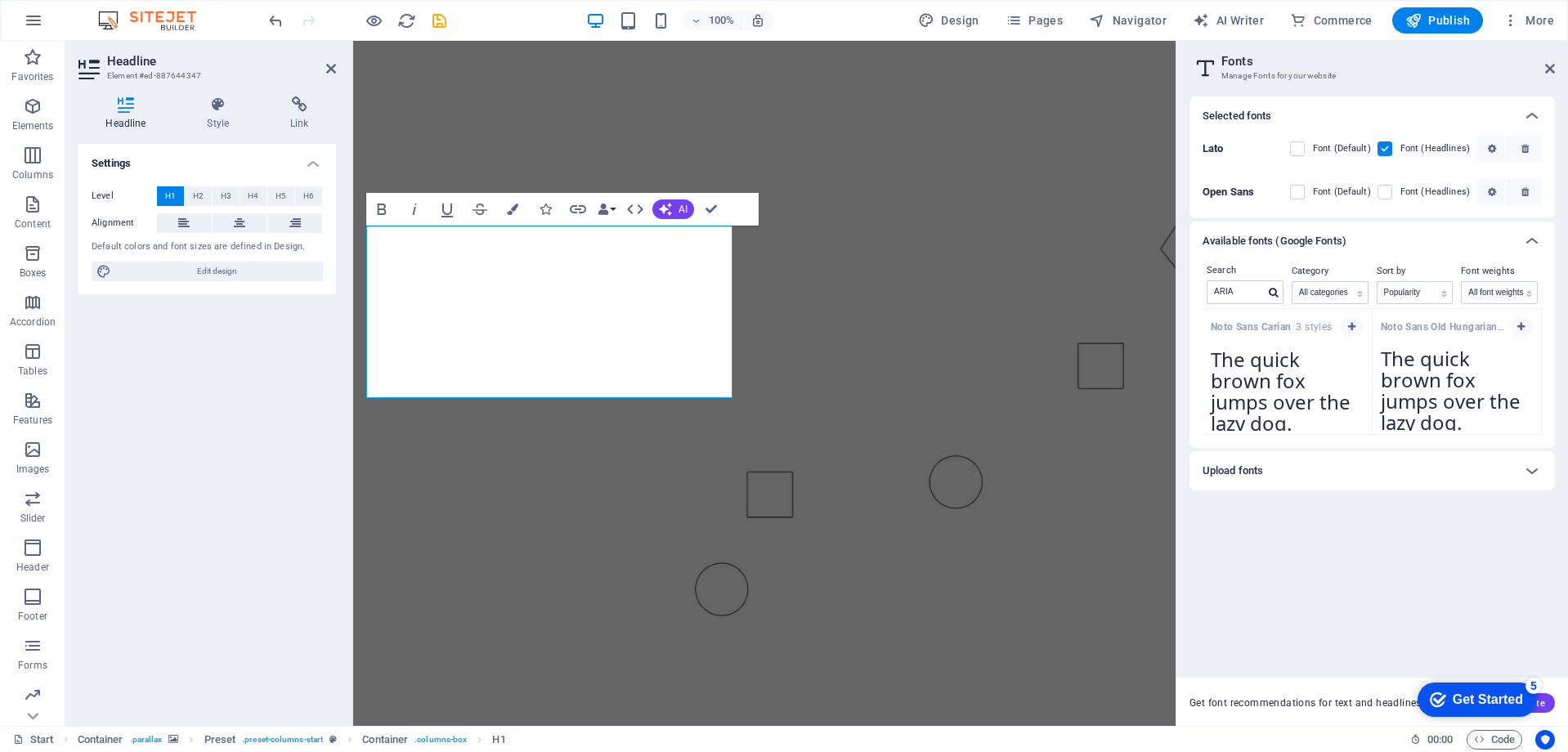
click at [1056, 569] on figure at bounding box center [764, 350] width 823 height 619
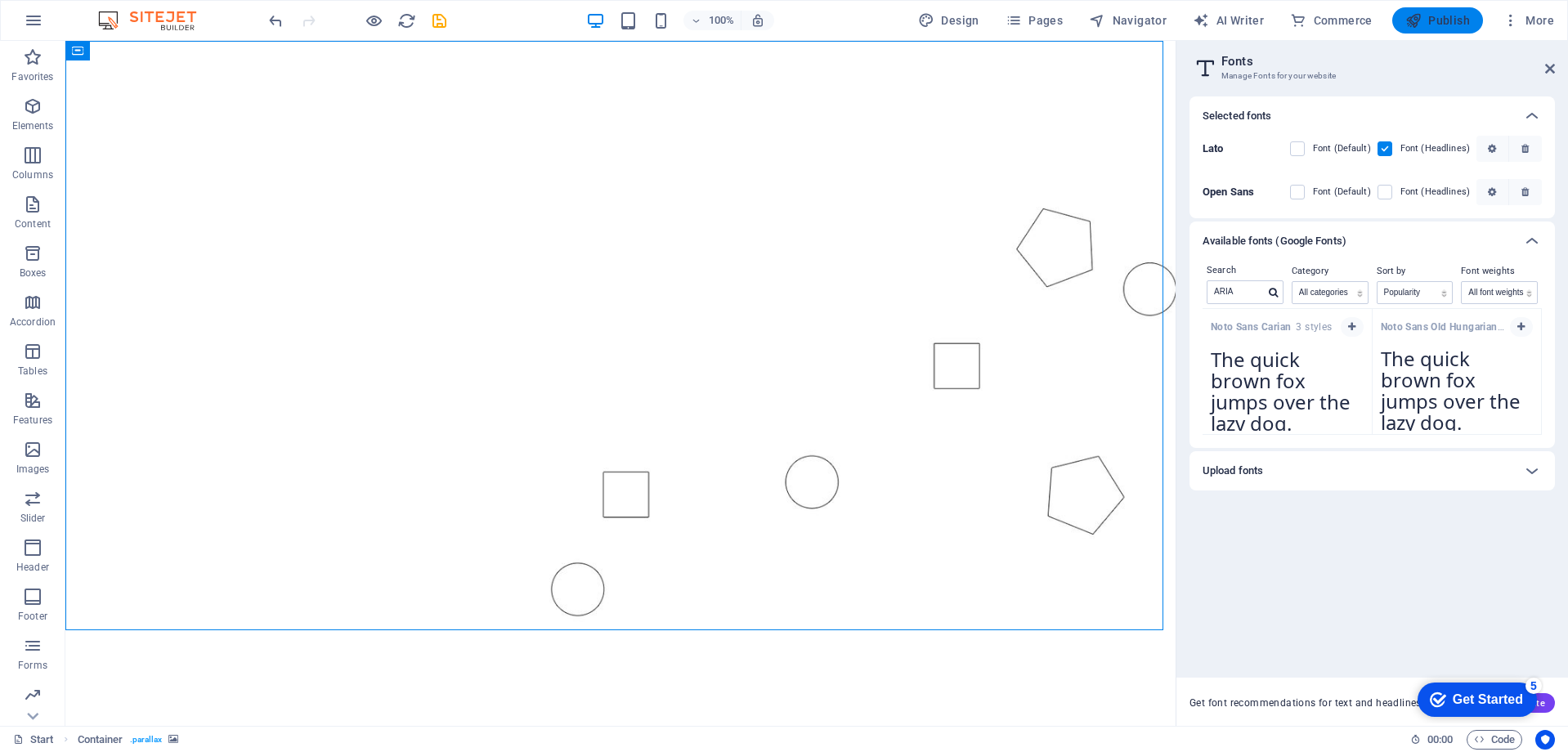
click at [1455, 12] on span "Publish" at bounding box center [1437, 20] width 65 height 16
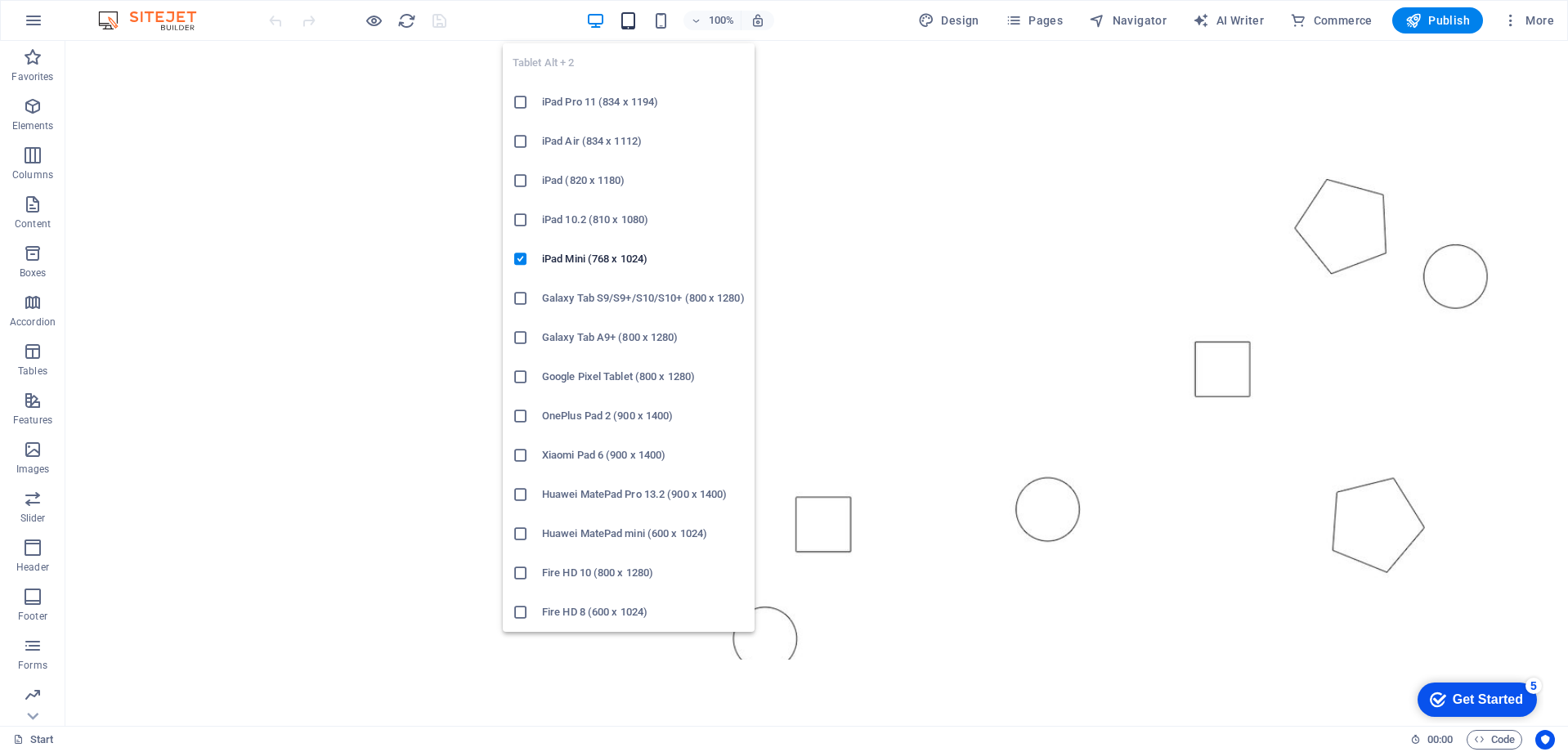
click at [632, 21] on icon "button" at bounding box center [628, 21] width 19 height 19
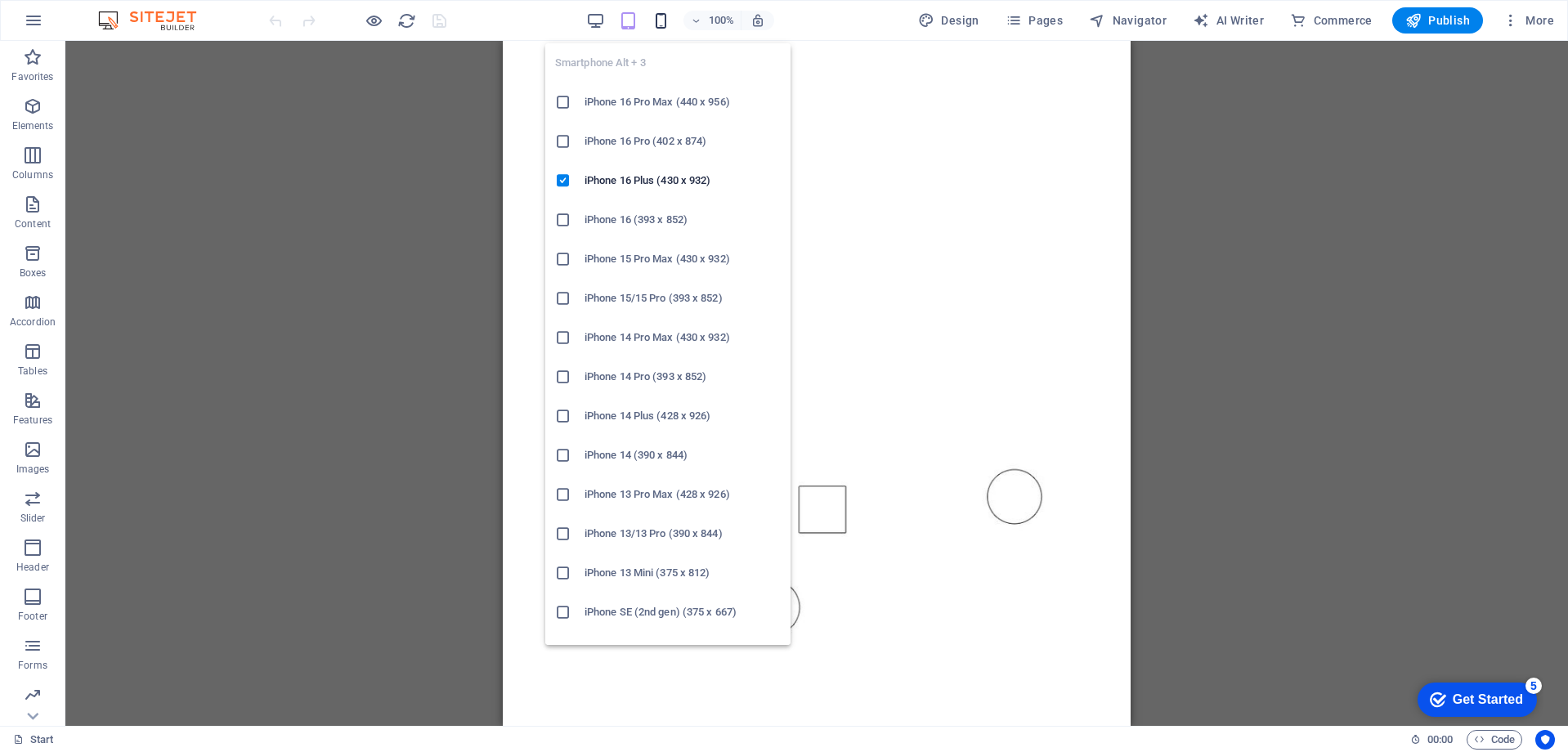
click at [666, 26] on icon "button" at bounding box center [661, 21] width 19 height 19
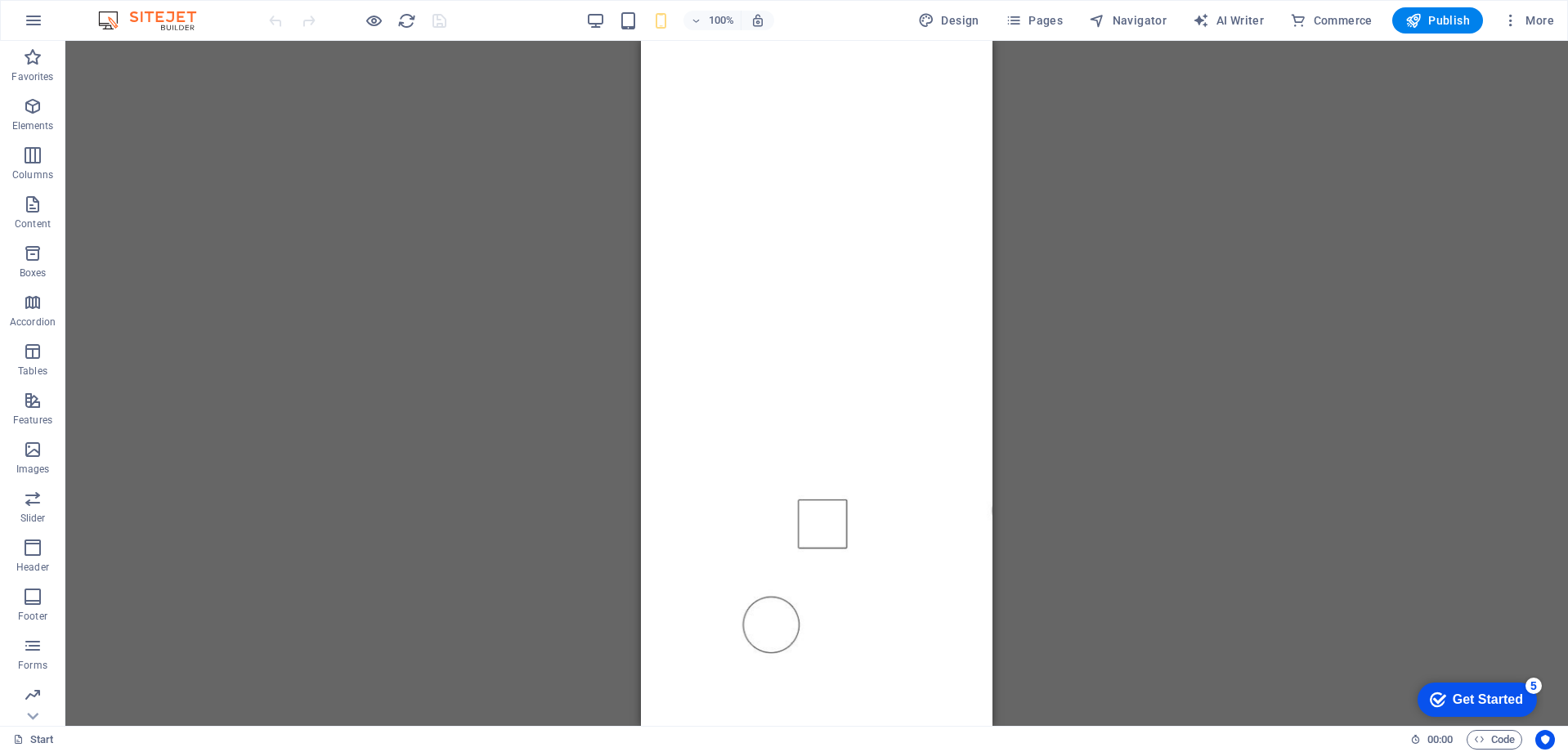
click at [1104, 220] on div "Drag here to replace the existing content. Press “Ctrl” if you want to create a…" at bounding box center [817, 383] width 1503 height 685
click at [1089, 238] on div "Drag here to replace the existing content. Press “Ctrl” if you want to create a…" at bounding box center [817, 383] width 1503 height 685
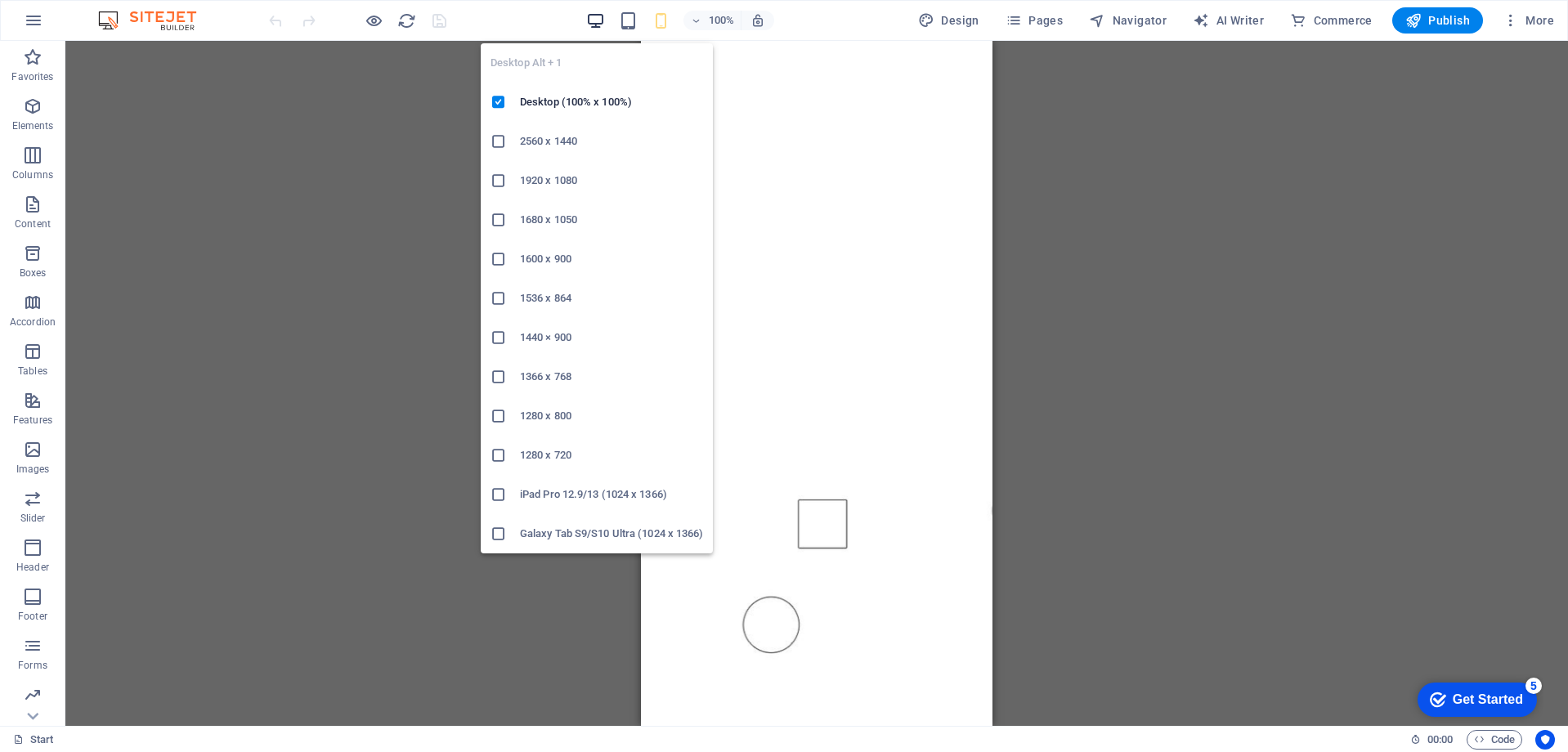
click at [590, 24] on icon "button" at bounding box center [596, 21] width 19 height 19
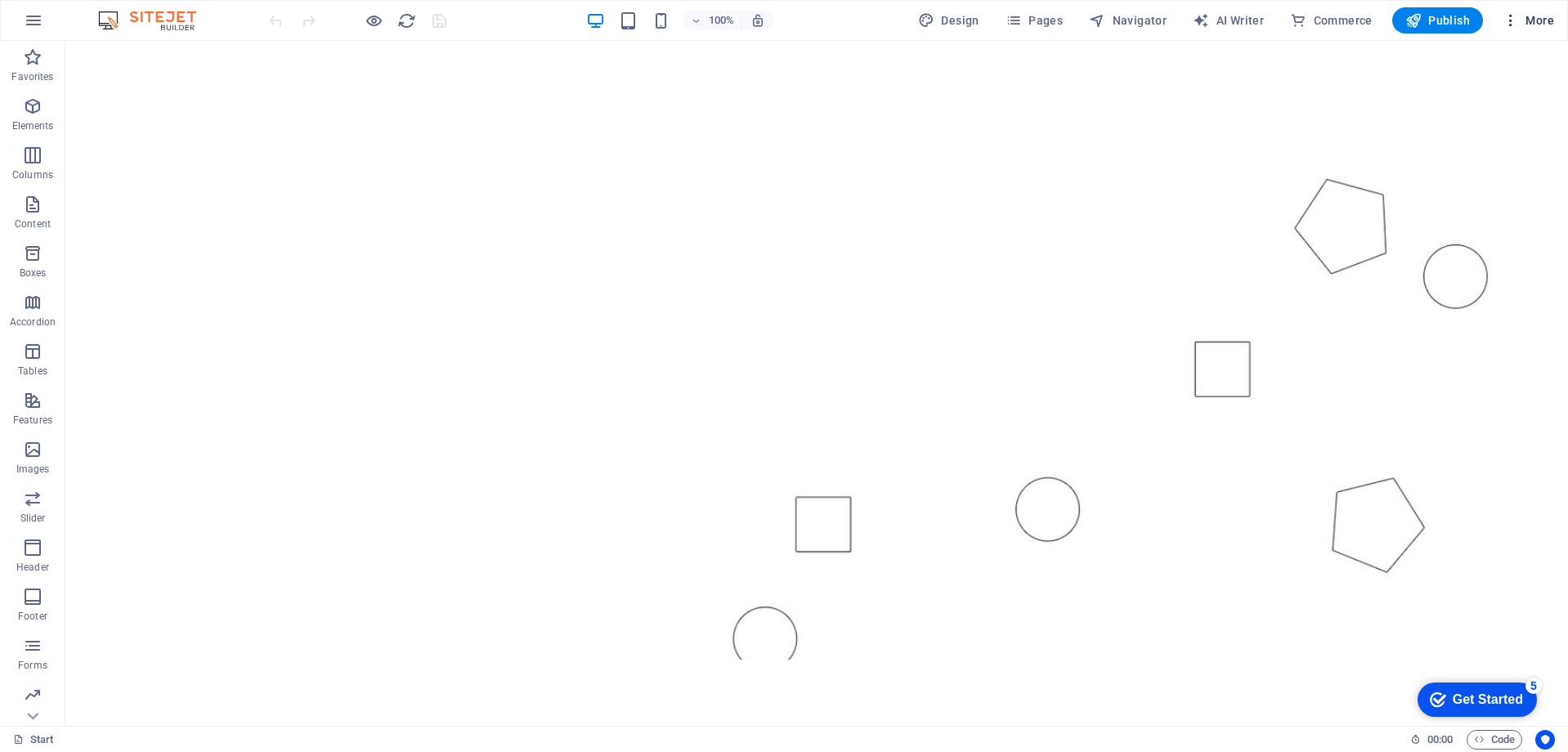
click at [1515, 24] on icon "button" at bounding box center [1511, 20] width 16 height 16
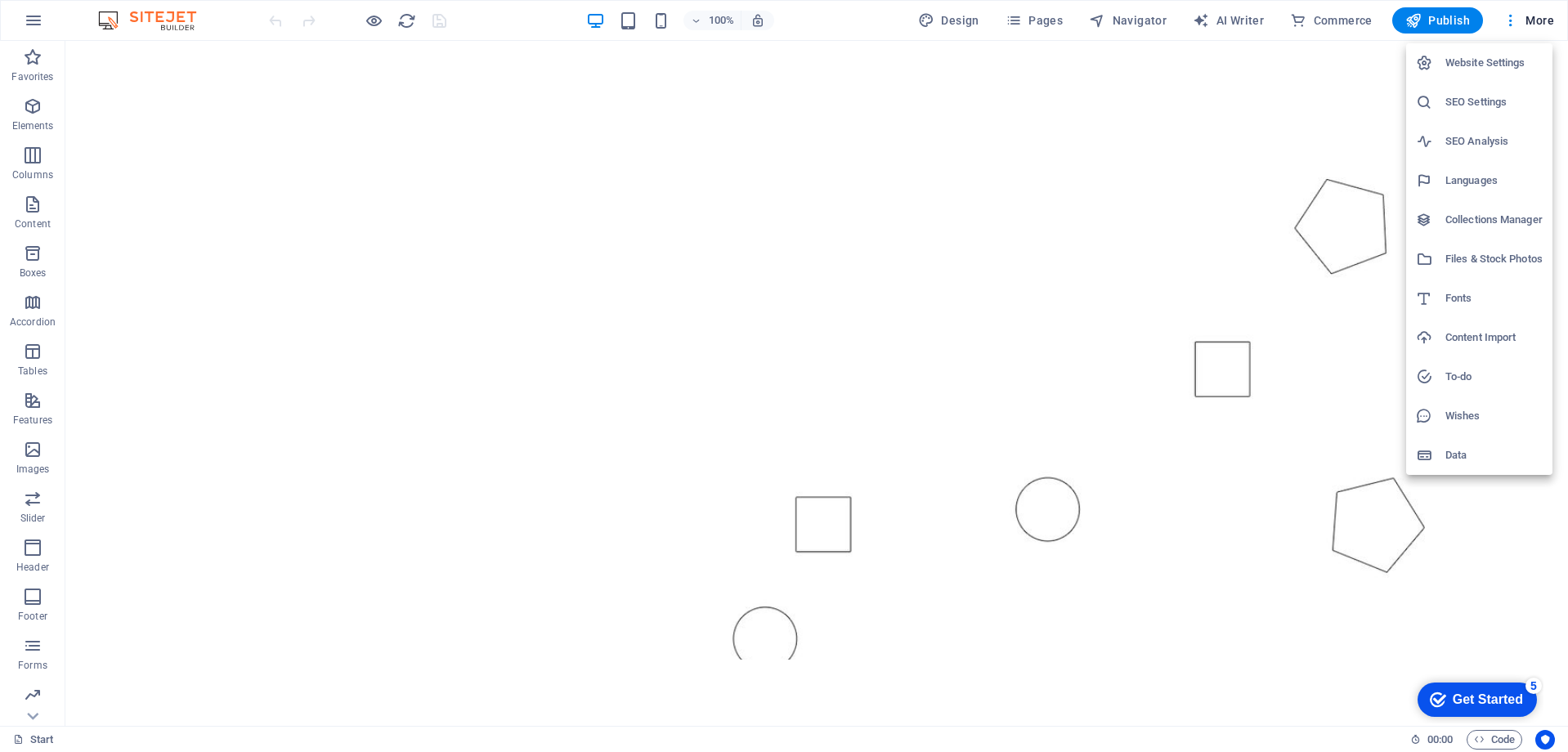
click at [1525, 514] on div at bounding box center [784, 376] width 1568 height 752
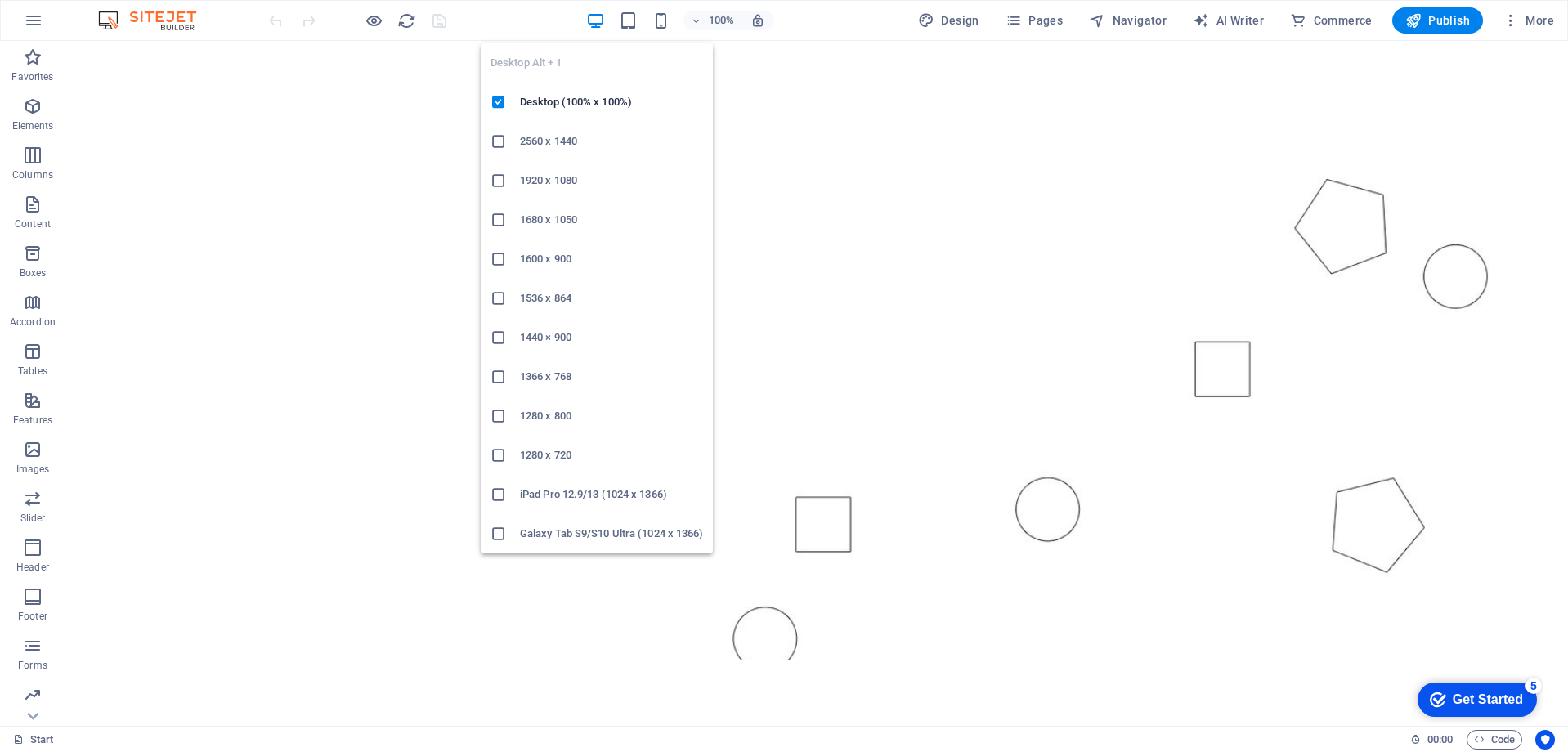
click at [604, 22] on icon "button" at bounding box center [596, 21] width 19 height 19
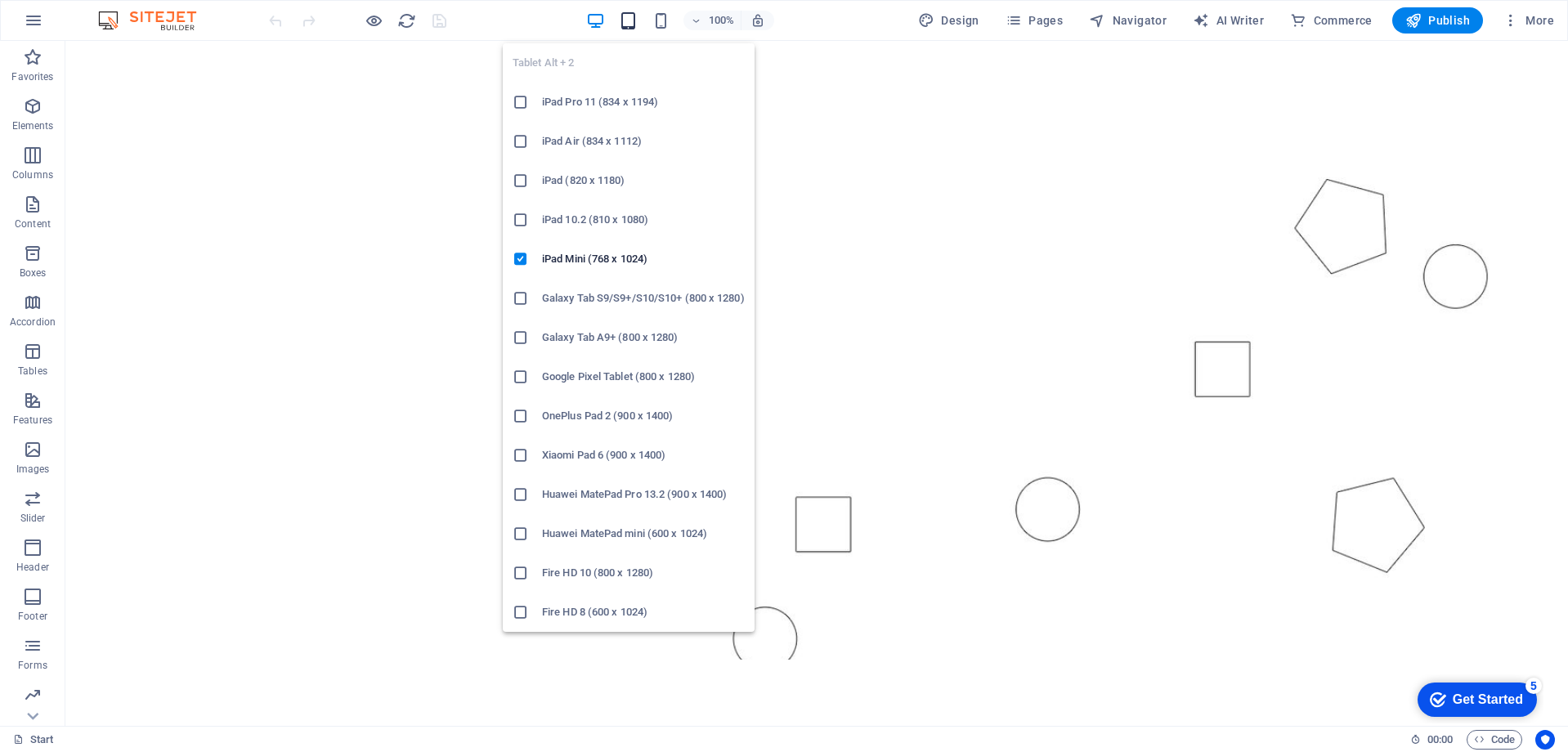
click at [628, 24] on icon "button" at bounding box center [628, 21] width 19 height 19
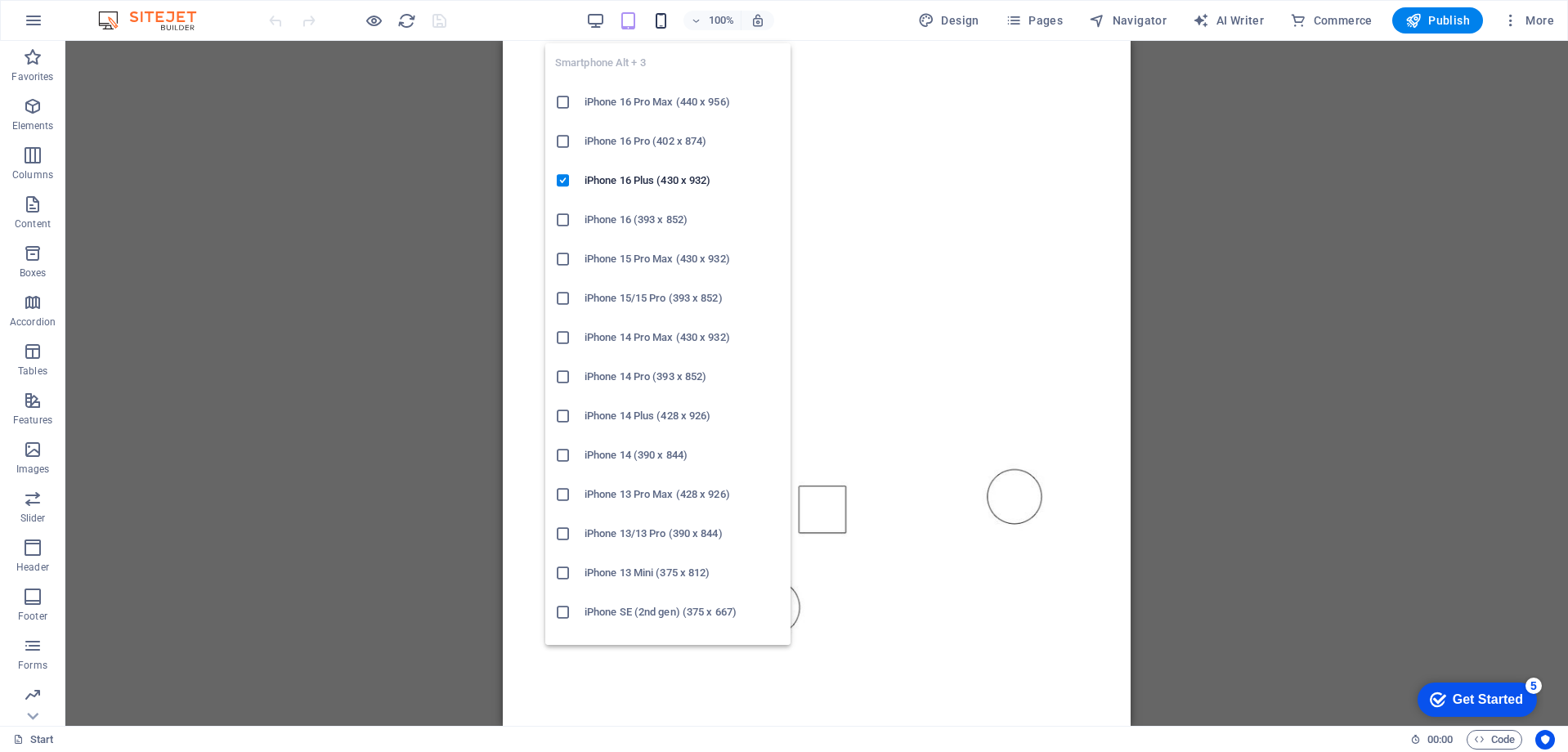
click at [667, 22] on icon "button" at bounding box center [661, 21] width 19 height 19
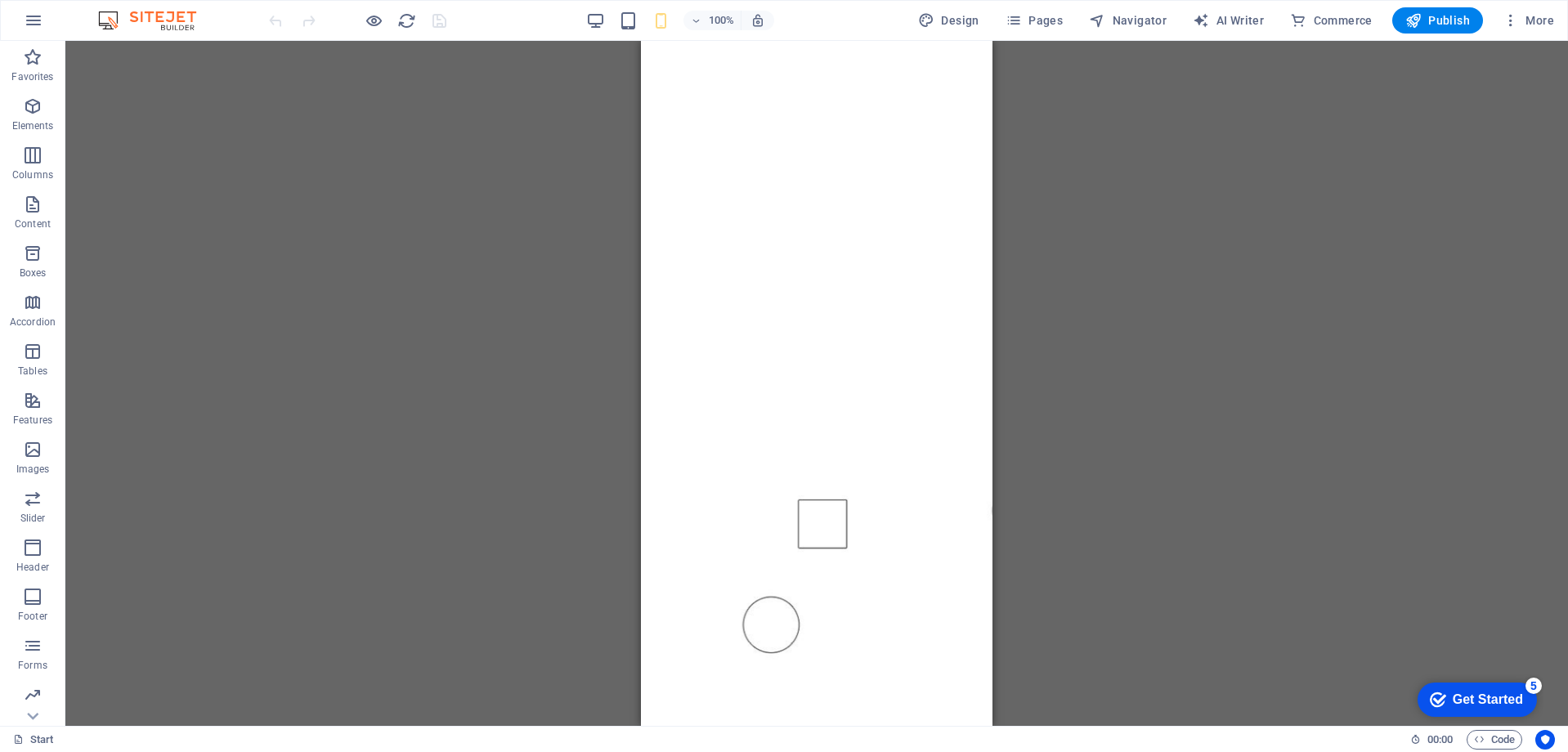
click at [1238, 317] on div "Drag here to replace the existing content. Press “Ctrl” if you want to create a…" at bounding box center [817, 383] width 1503 height 685
click at [1449, 20] on span "Publish" at bounding box center [1437, 20] width 65 height 16
